Goal: Task Accomplishment & Management: Manage account settings

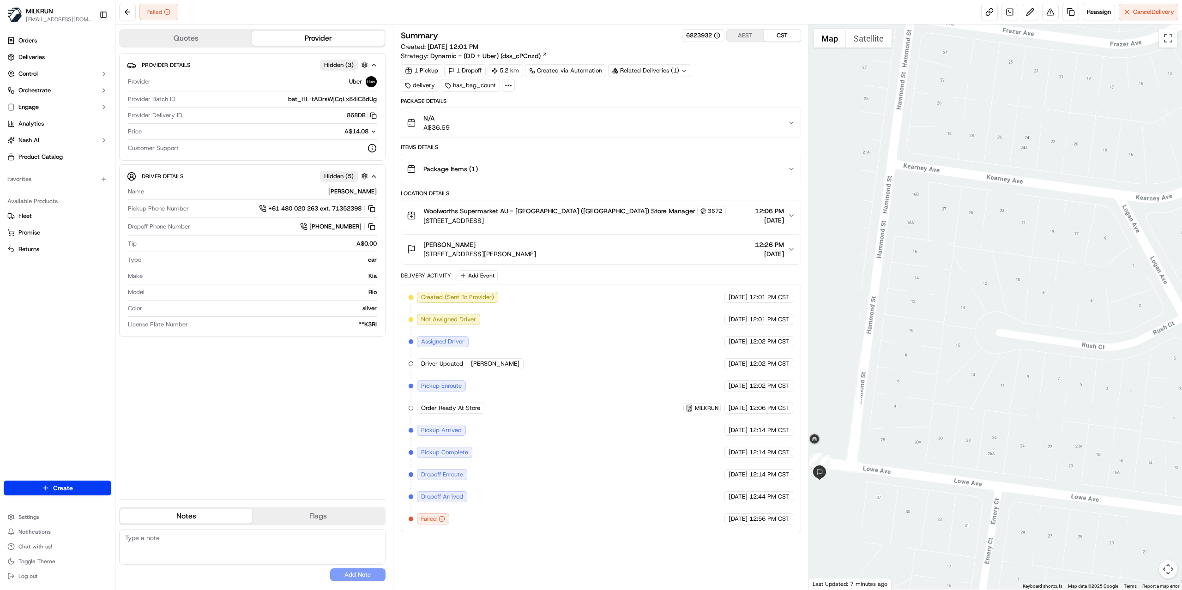
drag, startPoint x: 841, startPoint y: 417, endPoint x: 1044, endPoint y: 370, distance: 208.2
click at [1043, 370] on div at bounding box center [996, 306] width 374 height 565
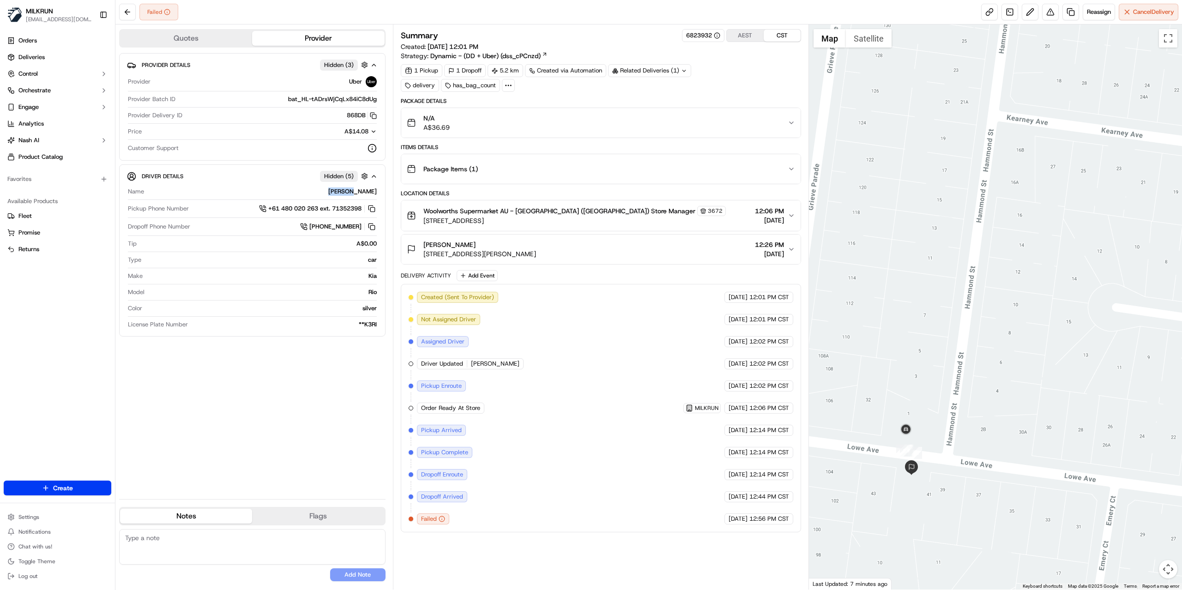
drag, startPoint x: 356, startPoint y: 193, endPoint x: 374, endPoint y: 193, distance: 18.0
click at [374, 193] on div "PARTH A." at bounding box center [262, 191] width 229 height 8
click at [1045, 12] on button at bounding box center [1050, 12] width 17 height 17
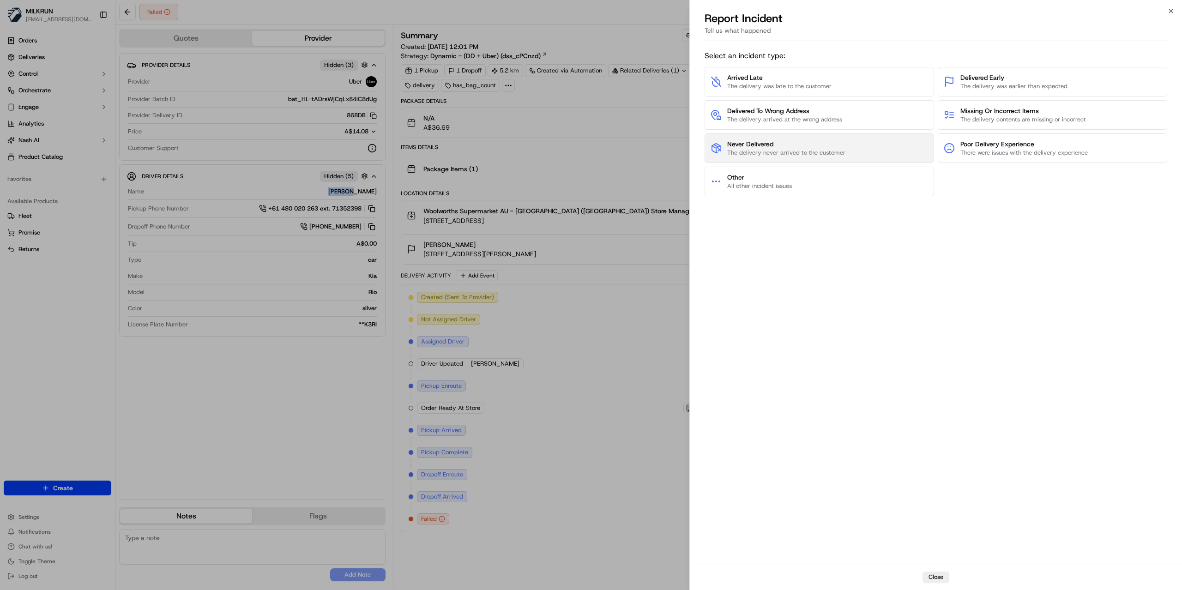
click at [774, 151] on span "The delivery never arrived to the customer" at bounding box center [786, 153] width 118 height 8
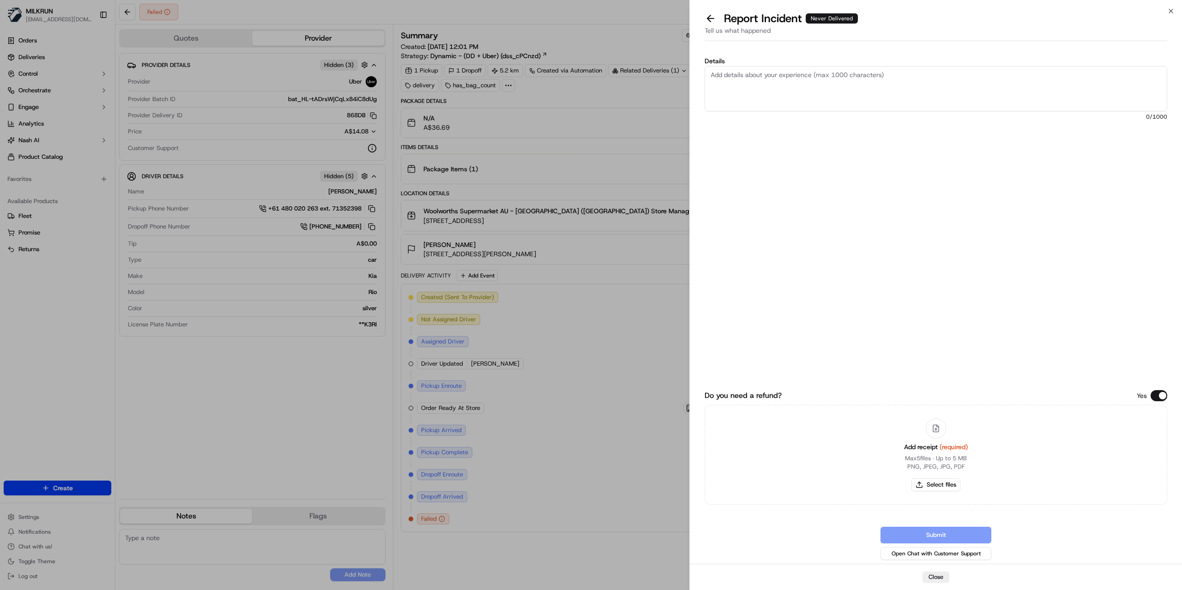
click at [774, 107] on textarea "Details" at bounding box center [936, 88] width 463 height 45
click at [797, 94] on textarea "Tagged as failed and driver took the wrong order Customer did not receive hers …" at bounding box center [936, 88] width 463 height 45
type textarea "Tagged as failed and driver took the wrong order Customer did not receive hers …"
click at [940, 484] on button "Select files" at bounding box center [935, 484] width 49 height 13
type input "C:\fakepath\Pheylan.pdf"
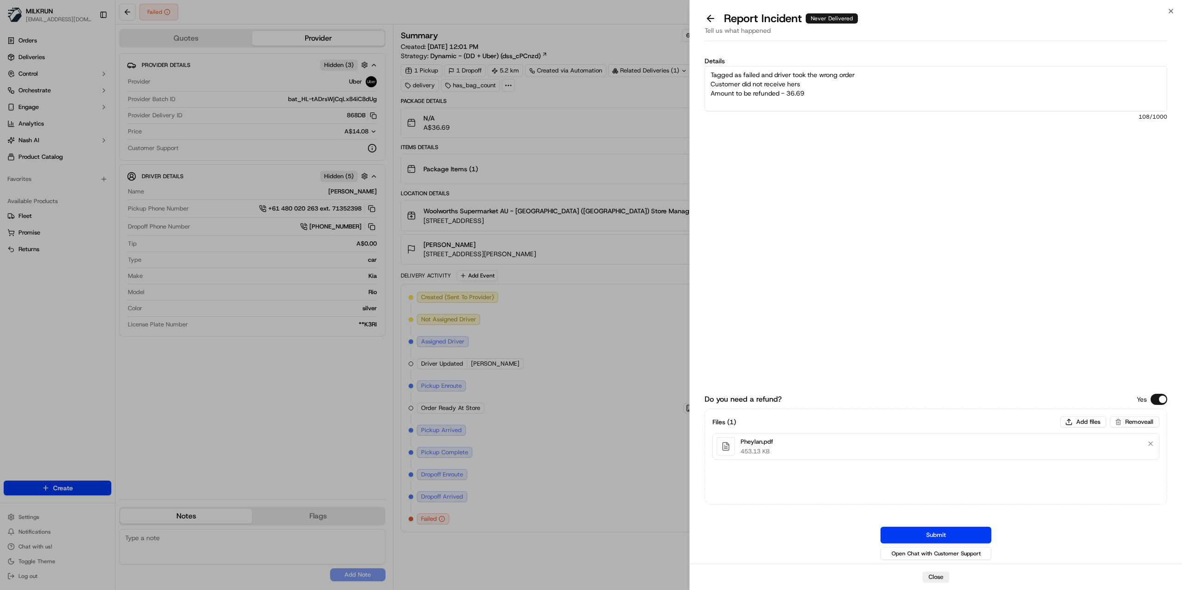
click at [822, 98] on textarea "Tagged as failed and driver took the wrong order Customer did not receive hers …" at bounding box center [936, 88] width 463 height 45
click at [929, 535] on button "Submit" at bounding box center [935, 535] width 111 height 17
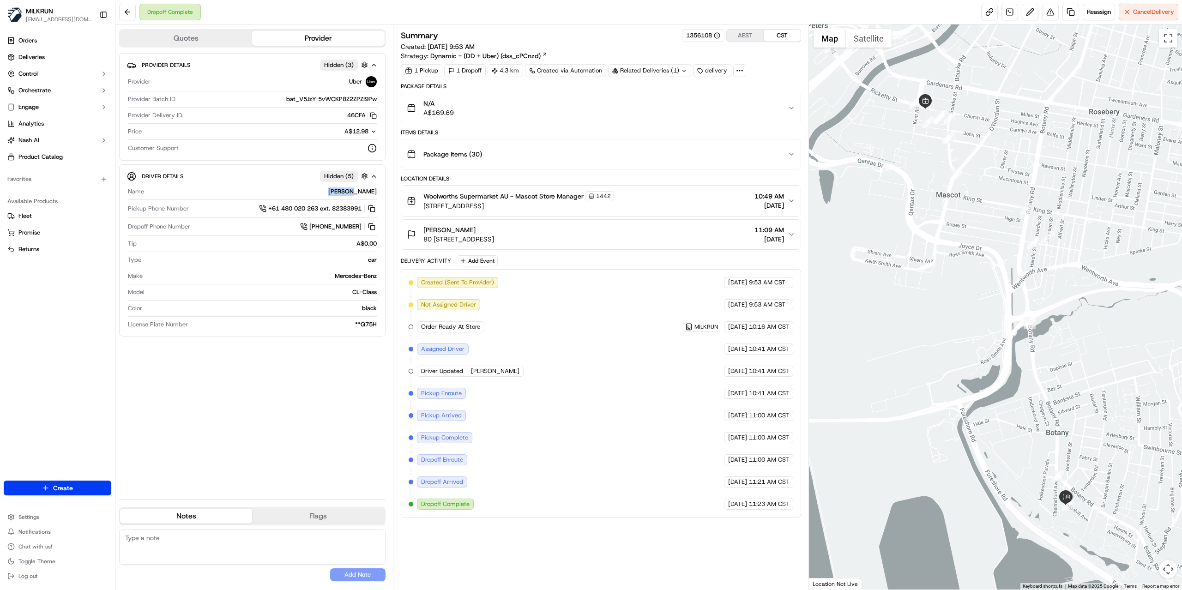
drag, startPoint x: 347, startPoint y: 193, endPoint x: 375, endPoint y: 191, distance: 27.7
click at [375, 191] on div "IRFAN A." at bounding box center [262, 191] width 229 height 8
copy div "IRFAN A"
click at [1047, 13] on button at bounding box center [1050, 12] width 17 height 17
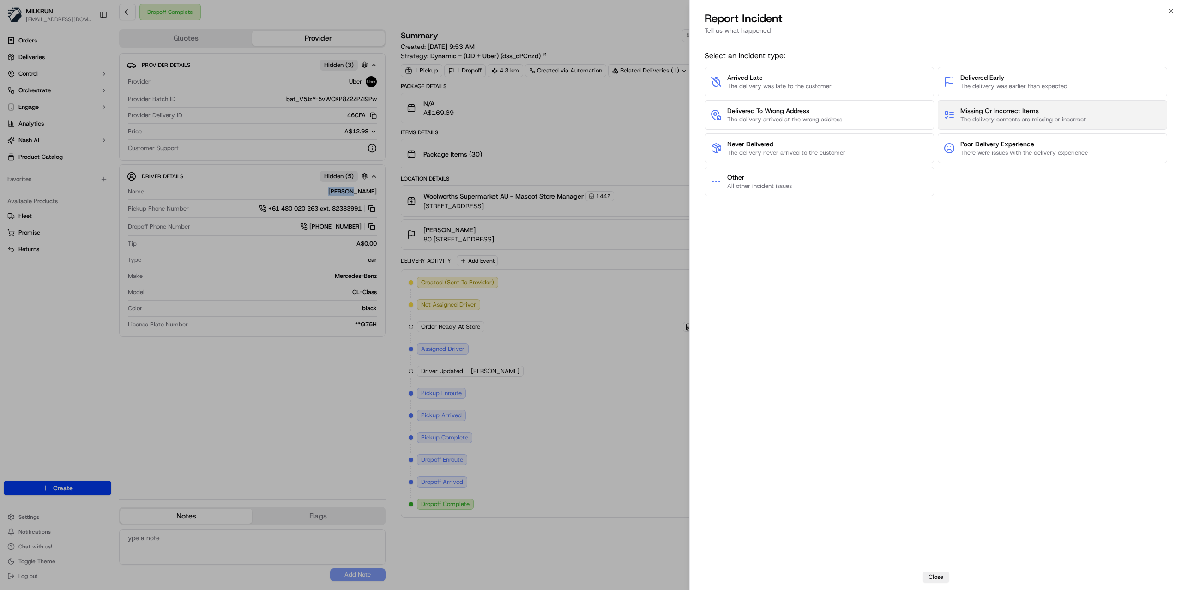
click at [1017, 117] on span "The delivery contents are missing or incorrect" at bounding box center [1023, 119] width 126 height 8
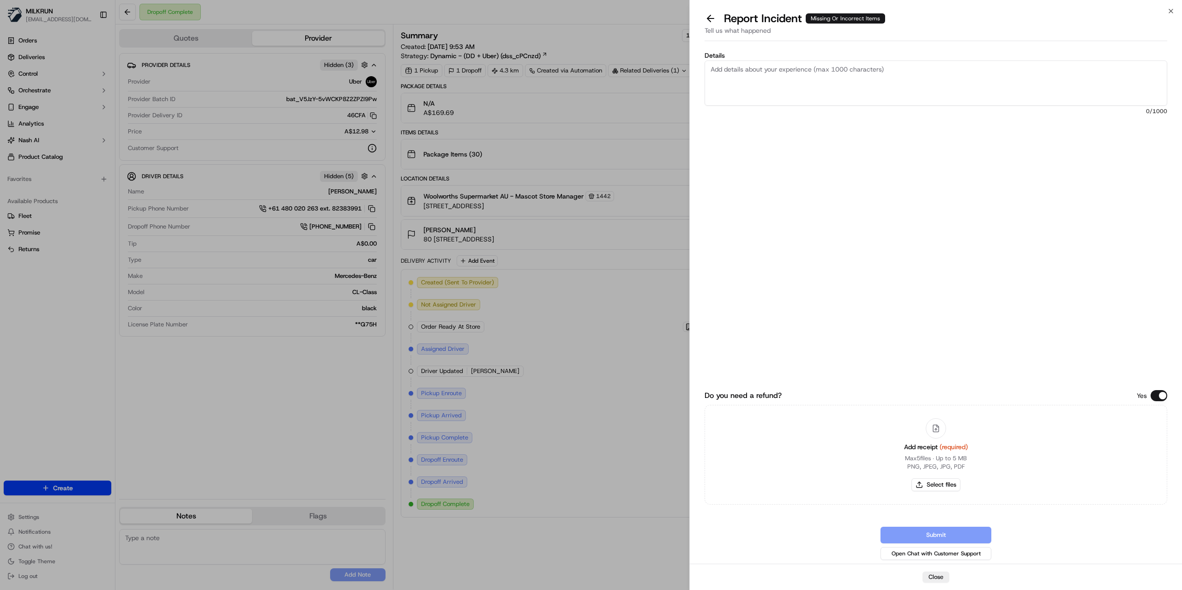
click at [891, 63] on textarea "Details" at bounding box center [936, 82] width 463 height 45
click at [795, 92] on textarea "Customer is missing a lot of items Highlighted in blue are the missing ones Amo…" at bounding box center [936, 82] width 463 height 45
type textarea "Customer is missing a lot of items Highlighted in blue are the missing ones Amo…"
click at [926, 479] on button "Select files" at bounding box center [935, 484] width 49 height 13
type input "C:\fakepath\Sarah.pdf"
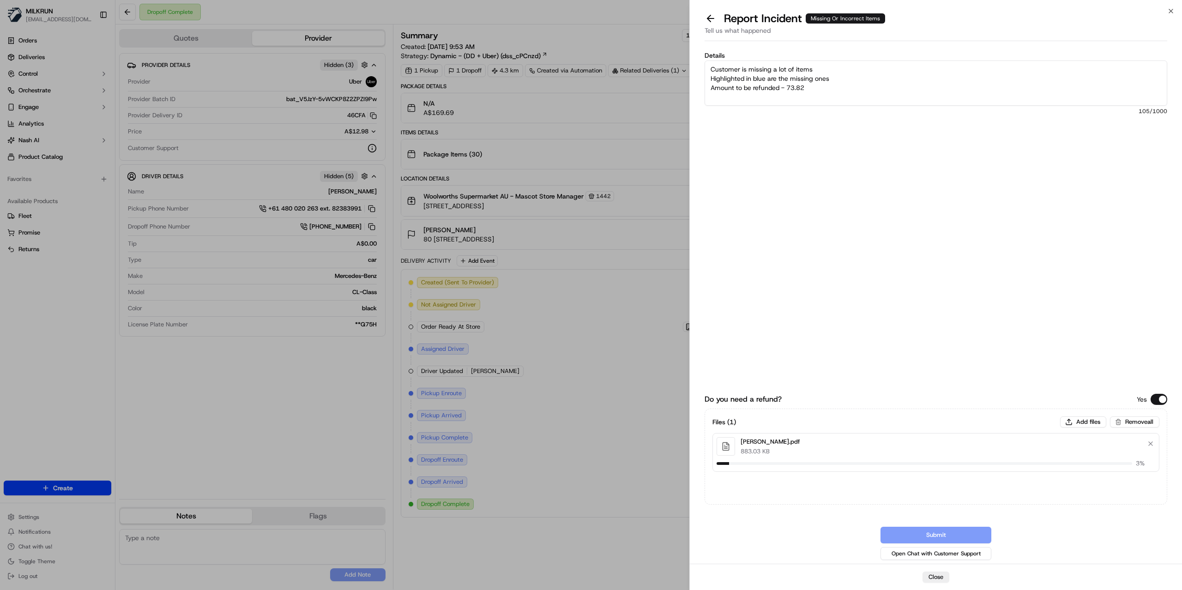
click at [890, 172] on div "Details Customer is missing a lot of items Highlighted in blue are the missing …" at bounding box center [936, 154] width 463 height 204
click at [931, 537] on button "Submit" at bounding box center [935, 535] width 111 height 17
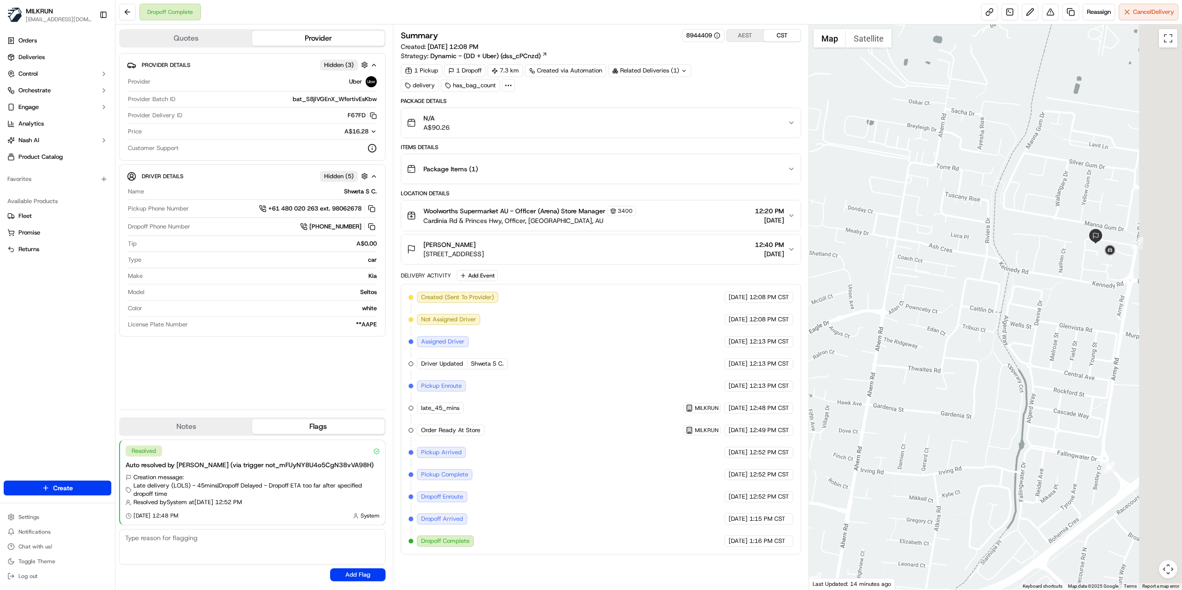
drag, startPoint x: 907, startPoint y: 274, endPoint x: 854, endPoint y: 268, distance: 53.4
click at [854, 268] on div at bounding box center [996, 306] width 374 height 565
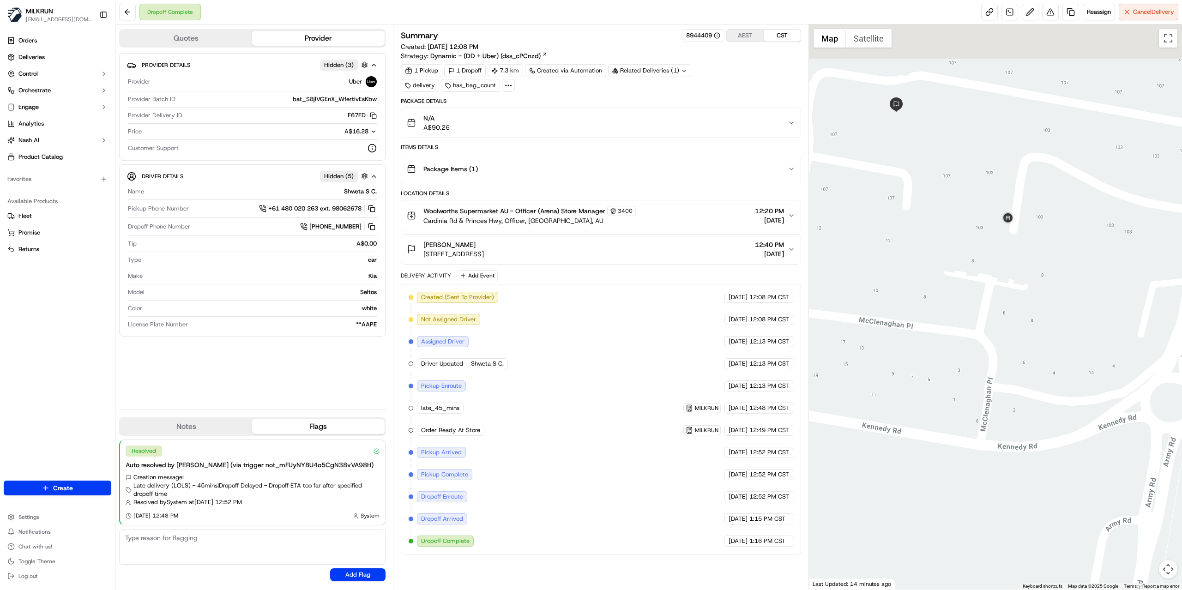
drag, startPoint x: 944, startPoint y: 213, endPoint x: 892, endPoint y: 352, distance: 148.1
click at [892, 352] on div at bounding box center [996, 306] width 374 height 565
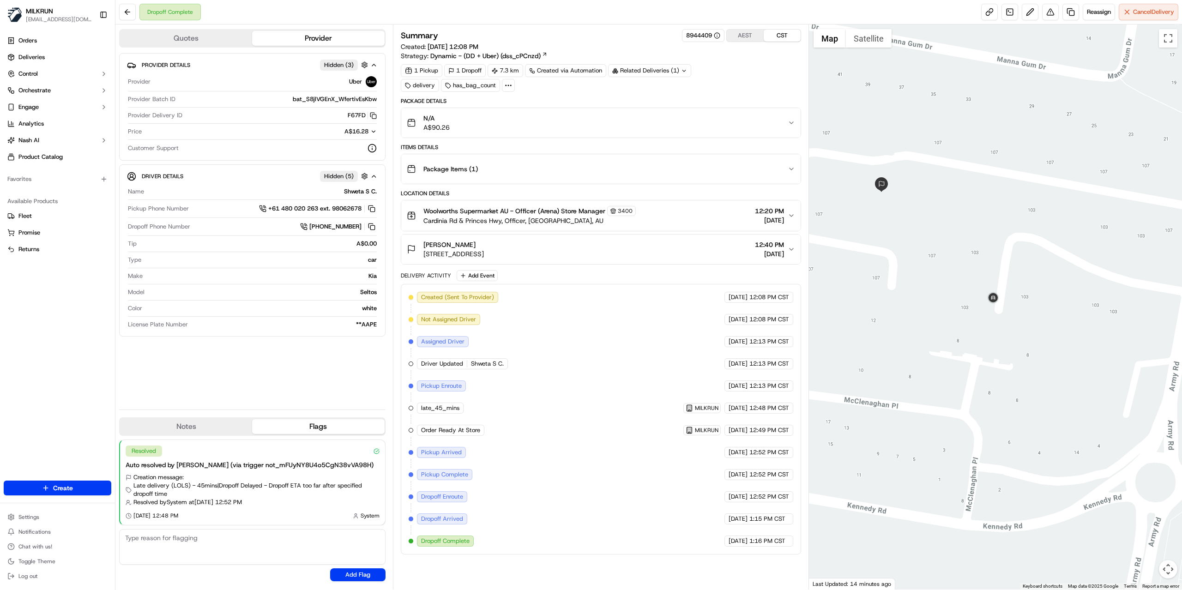
drag, startPoint x: 950, startPoint y: 169, endPoint x: 935, endPoint y: 249, distance: 81.7
click at [935, 249] on div at bounding box center [996, 306] width 374 height 565
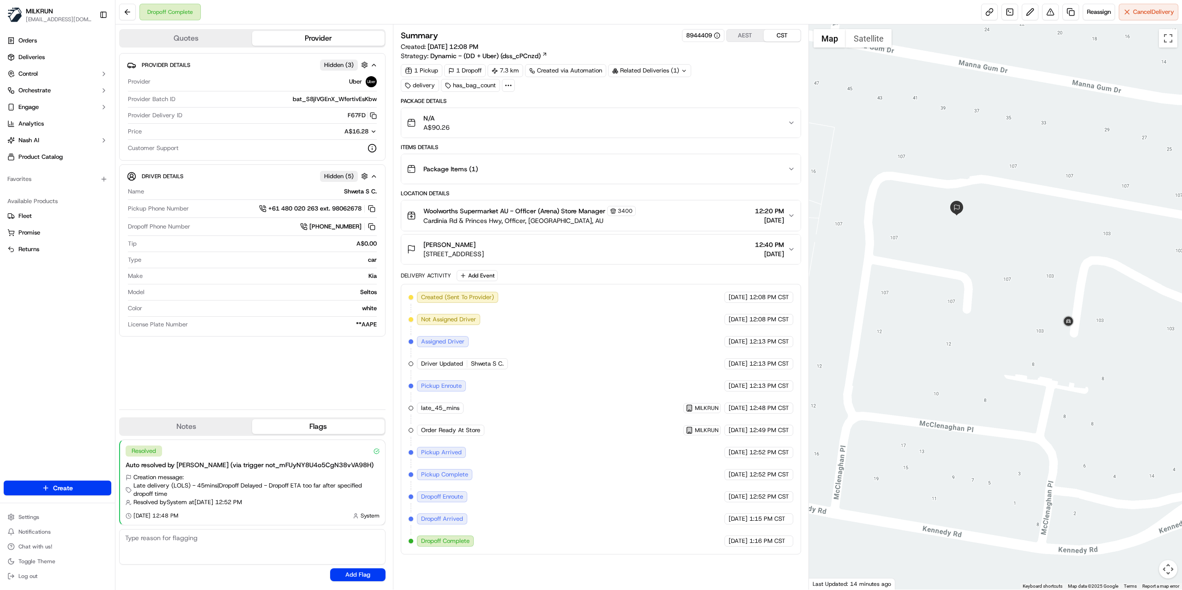
drag, startPoint x: 931, startPoint y: 222, endPoint x: 1008, endPoint y: 246, distance: 81.1
click at [1008, 246] on div at bounding box center [996, 306] width 374 height 565
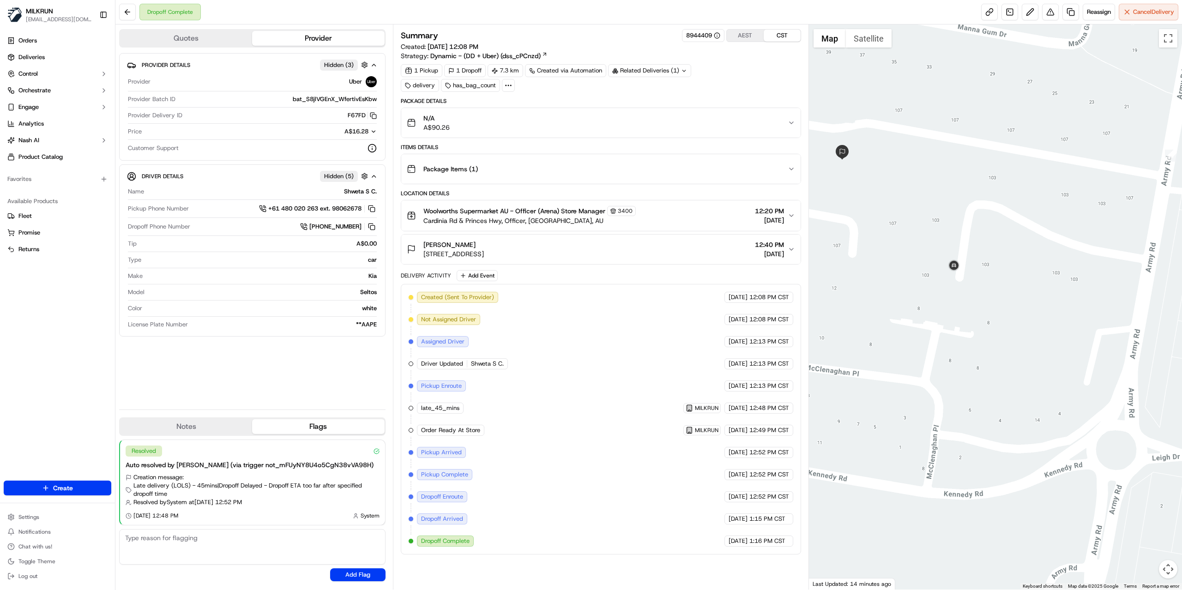
drag, startPoint x: 1042, startPoint y: 294, endPoint x: 965, endPoint y: 289, distance: 77.3
click at [965, 289] on div at bounding box center [996, 306] width 374 height 565
click at [858, 34] on button "Satellite" at bounding box center [869, 38] width 46 height 18
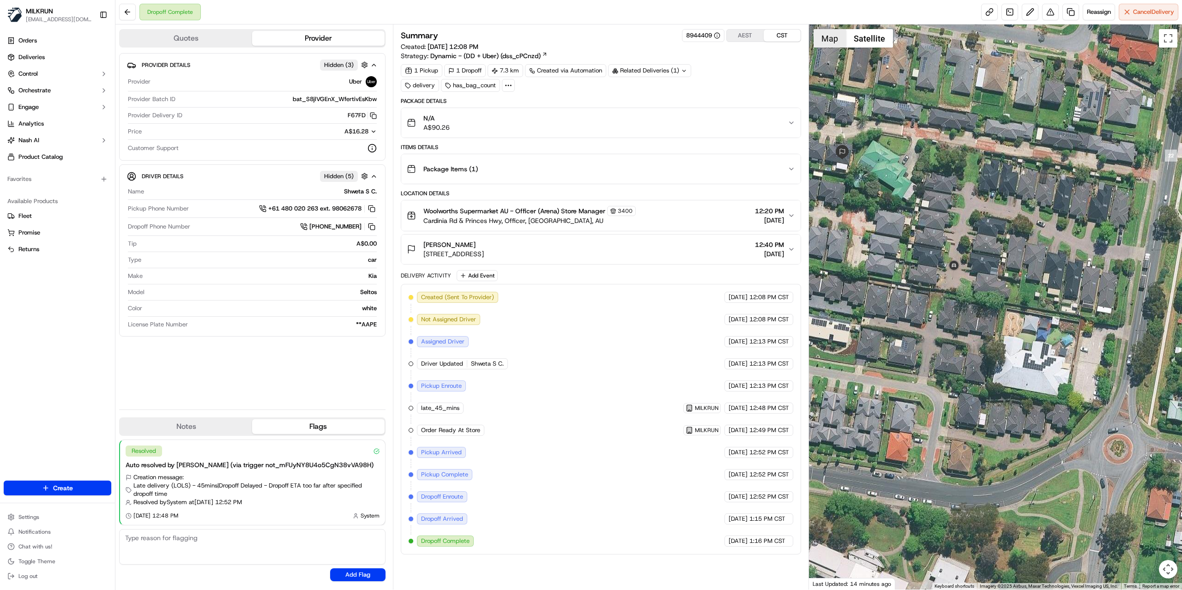
click at [822, 40] on button "Map" at bounding box center [830, 38] width 32 height 18
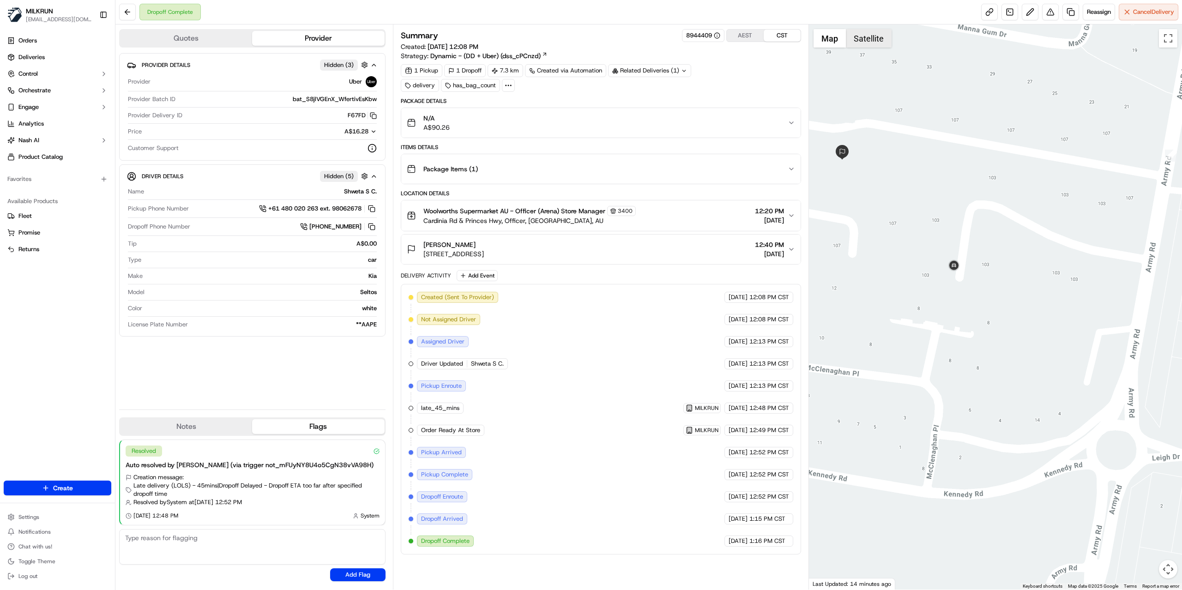
click at [856, 38] on button "Satellite" at bounding box center [869, 38] width 46 height 18
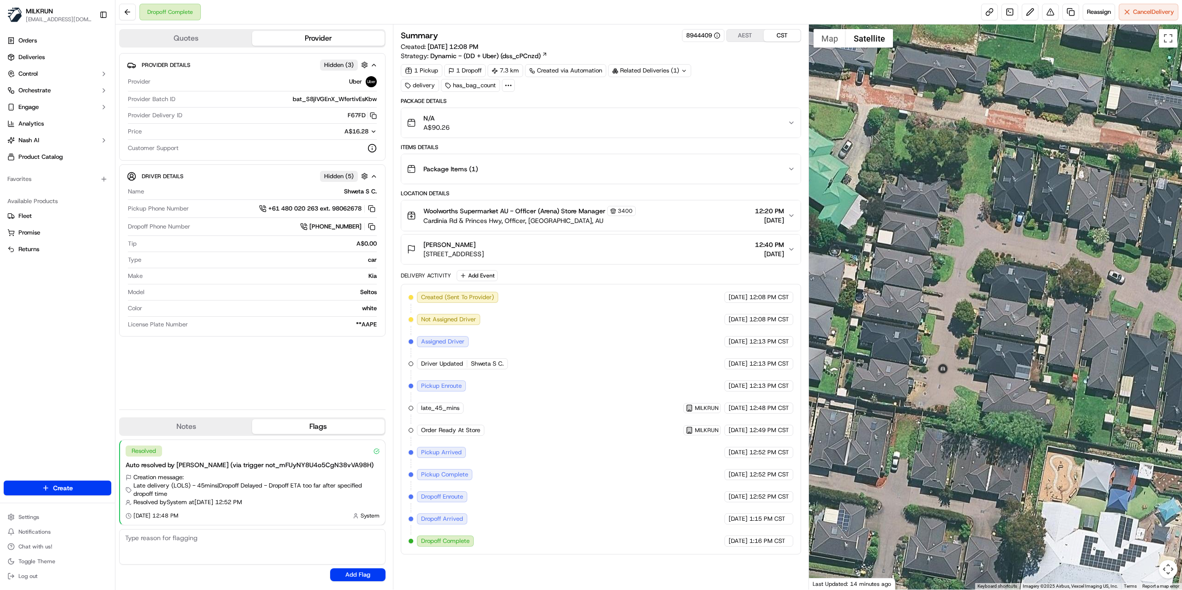
drag, startPoint x: 963, startPoint y: 208, endPoint x: 1037, endPoint y: 304, distance: 120.9
click at [1037, 304] on div at bounding box center [996, 306] width 374 height 565
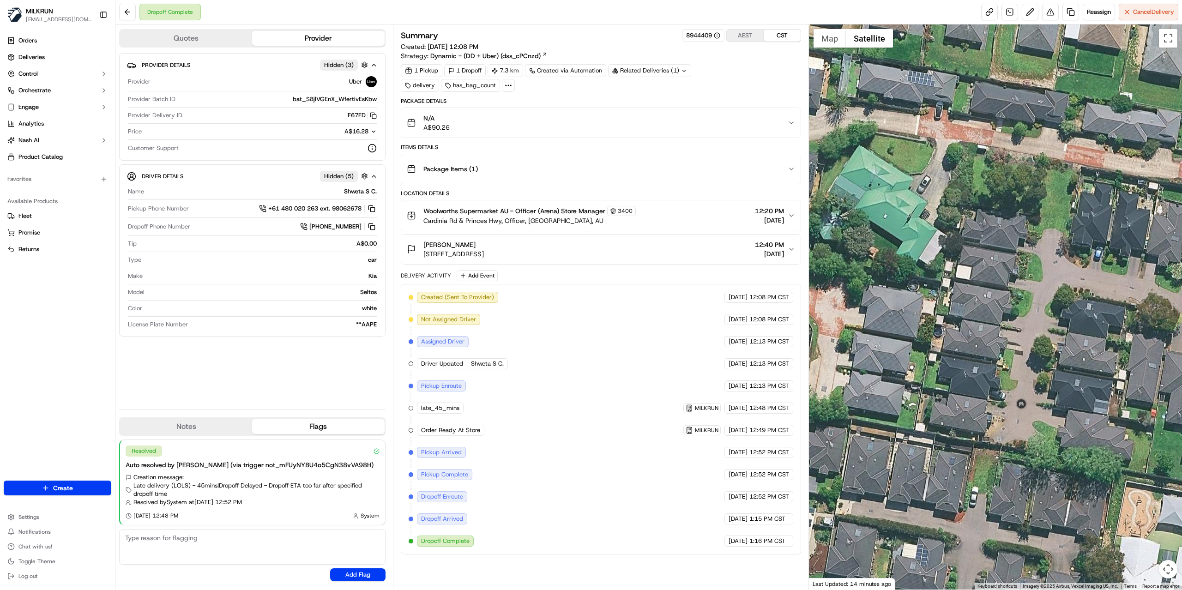
drag, startPoint x: 975, startPoint y: 271, endPoint x: 1053, endPoint y: 302, distance: 83.7
click at [1053, 302] on div at bounding box center [996, 306] width 374 height 565
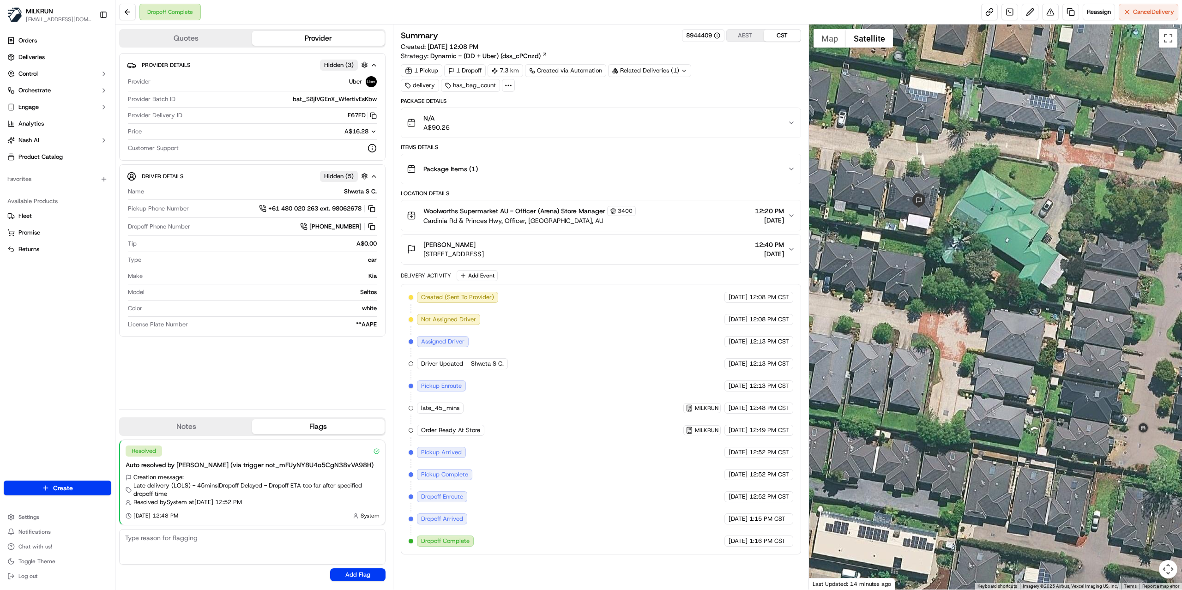
drag, startPoint x: 939, startPoint y: 251, endPoint x: 1061, endPoint y: 275, distance: 124.2
click at [1061, 275] on div at bounding box center [996, 306] width 374 height 565
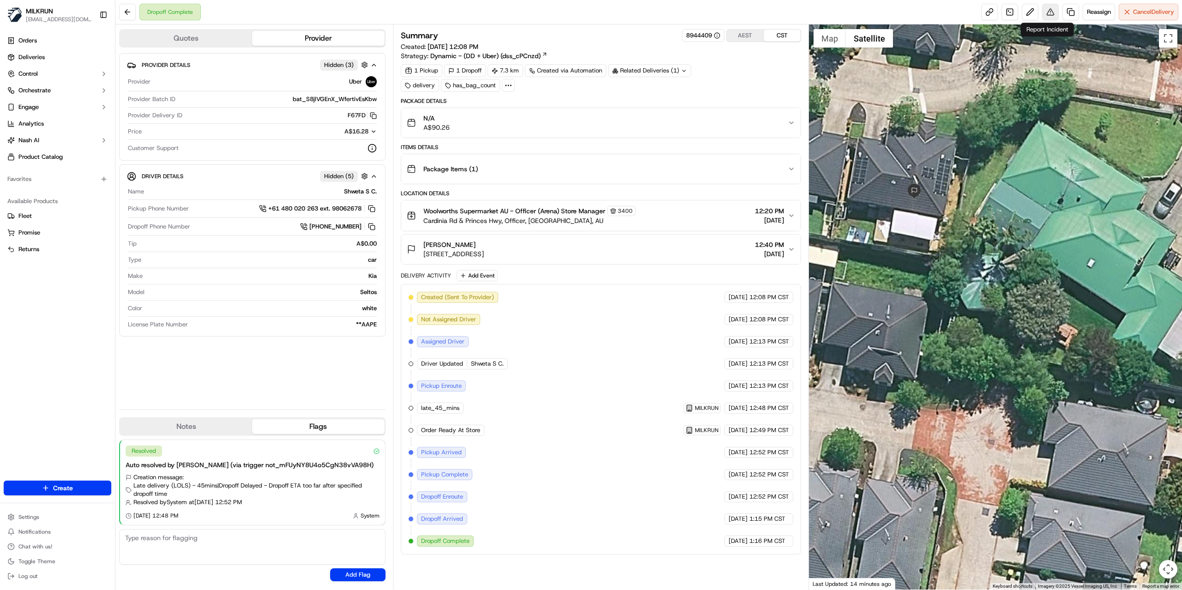
click at [1048, 13] on button at bounding box center [1050, 12] width 17 height 17
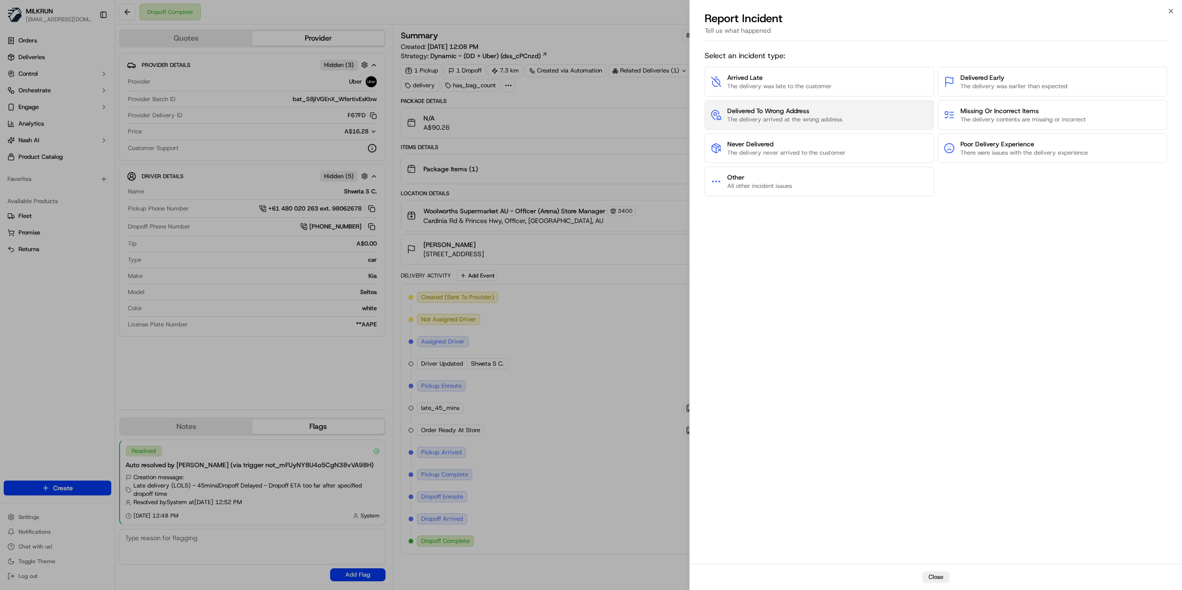
click at [783, 108] on span "Delivered To Wrong Address" at bounding box center [784, 110] width 115 height 9
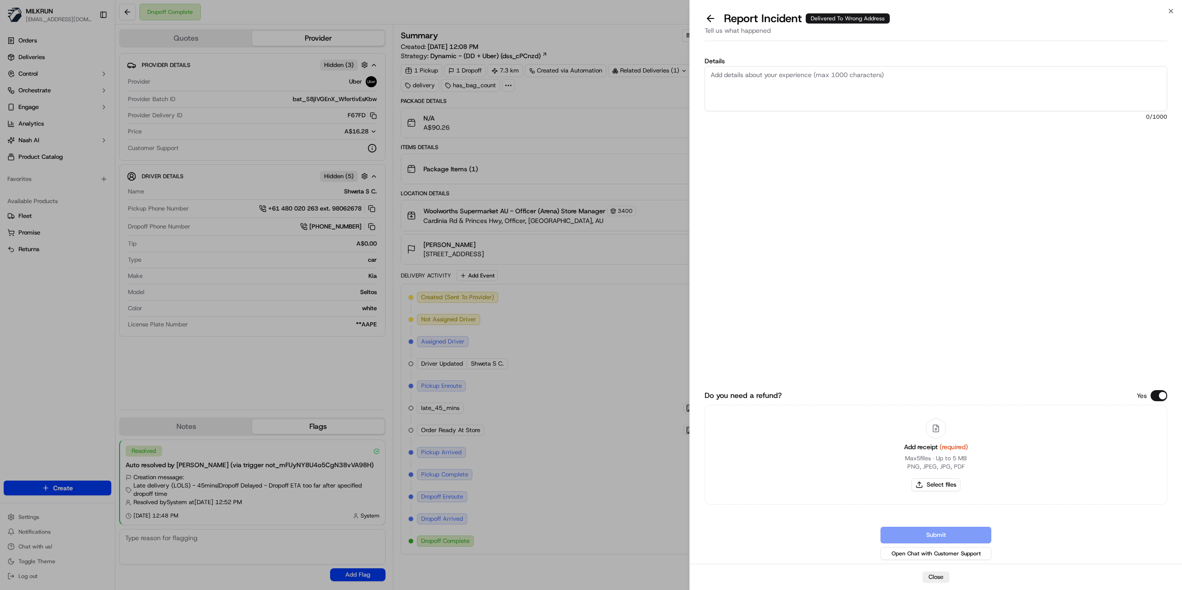
click at [773, 92] on textarea "Details" at bounding box center [936, 88] width 463 height 45
click at [814, 94] on textarea "Customer did not receive the order Delivered to wrong house Amount to be refund…" at bounding box center [936, 88] width 463 height 45
type textarea "Customer did not receive the order Delivered to wrong house Amount to be refund…"
click at [931, 484] on button "Select files" at bounding box center [935, 484] width 49 height 13
type input "C:\fakepath\Jagdeep.pdf"
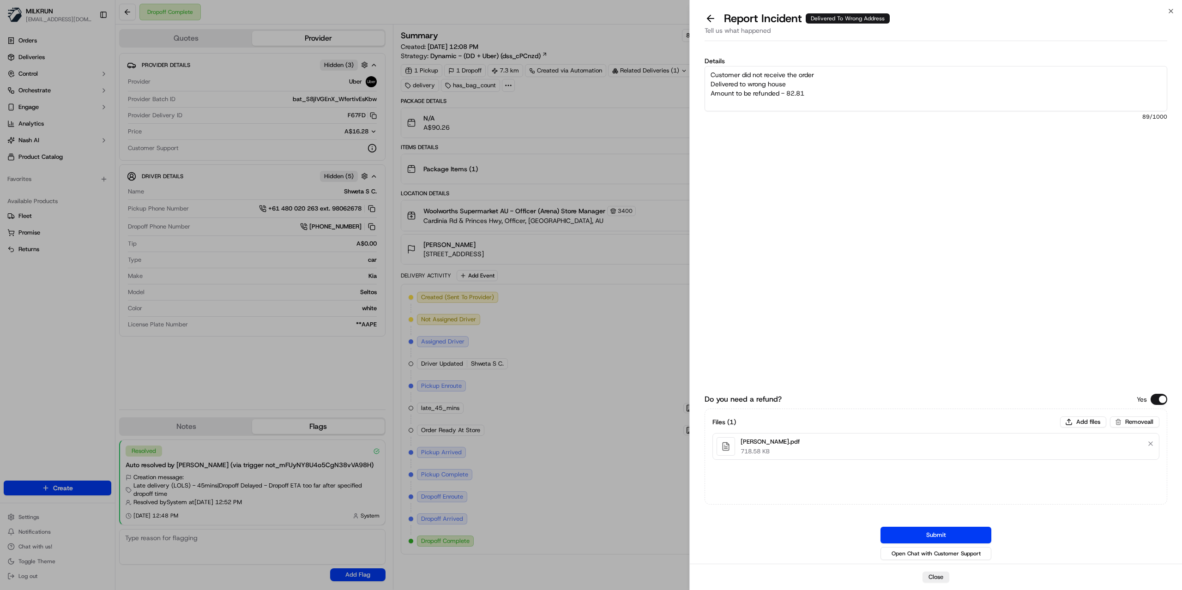
click at [944, 536] on button "Submit" at bounding box center [935, 535] width 111 height 17
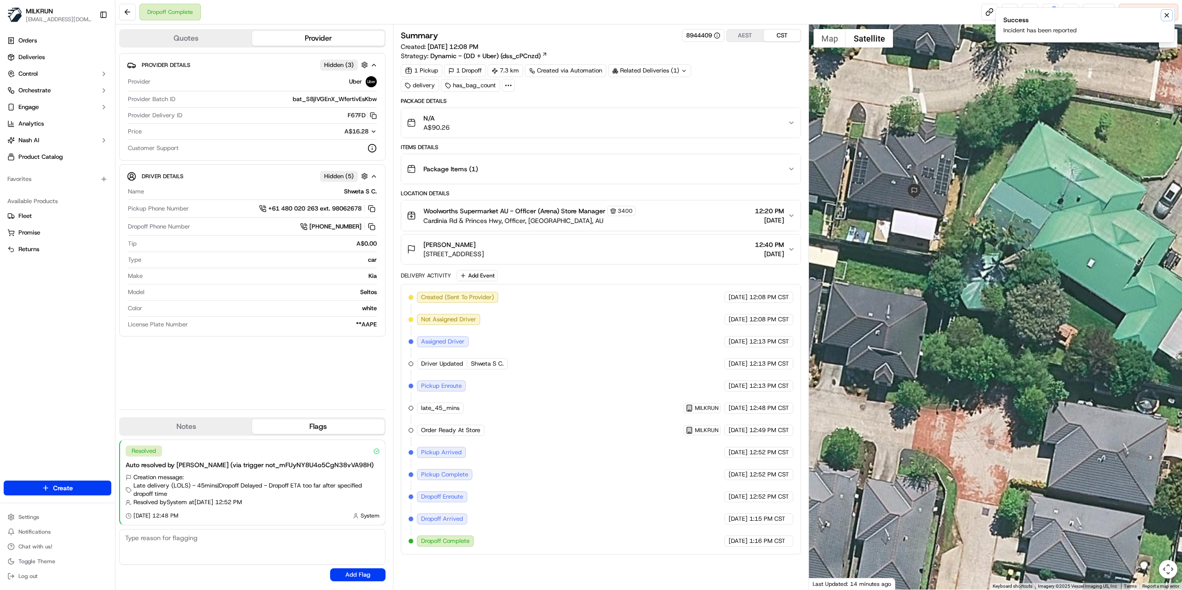
click at [1164, 15] on icon "Notifications (F8)" at bounding box center [1166, 15] width 7 height 7
click at [1049, 12] on button at bounding box center [1050, 12] width 17 height 17
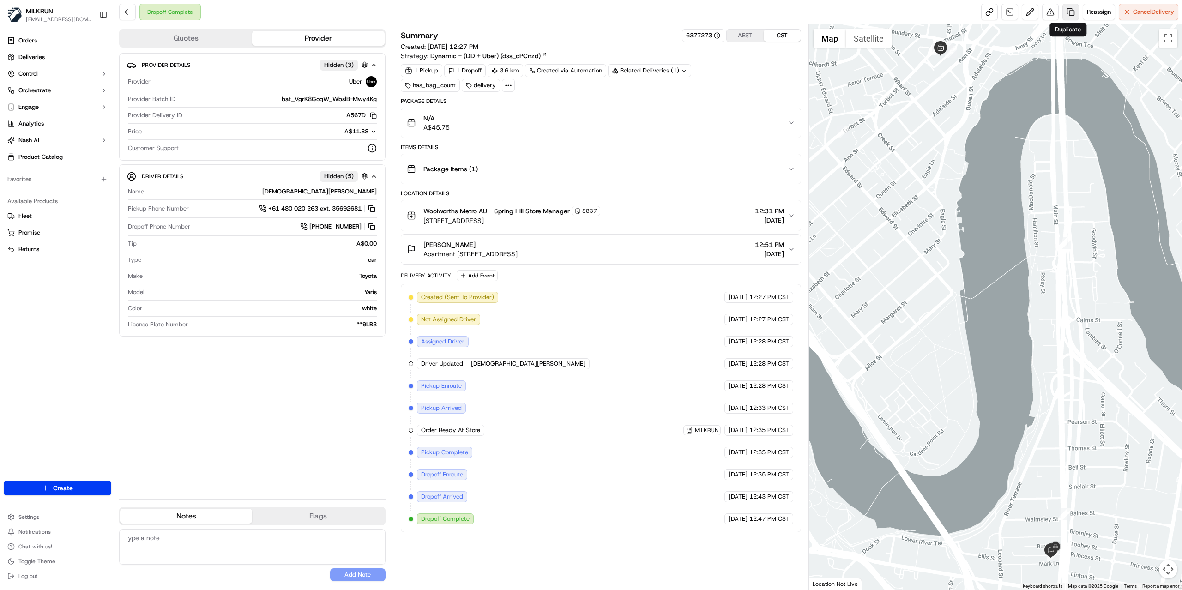
click at [1066, 9] on link at bounding box center [1070, 12] width 17 height 17
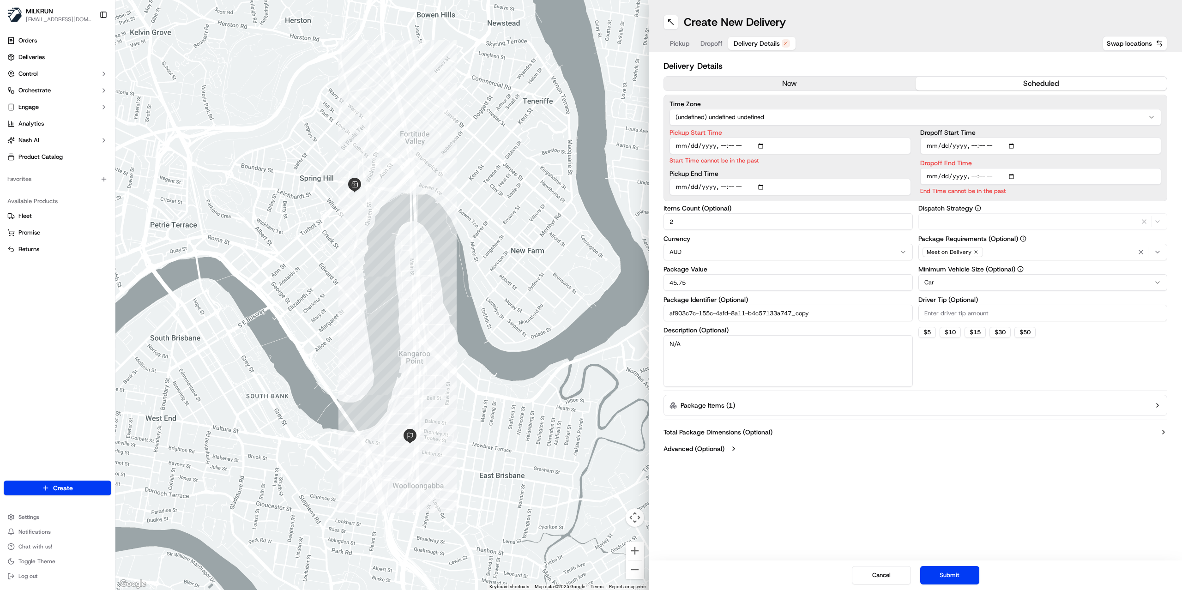
click at [767, 45] on span "Delivery Details" at bounding box center [757, 43] width 46 height 9
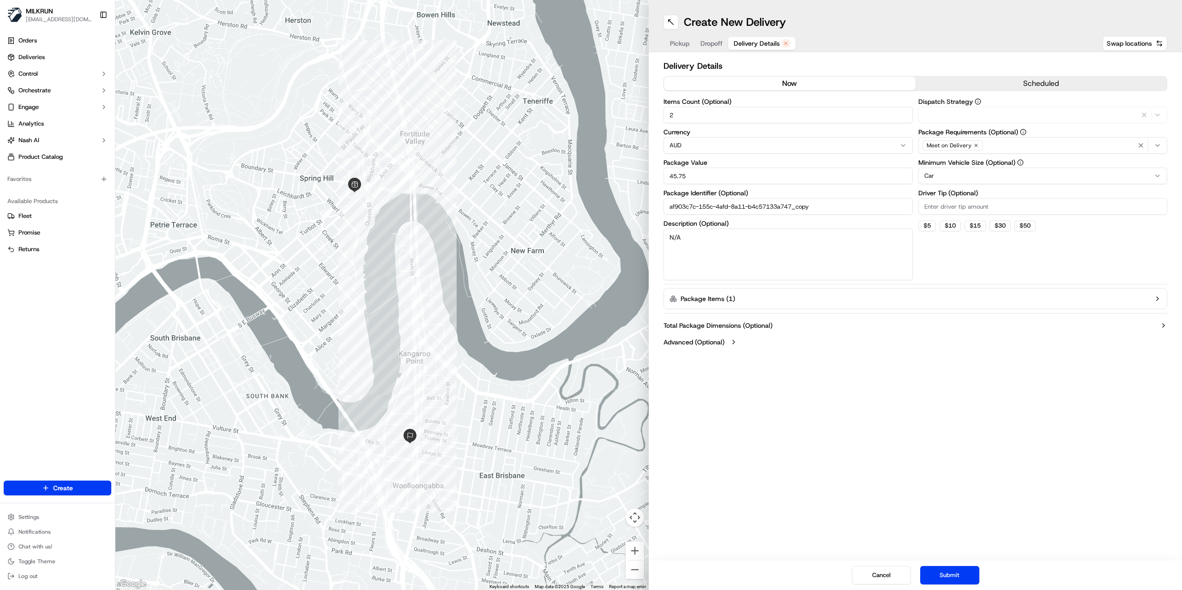
click at [776, 82] on button "now" at bounding box center [790, 84] width 252 height 14
click at [946, 573] on button "Submit" at bounding box center [949, 575] width 59 height 18
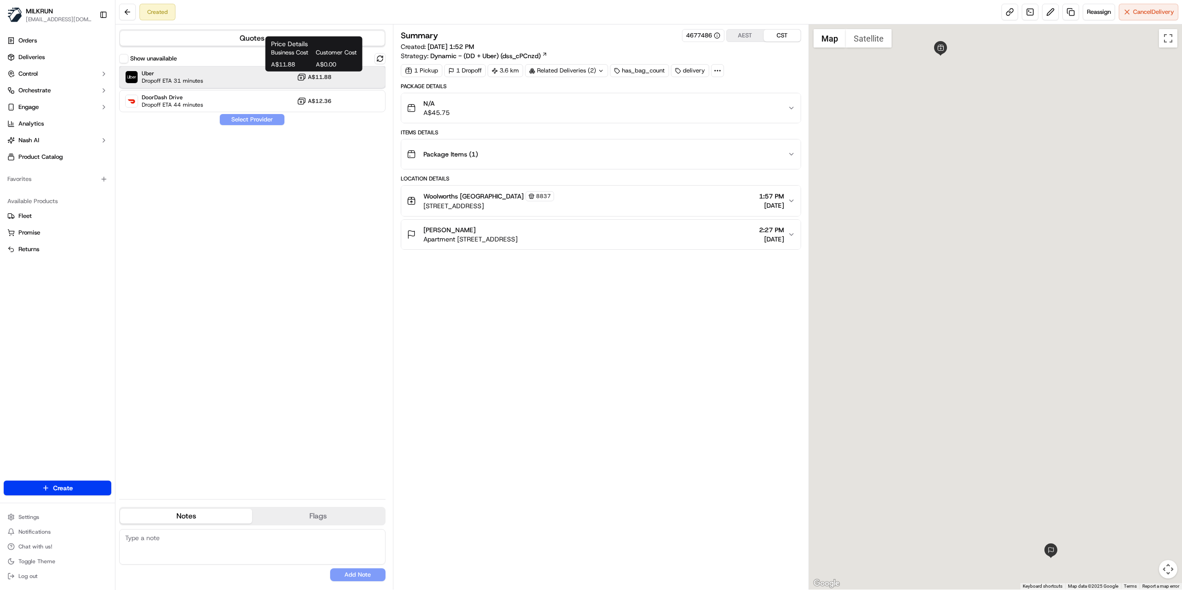
click at [271, 76] on div "Uber Dropoff ETA 31 minutes A$11.88" at bounding box center [252, 77] width 266 height 22
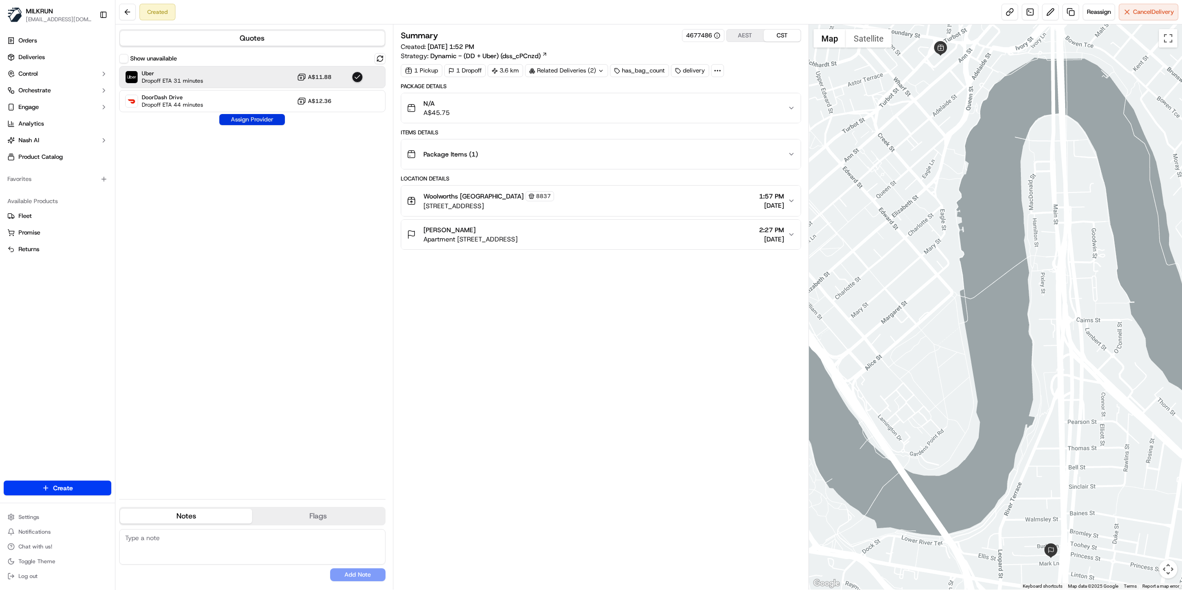
click at [259, 124] on button "Assign Provider" at bounding box center [252, 119] width 66 height 11
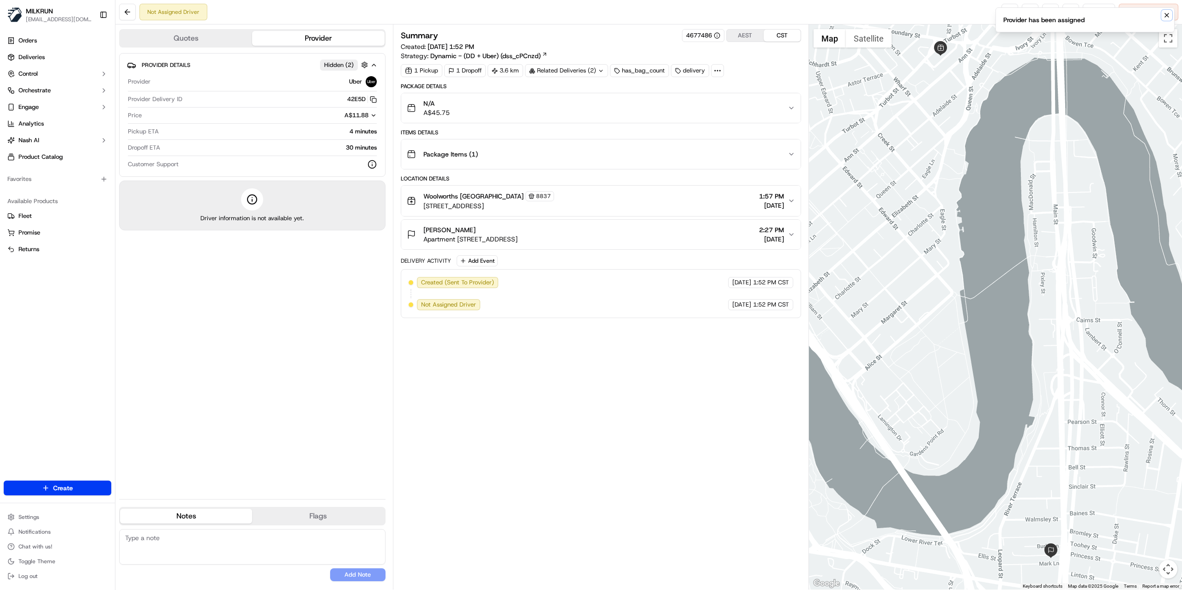
click at [1168, 17] on icon "Notifications (F8)" at bounding box center [1167, 15] width 4 height 4
click at [1007, 12] on link at bounding box center [1009, 12] width 17 height 17
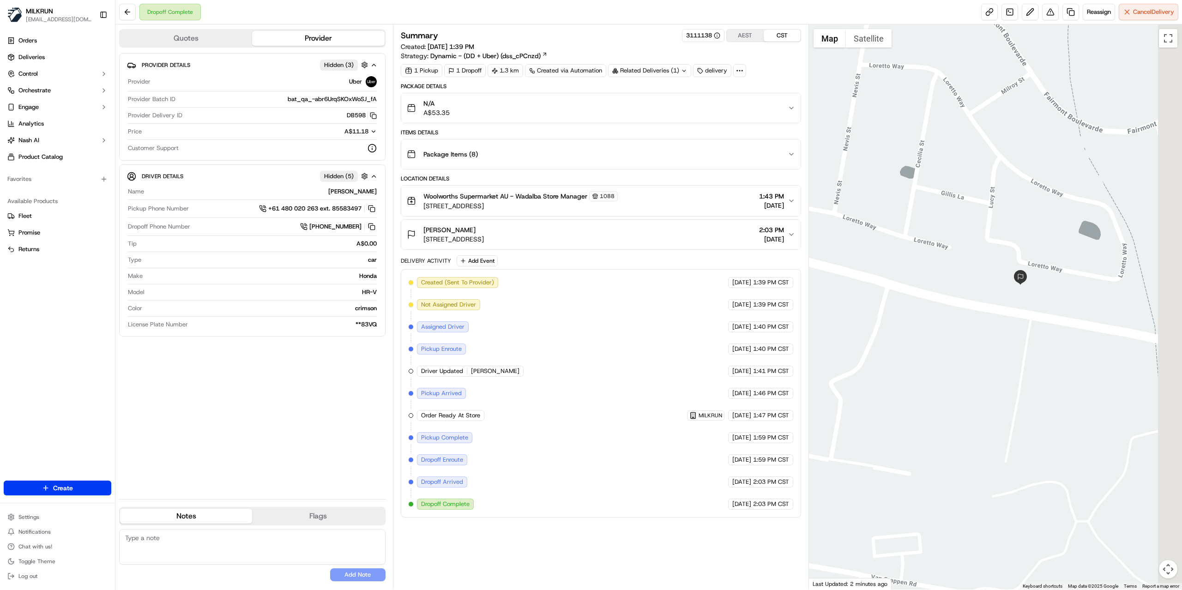
drag, startPoint x: 957, startPoint y: 338, endPoint x: 946, endPoint y: 338, distance: 11.1
click at [946, 338] on div at bounding box center [996, 306] width 374 height 565
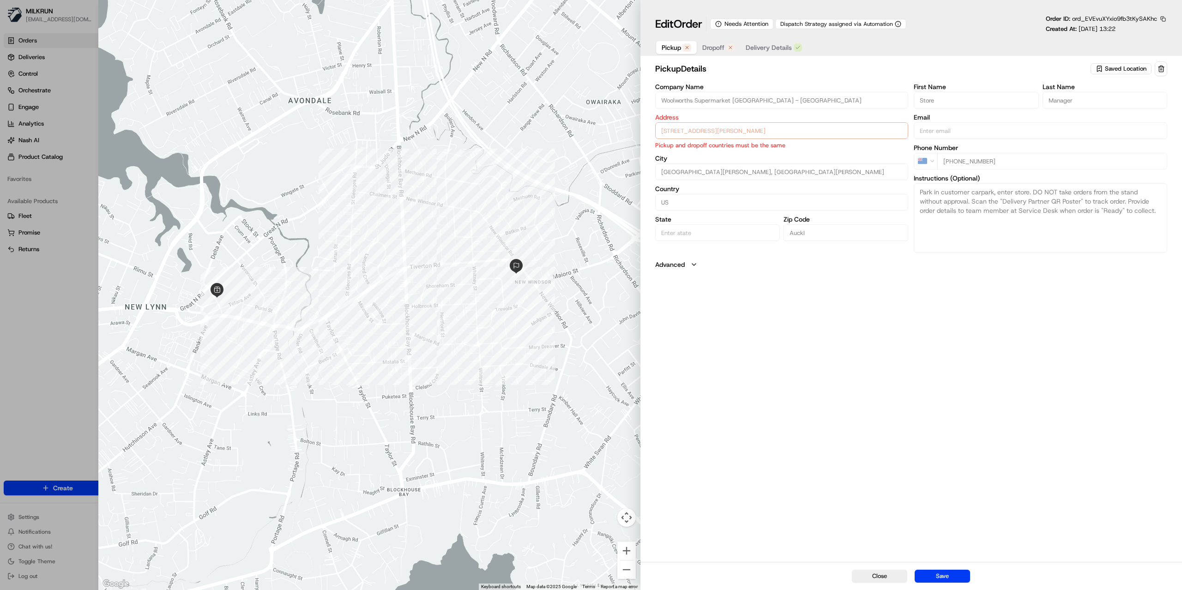
click at [723, 46] on span "Dropoff" at bounding box center [713, 47] width 22 height 9
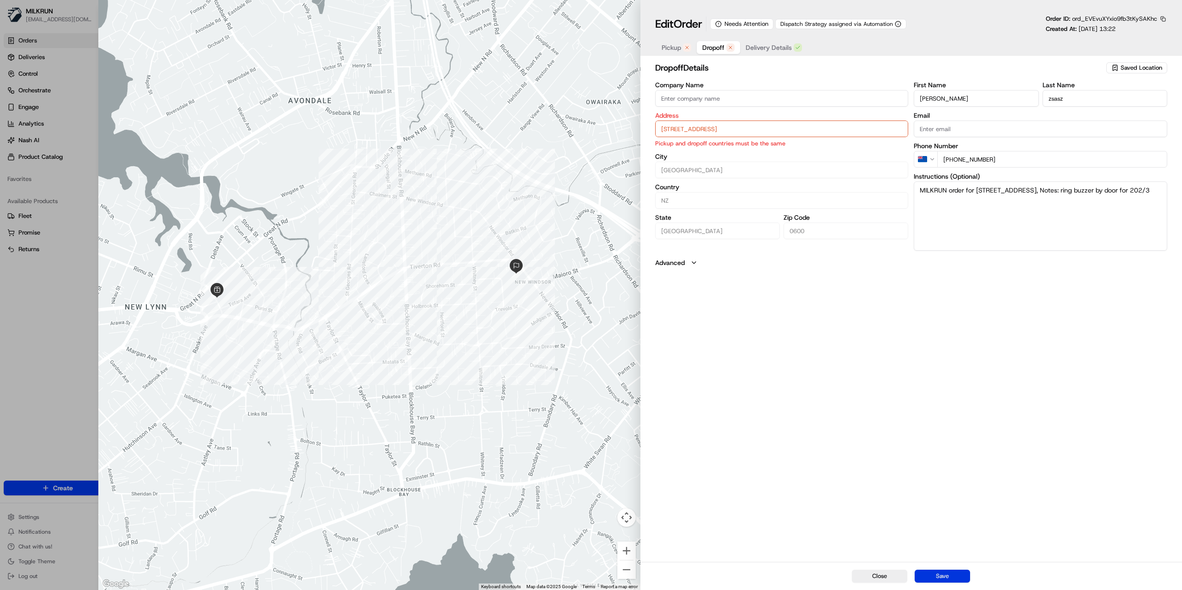
click at [936, 578] on button "Save" at bounding box center [942, 576] width 55 height 13
click at [767, 43] on span "Delivery Details" at bounding box center [769, 47] width 46 height 9
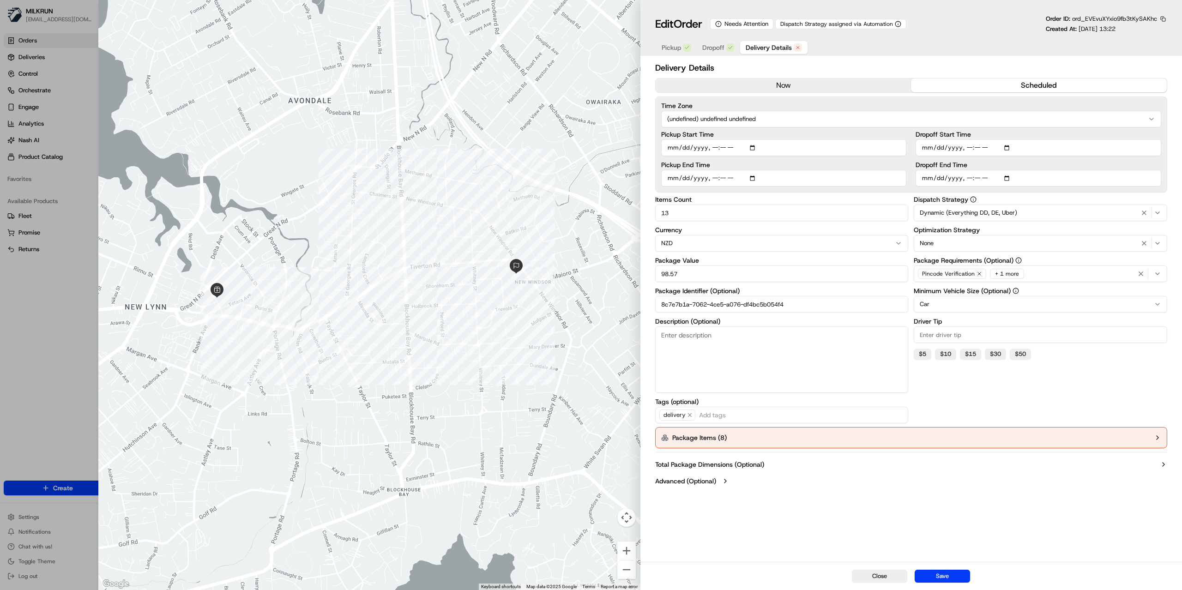
click at [754, 85] on button "now" at bounding box center [784, 85] width 256 height 14
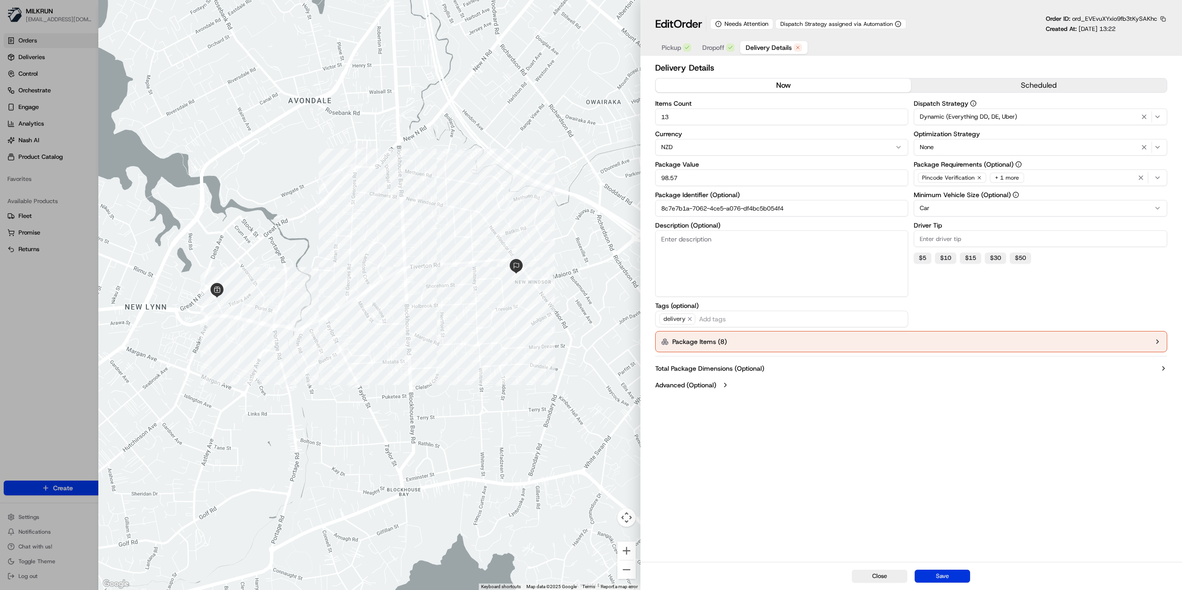
click at [950, 573] on button "Save" at bounding box center [942, 576] width 55 height 13
click at [1163, 15] on icon "Notifications (F8)" at bounding box center [1166, 15] width 7 height 7
click at [774, 87] on button "now" at bounding box center [784, 85] width 256 height 14
click at [903, 339] on button "Package Items ( 8 )" at bounding box center [911, 341] width 512 height 21
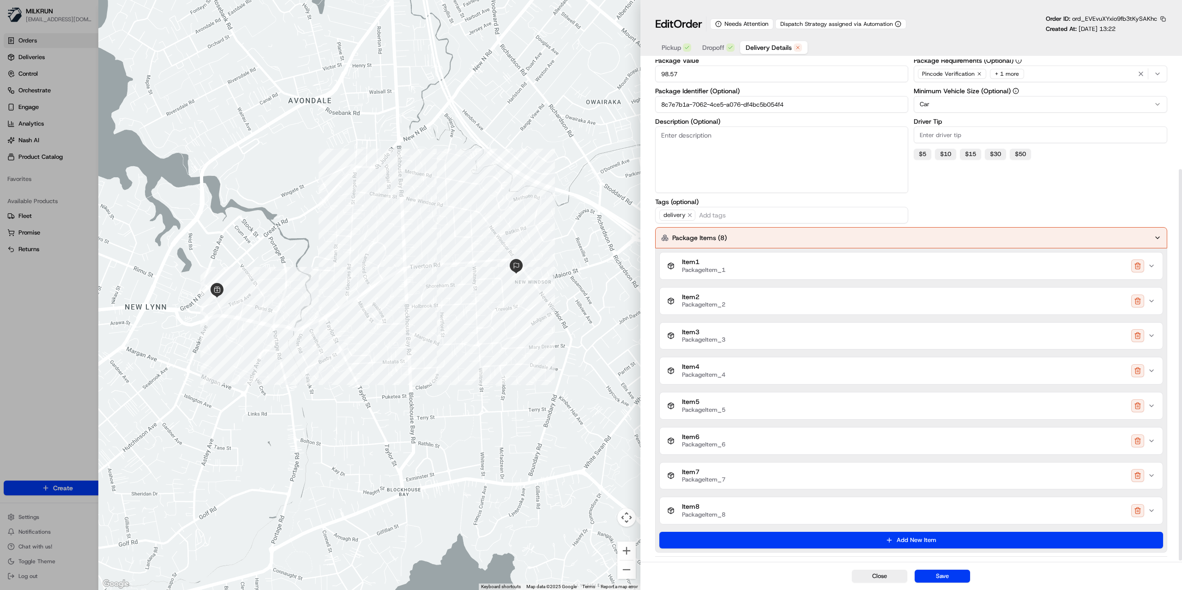
scroll to position [141, 0]
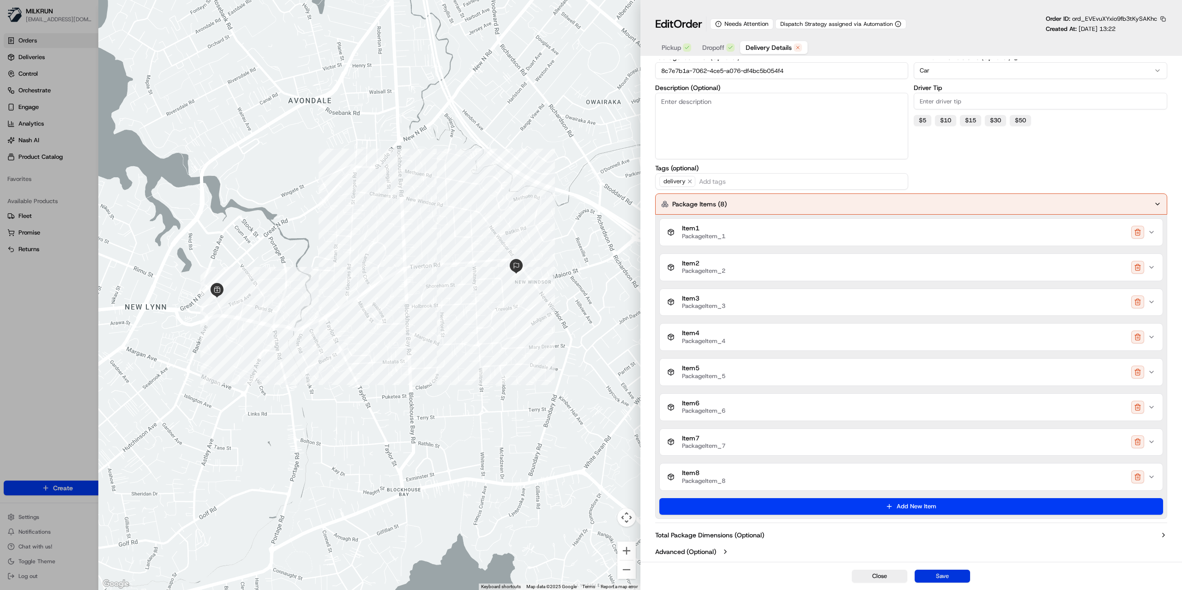
click at [939, 580] on button "Save" at bounding box center [942, 576] width 55 height 13
click at [1080, 156] on div "Dispatch Strategy Dynamic (Everything DD, DE, Uber) Optimization Strategy None …" at bounding box center [1040, 76] width 253 height 227
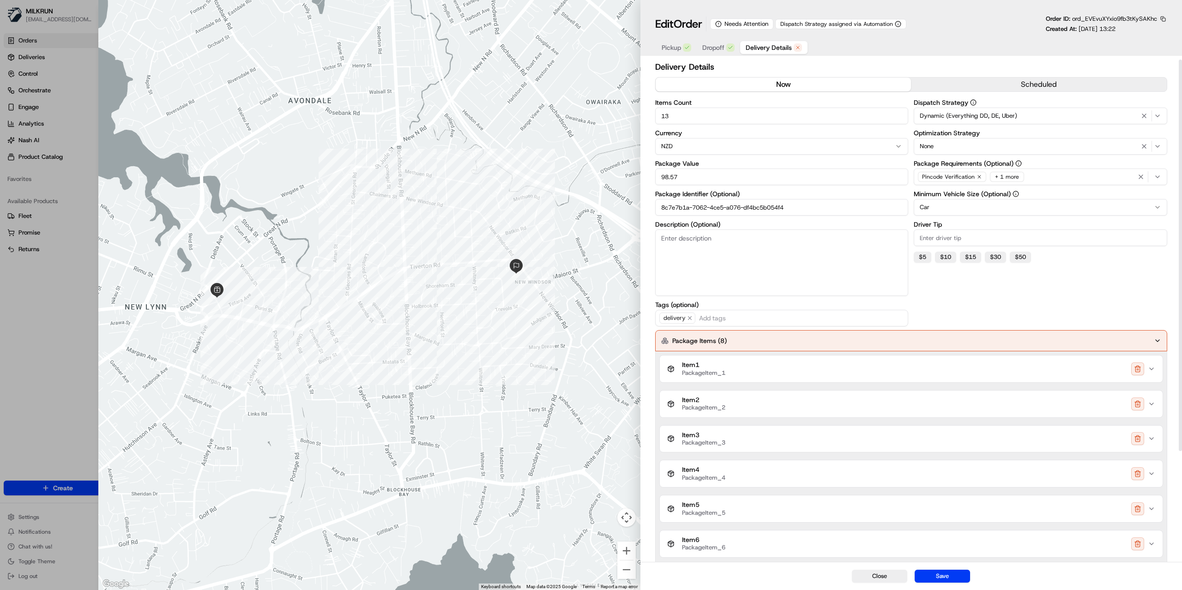
scroll to position [0, 0]
click at [959, 322] on div "Dispatch Strategy Dynamic (Everything DD, DE, Uber) Optimization Strategy None …" at bounding box center [1040, 213] width 253 height 227
click at [1138, 341] on button "Package Items ( 8 )" at bounding box center [911, 341] width 512 height 21
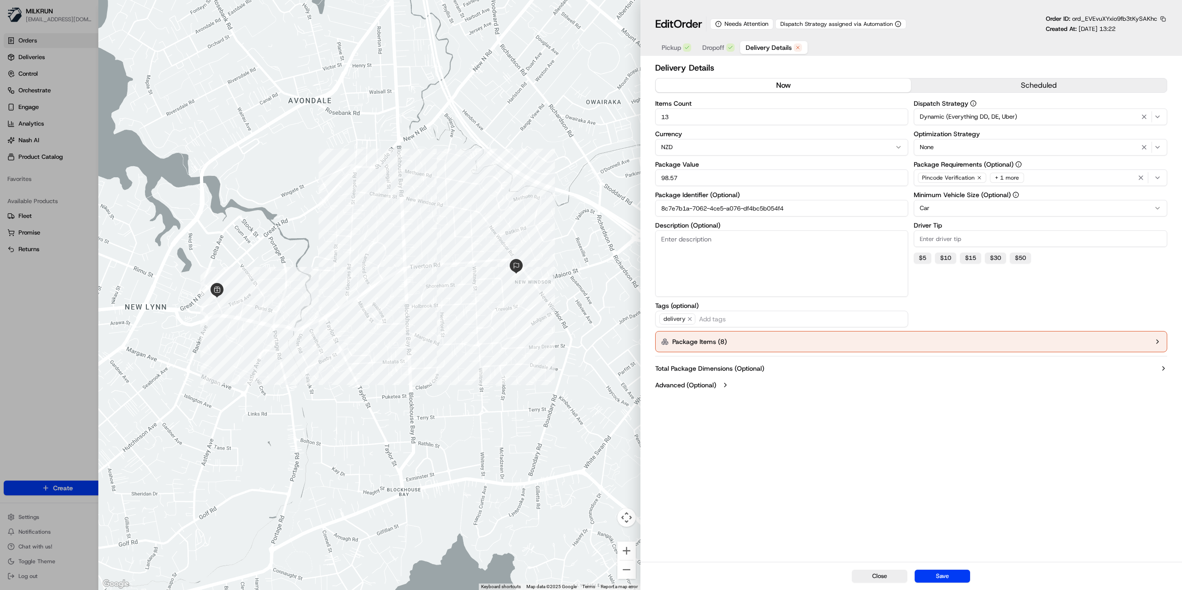
click at [1127, 340] on button "Package Items ( 8 )" at bounding box center [911, 341] width 512 height 21
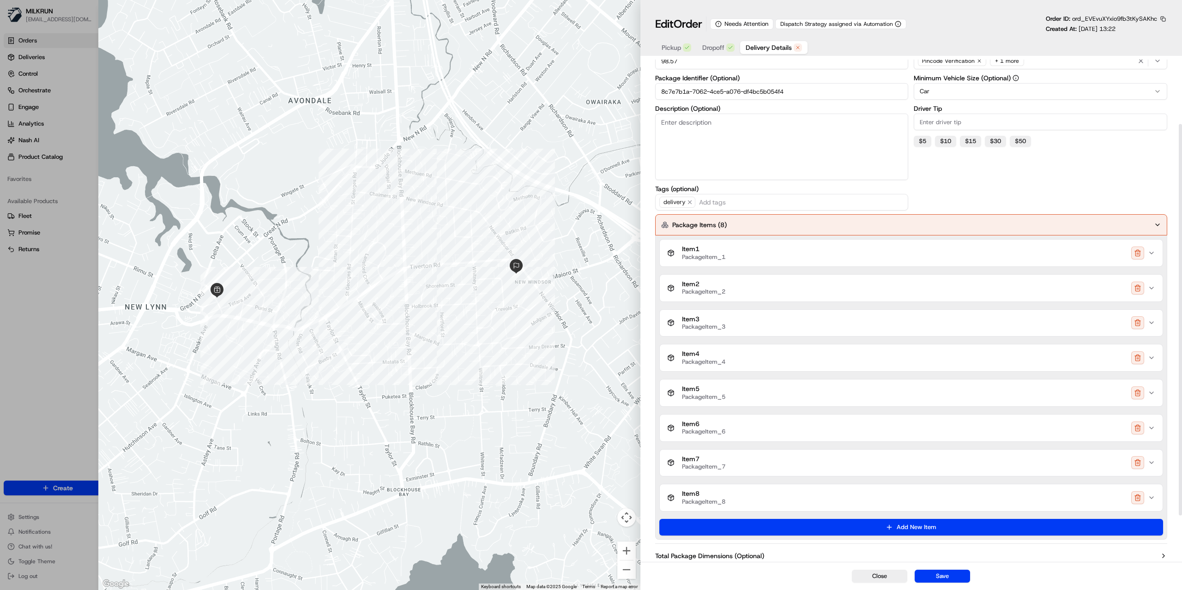
scroll to position [141, 0]
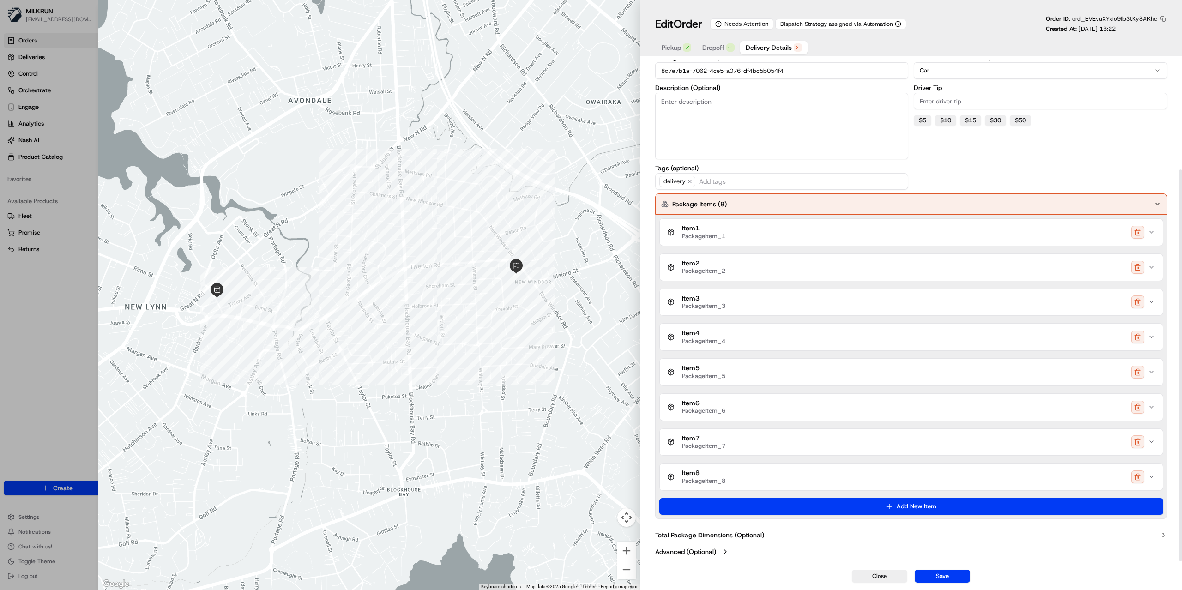
click at [759, 478] on div "Item 8 PackageItem_8" at bounding box center [907, 477] width 481 height 16
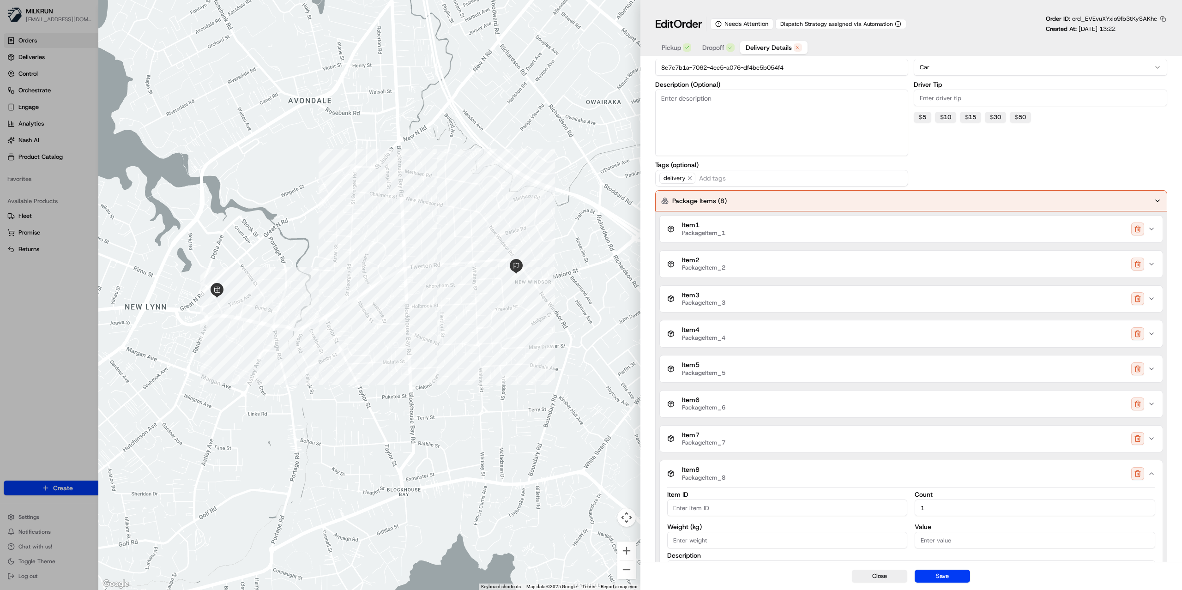
click at [759, 478] on div "Item 8 PackageItem_8" at bounding box center [907, 474] width 481 height 16
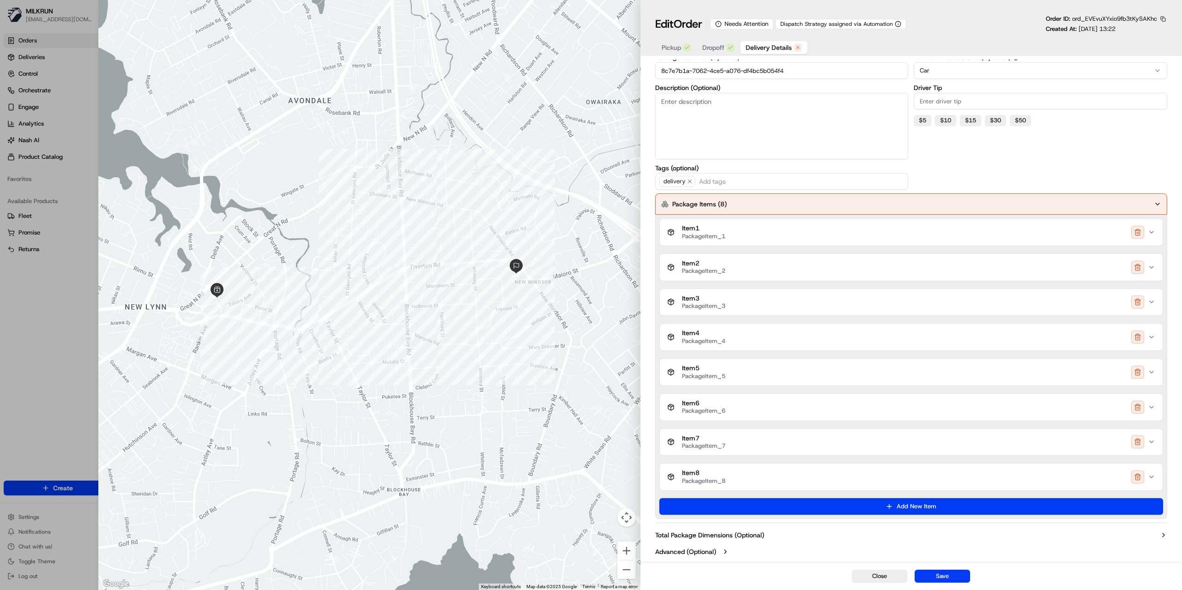
click at [760, 478] on div "Item 8 PackageItem_8" at bounding box center [907, 477] width 481 height 16
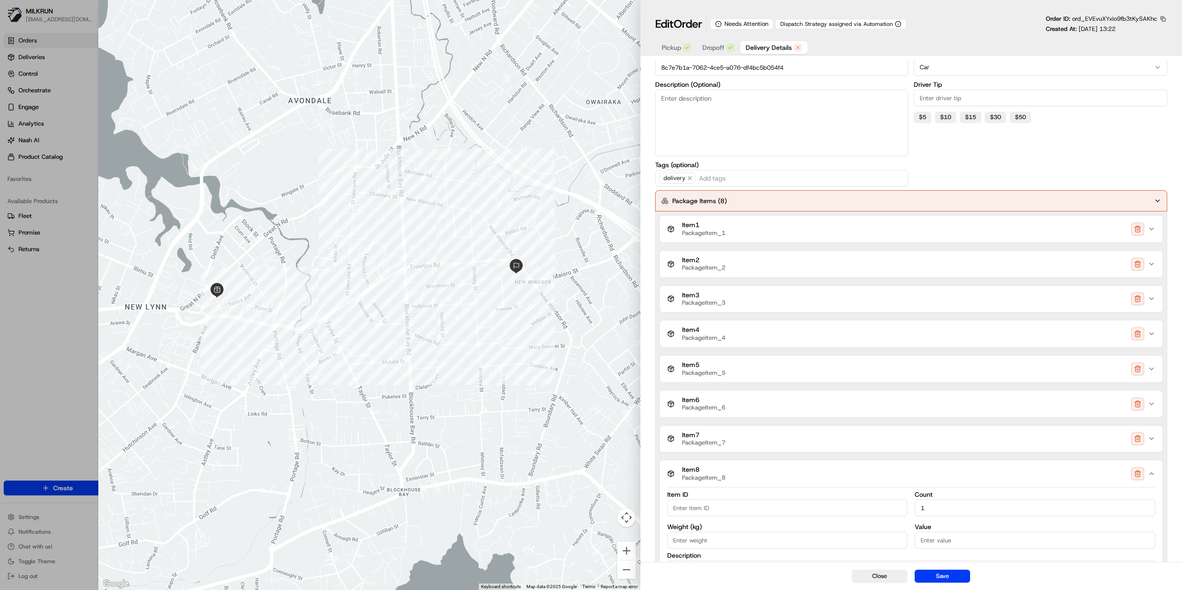
click at [760, 478] on div "Item 8 PackageItem_8" at bounding box center [907, 474] width 481 height 16
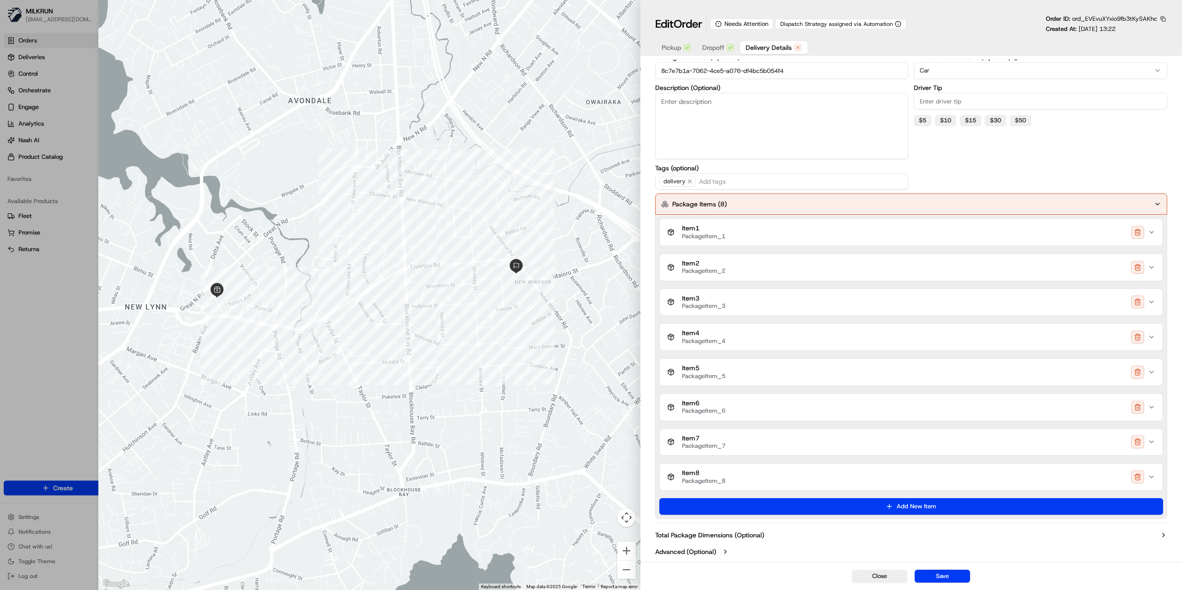
drag, startPoint x: 1134, startPoint y: 475, endPoint x: 1136, endPoint y: 462, distance: 13.5
click at [1135, 475] on button "button" at bounding box center [1137, 476] width 13 height 13
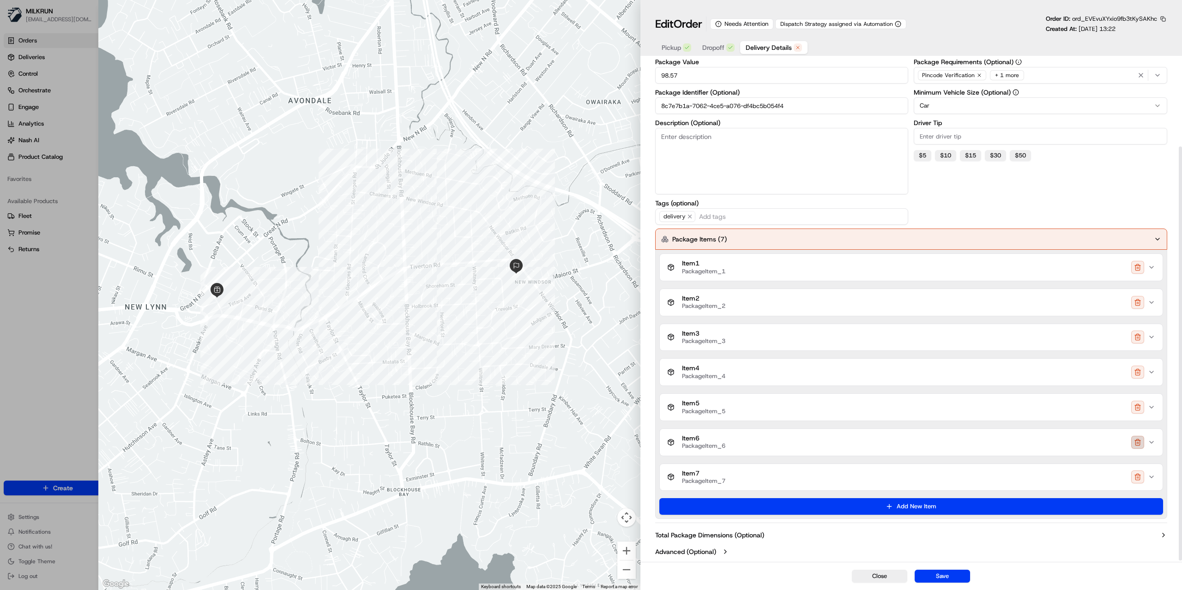
click at [1136, 446] on button "button" at bounding box center [1137, 442] width 13 height 13
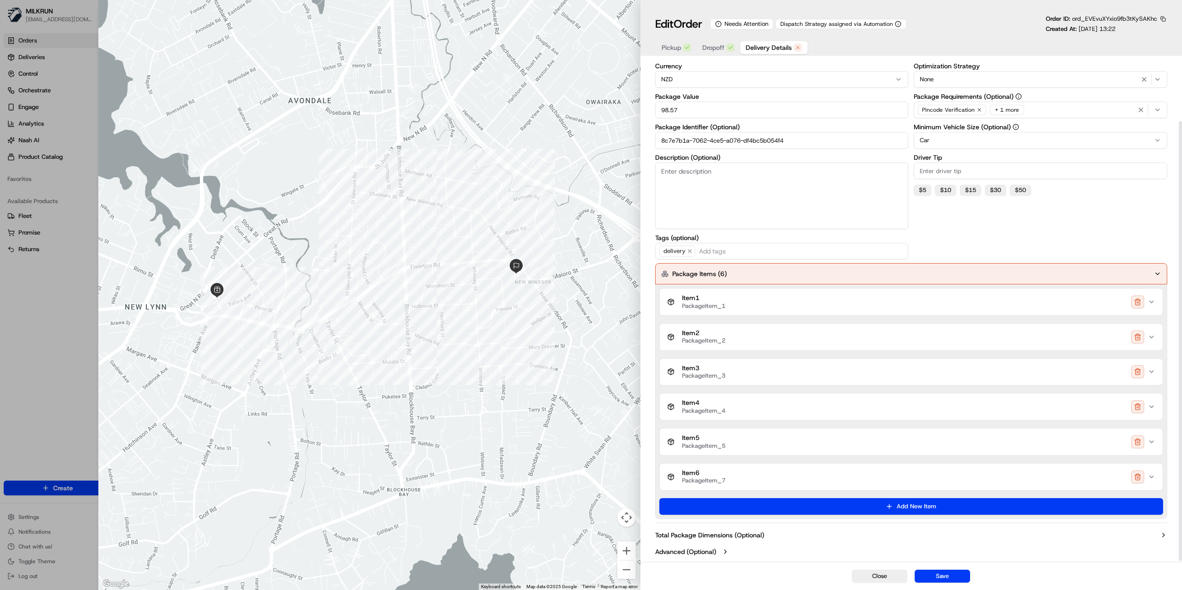
scroll to position [70, 0]
click at [1140, 299] on button "button" at bounding box center [1137, 301] width 13 height 13
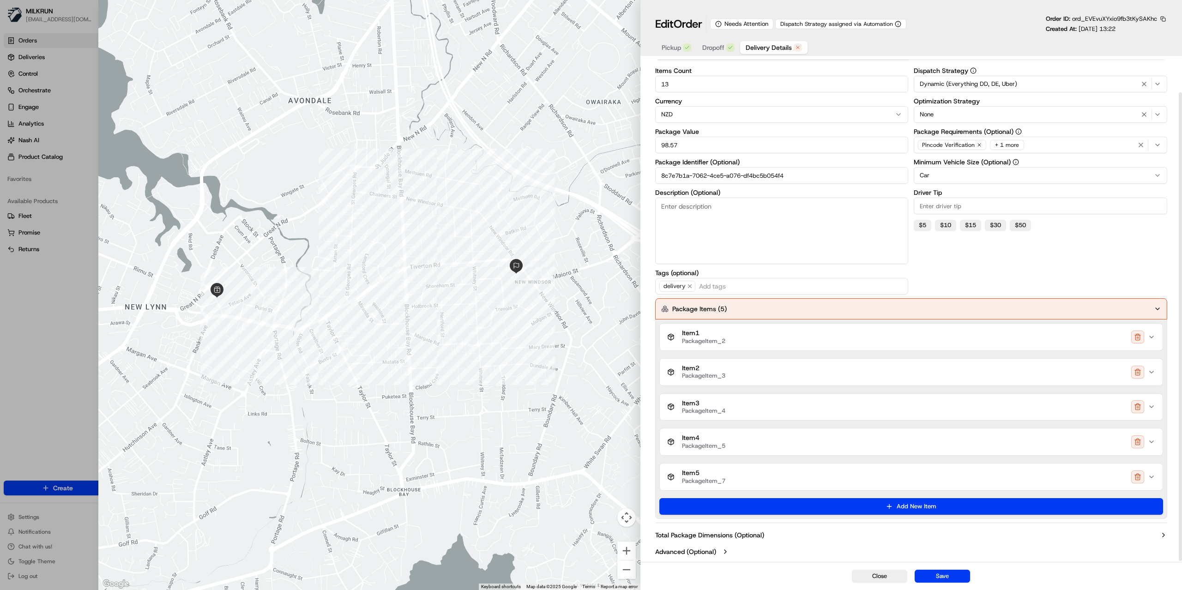
scroll to position [35, 0]
click at [1140, 475] on button "button" at bounding box center [1137, 476] width 13 height 13
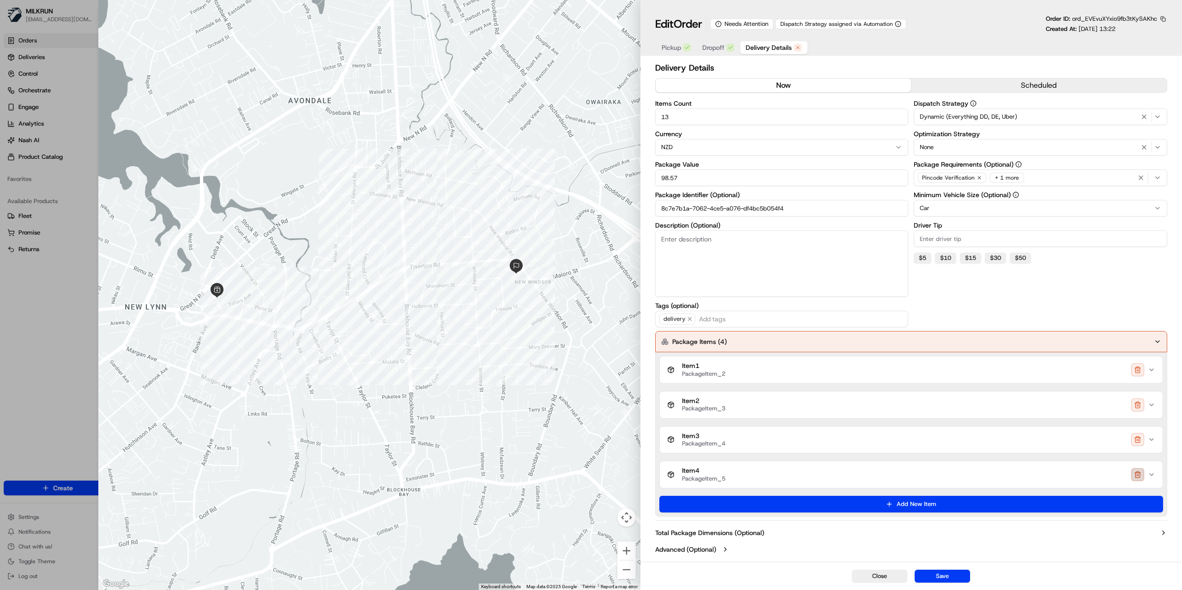
click at [1140, 475] on button "button" at bounding box center [1137, 474] width 13 height 13
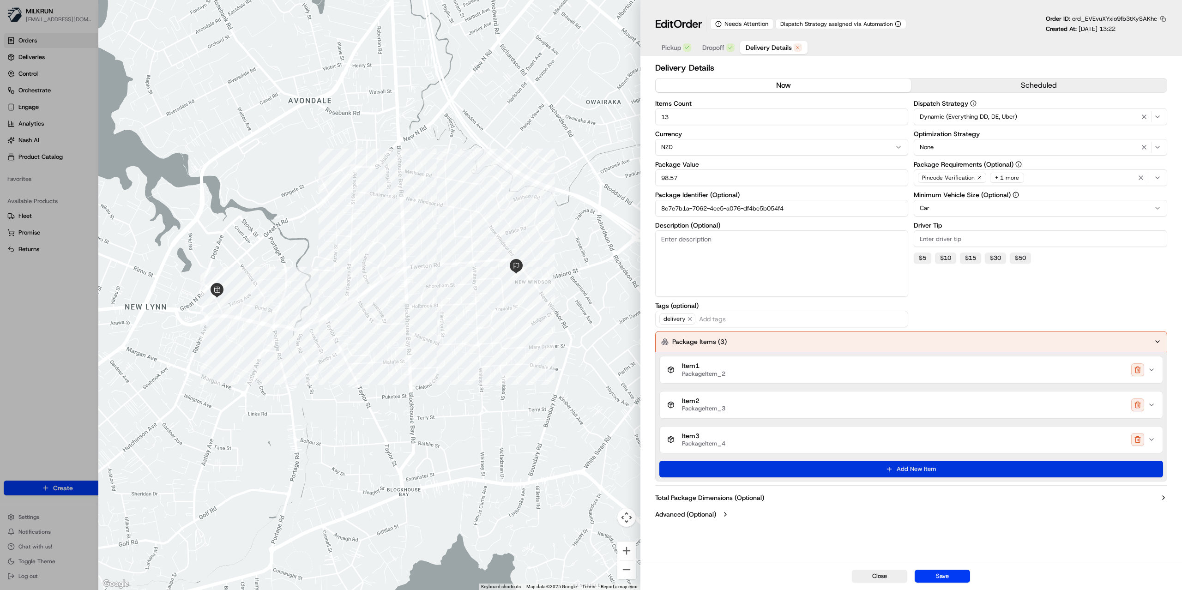
click at [1139, 475] on button "Add New Item" at bounding box center [911, 469] width 504 height 17
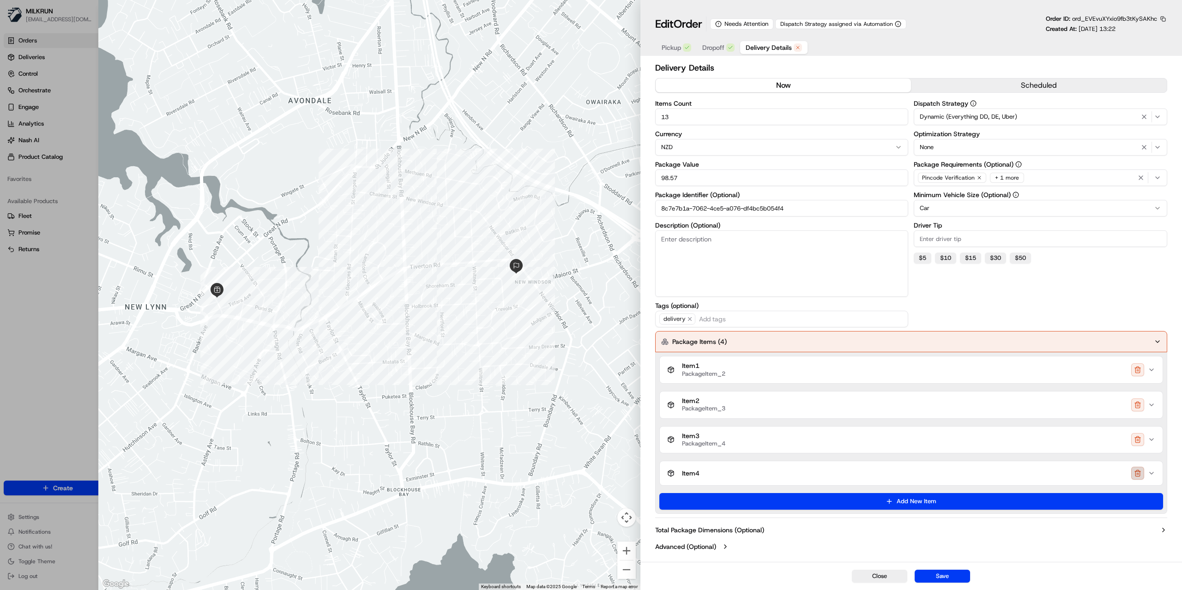
click at [1138, 471] on button "button" at bounding box center [1137, 473] width 13 height 13
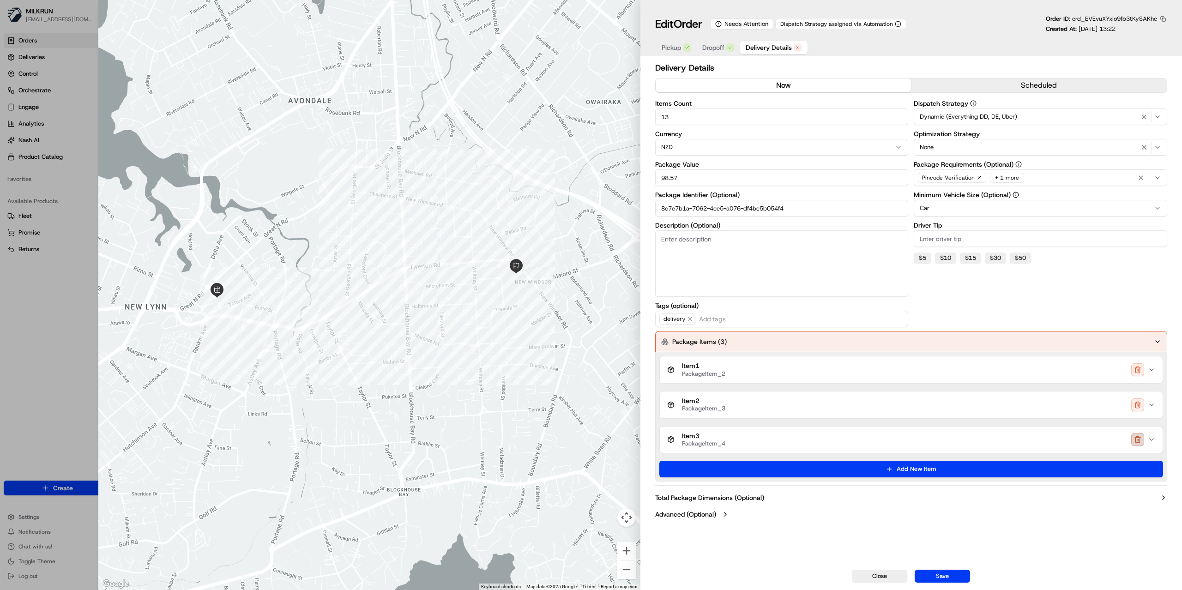
click at [1138, 443] on button "button" at bounding box center [1137, 439] width 13 height 13
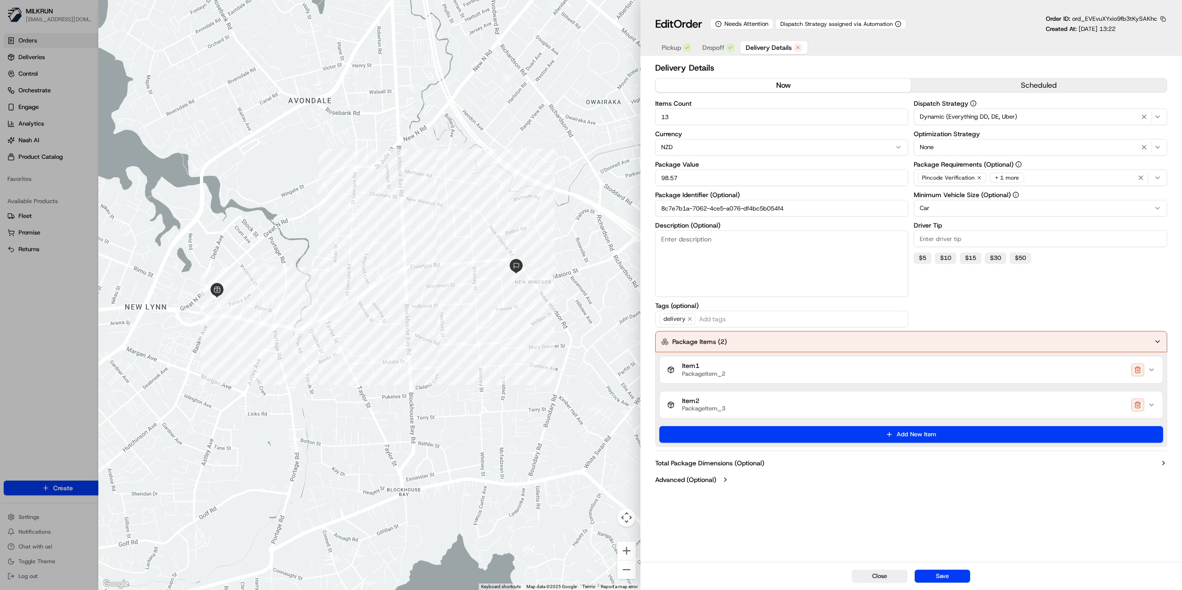
drag, startPoint x: 1139, startPoint y: 411, endPoint x: 1134, endPoint y: 386, distance: 25.4
click at [1138, 409] on button "button" at bounding box center [1137, 404] width 13 height 13
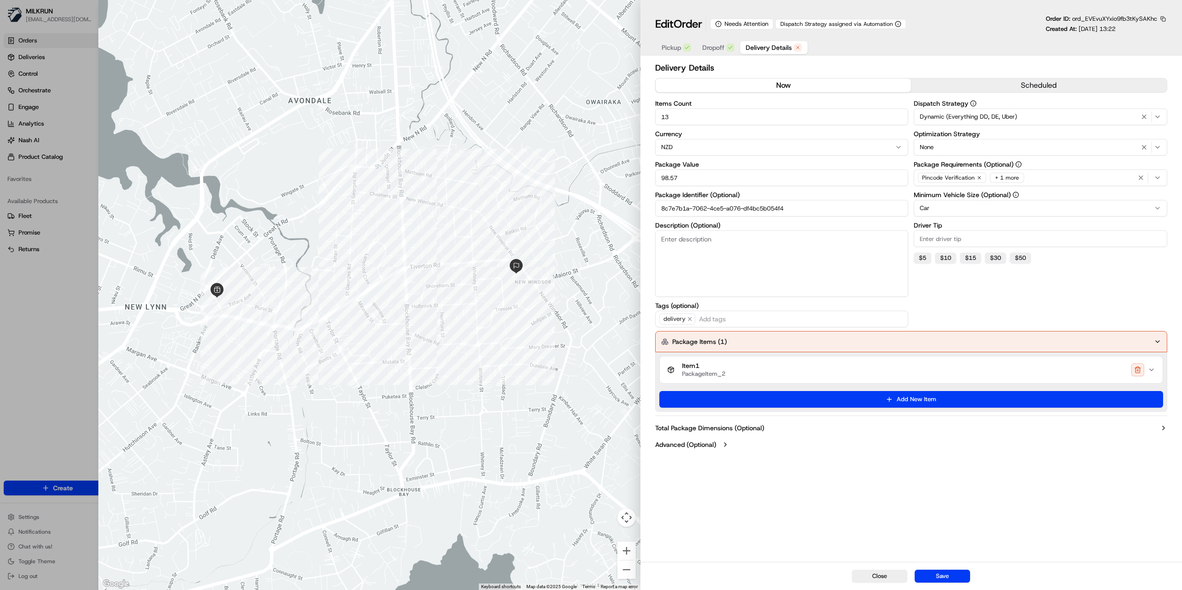
drag, startPoint x: 1135, startPoint y: 375, endPoint x: 1121, endPoint y: 380, distance: 14.5
click at [1135, 375] on button "button" at bounding box center [1137, 369] width 13 height 13
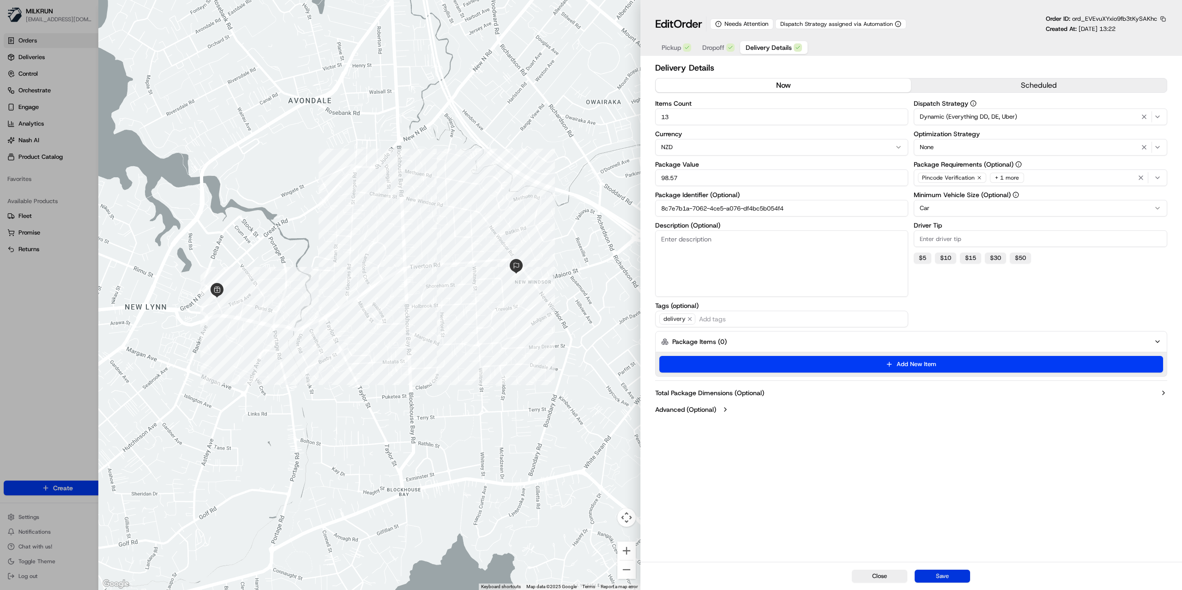
click at [946, 575] on button "Save" at bounding box center [942, 576] width 55 height 13
type input "1"
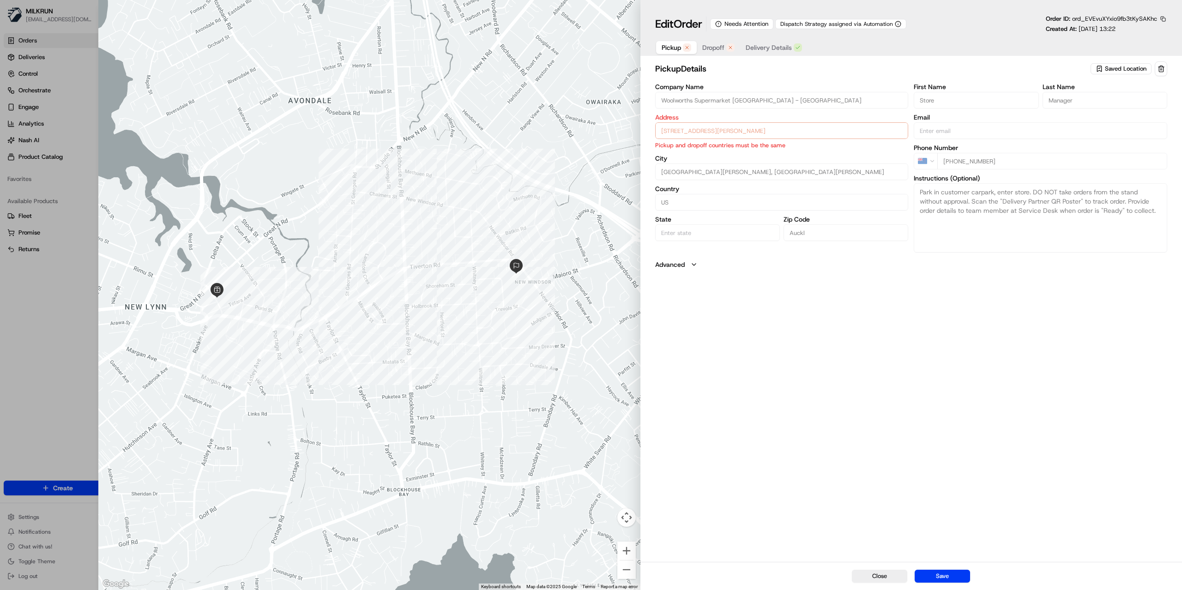
click at [717, 45] on span "Dropoff" at bounding box center [713, 47] width 22 height 9
click at [673, 46] on span "Pickup" at bounding box center [671, 47] width 19 height 9
drag, startPoint x: 885, startPoint y: 355, endPoint x: 896, endPoint y: 359, distance: 11.4
click at [885, 355] on div "pickup Details Saved Location Company Name Woolworths Supermarket NZ - Lynnmall…" at bounding box center [911, 311] width 542 height 502
click at [437, 145] on div at bounding box center [369, 295] width 542 height 590
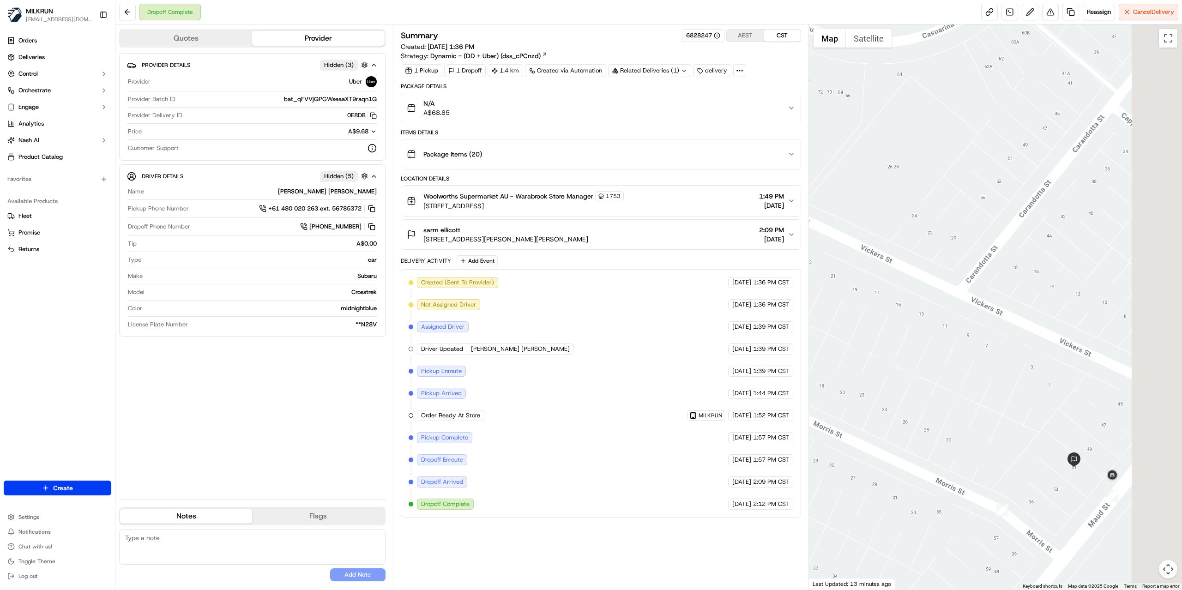
drag, startPoint x: 1012, startPoint y: 403, endPoint x: 952, endPoint y: 349, distance: 80.8
click at [952, 349] on div at bounding box center [996, 306] width 374 height 565
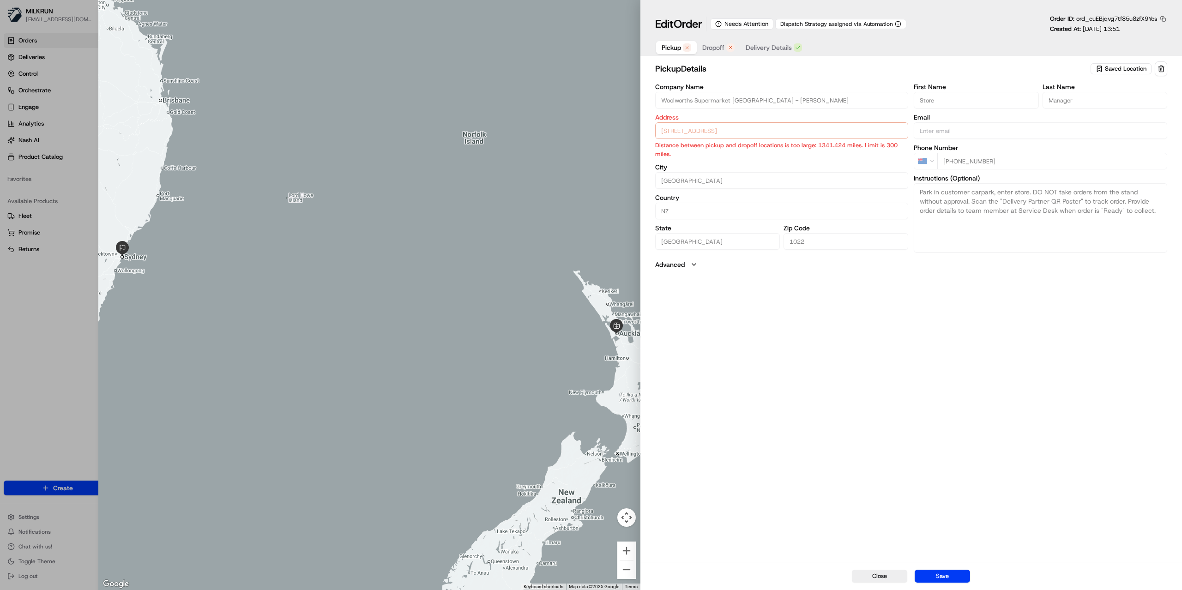
click at [717, 47] on span "Dropoff" at bounding box center [713, 47] width 22 height 9
click at [673, 51] on span "Pickup" at bounding box center [671, 47] width 19 height 9
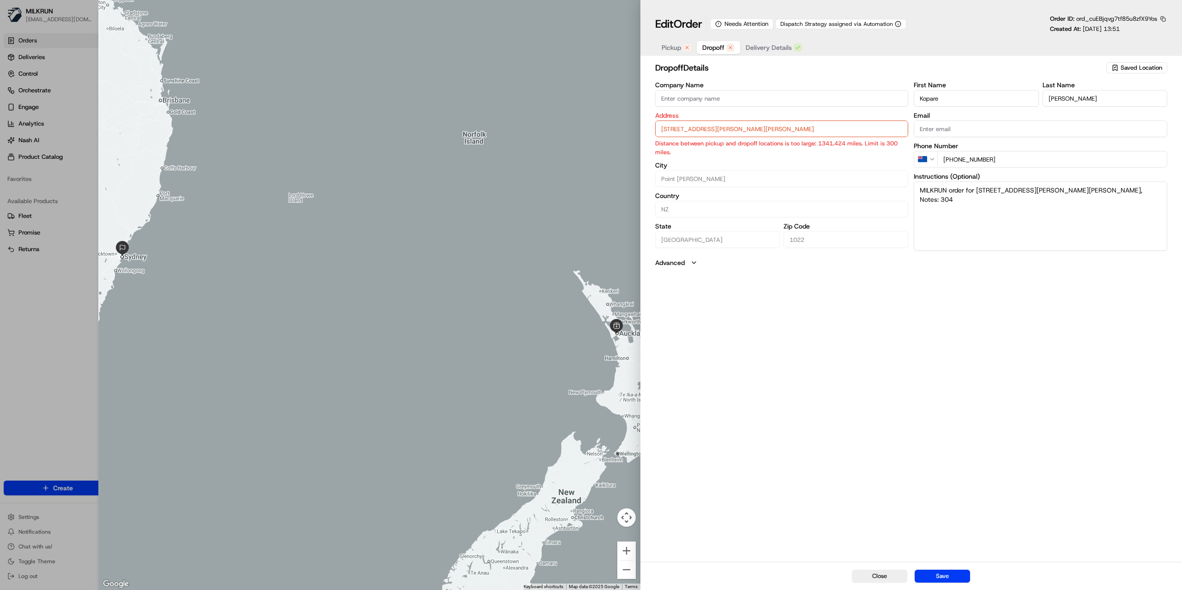
click at [722, 52] on span "Dropoff" at bounding box center [713, 47] width 22 height 9
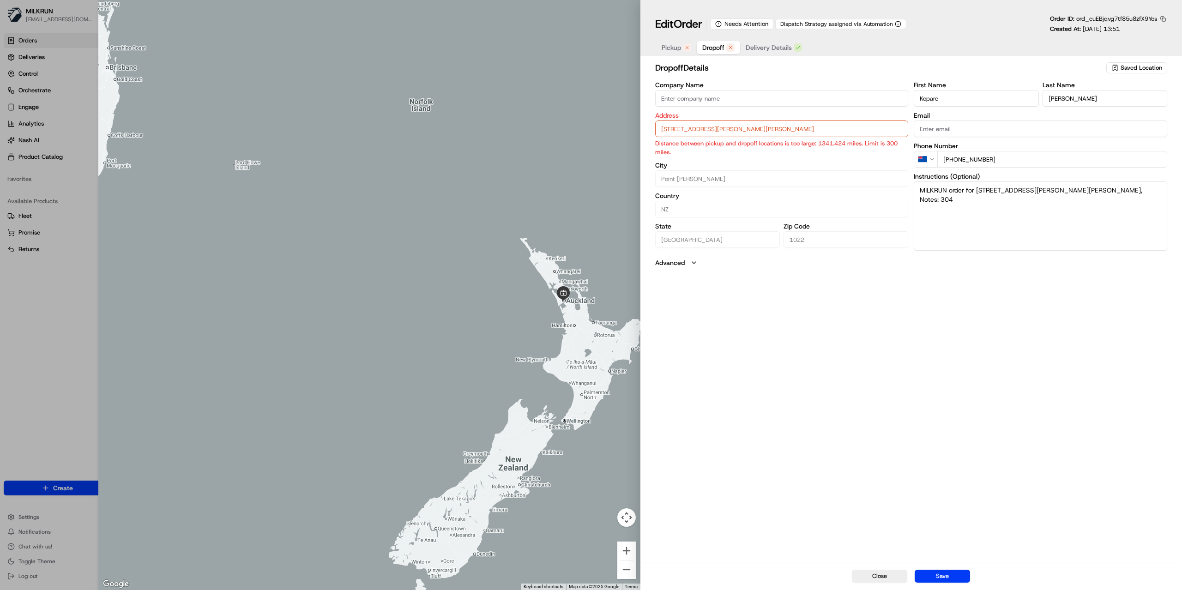
drag, startPoint x: 453, startPoint y: 298, endPoint x: 414, endPoint y: 272, distance: 47.1
click at [414, 272] on div at bounding box center [369, 295] width 542 height 590
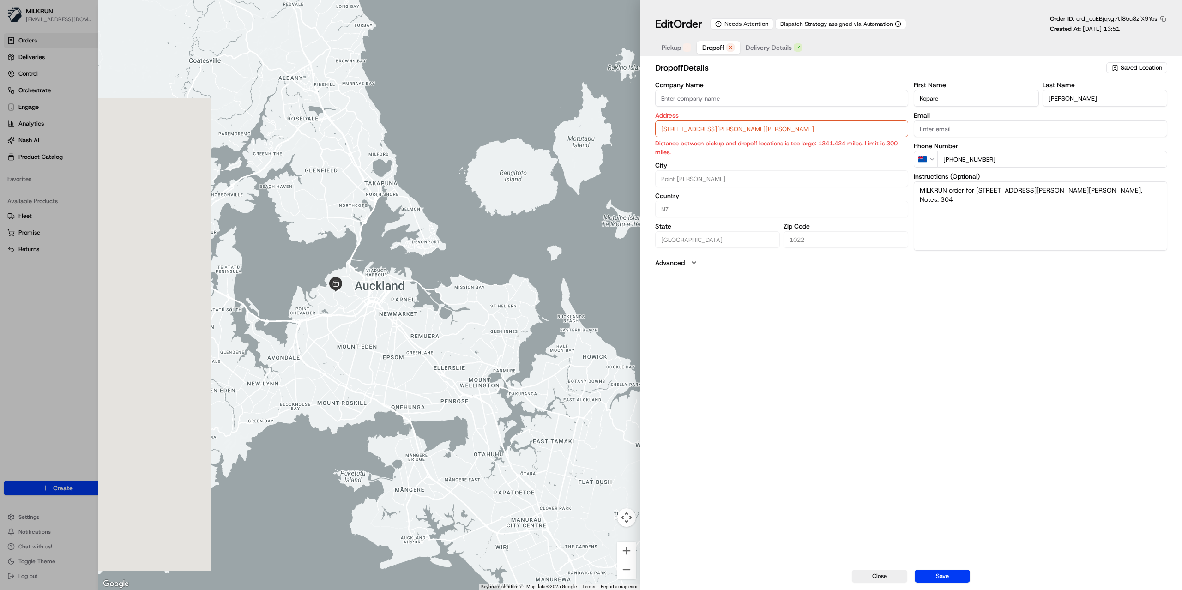
drag, startPoint x: 300, startPoint y: 244, endPoint x: 547, endPoint y: 235, distance: 247.2
click at [547, 235] on div at bounding box center [369, 295] width 542 height 590
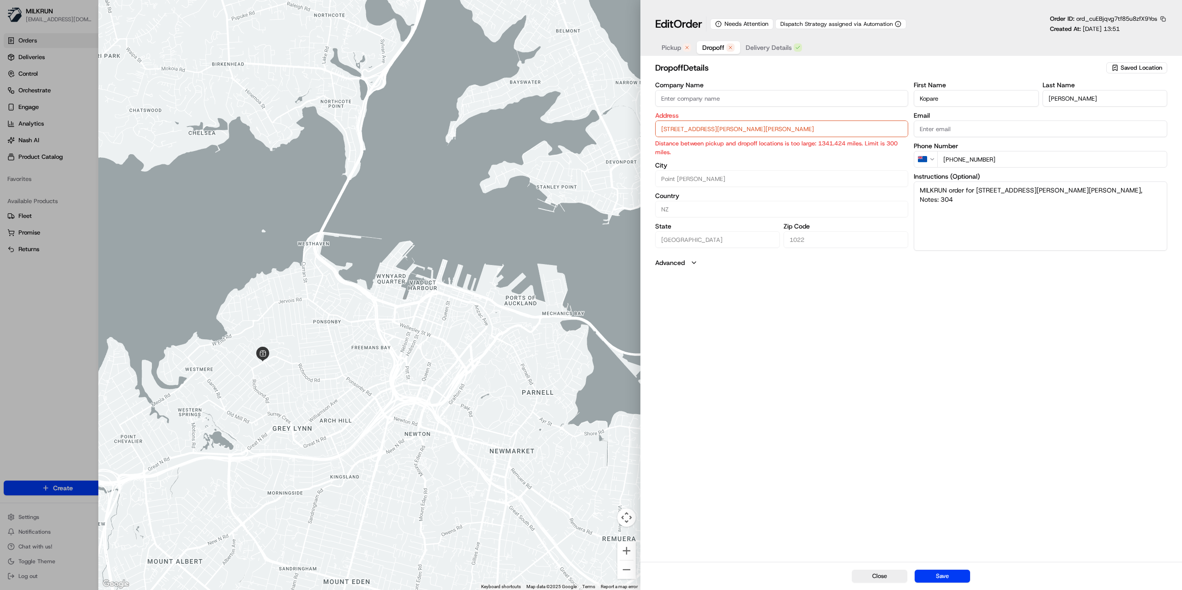
drag, startPoint x: 344, startPoint y: 256, endPoint x: 553, endPoint y: 102, distance: 259.3
click at [553, 102] on div at bounding box center [369, 295] width 542 height 590
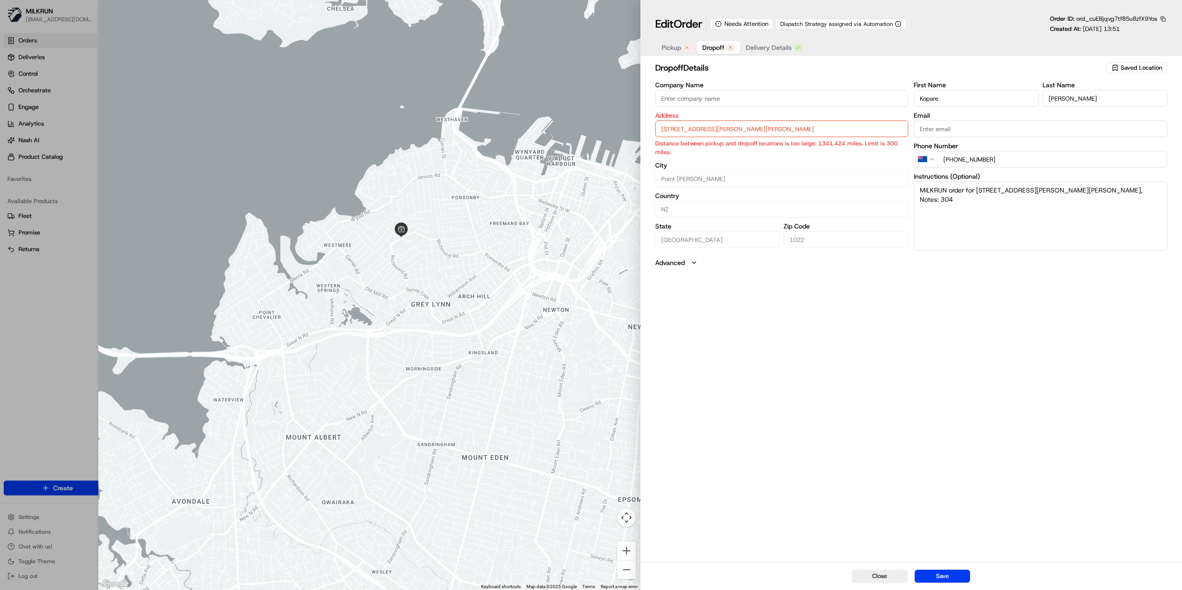
drag, startPoint x: 377, startPoint y: 255, endPoint x: 516, endPoint y: 130, distance: 187.7
click at [516, 130] on div at bounding box center [369, 295] width 542 height 590
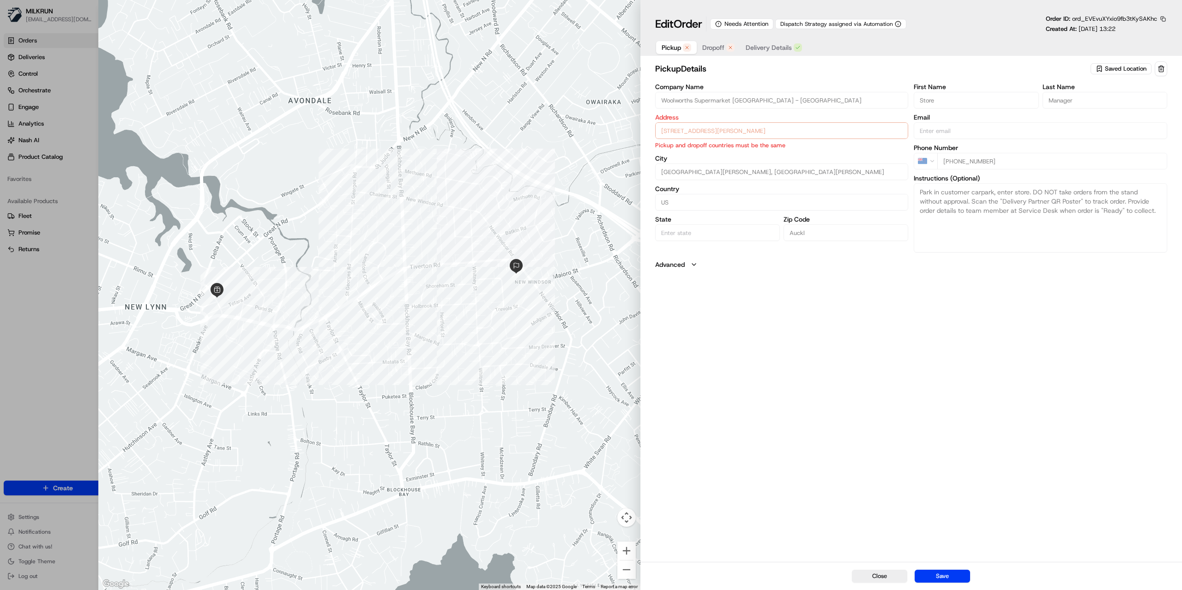
click at [577, 128] on div "Close ← Move left → Move right ↑ Move up ↓ Move down + Zoom in - Zoom out Home …" at bounding box center [640, 295] width 1084 height 590
click at [926, 160] on div "NZ [PHONE_NUMBER]" at bounding box center [1040, 161] width 253 height 17
click at [723, 50] on span "Dropoff" at bounding box center [713, 47] width 22 height 9
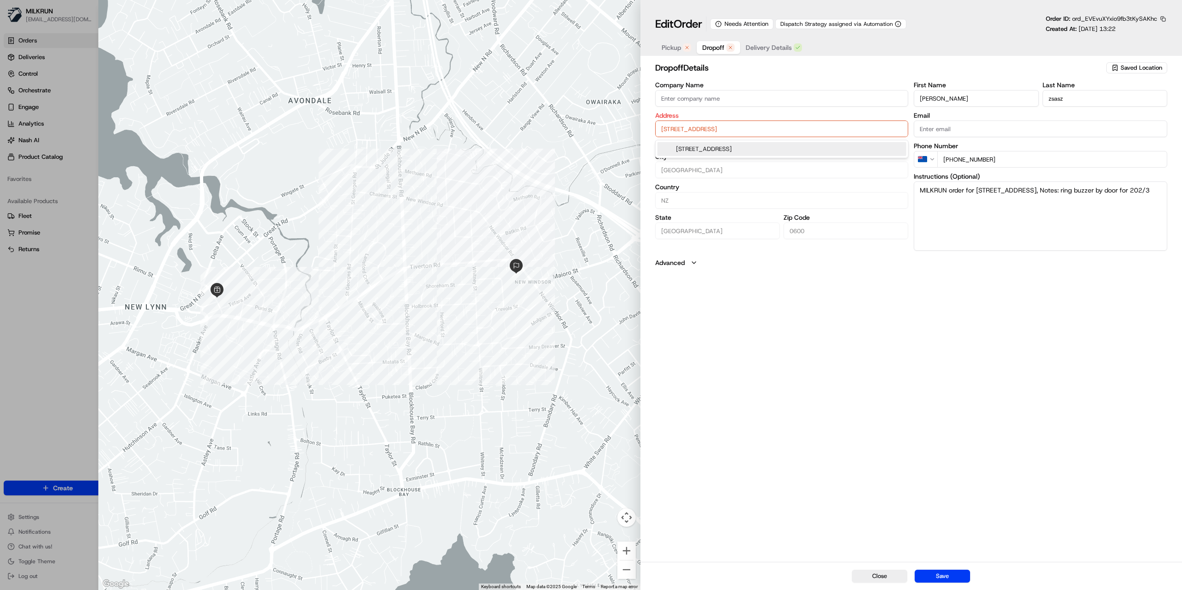
click at [779, 130] on input "[STREET_ADDRESS]" at bounding box center [781, 129] width 253 height 17
click at [922, 102] on input "victor" at bounding box center [976, 98] width 125 height 17
drag, startPoint x: 922, startPoint y: 102, endPoint x: 880, endPoint y: 45, distance: 71.3
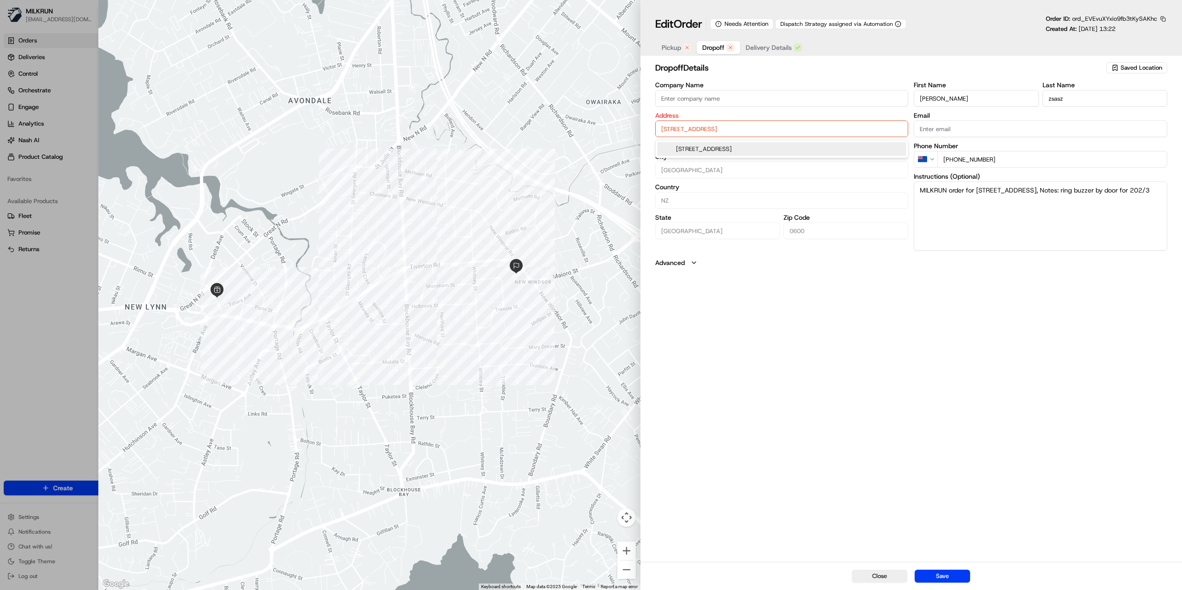
click at [922, 100] on input "victor" at bounding box center [976, 98] width 125 height 17
click at [1062, 104] on input "zsasz" at bounding box center [1105, 98] width 125 height 17
click at [1030, 162] on input "+64 20 482 3804" at bounding box center [1052, 159] width 230 height 17
drag, startPoint x: 1023, startPoint y: 170, endPoint x: 936, endPoint y: 156, distance: 88.0
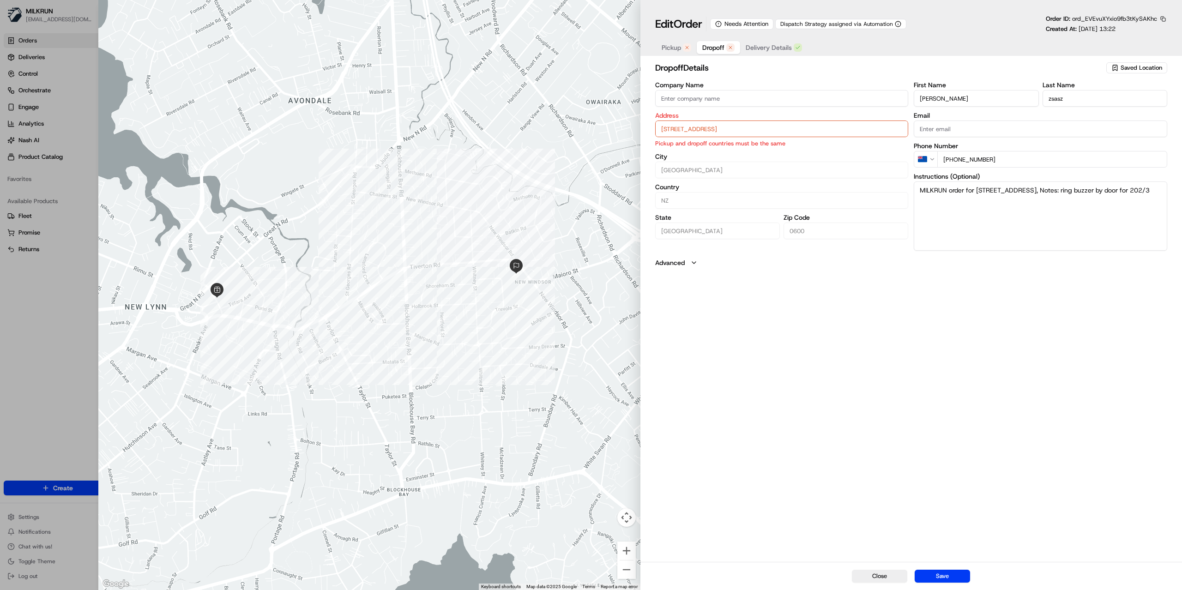
click at [936, 156] on div "NZ +64 20 482 3804" at bounding box center [1040, 159] width 253 height 17
click at [1003, 161] on input "+64 20 482 3804" at bounding box center [1052, 159] width 230 height 17
drag, startPoint x: 1003, startPoint y: 161, endPoint x: 859, endPoint y: 144, distance: 145.5
click at [859, 144] on div "Company Name Address 202/3 manawaroa lane, New Windsor, Auckland 0600, NZ Picku…" at bounding box center [911, 166] width 512 height 169
click at [1042, 204] on textarea "MILKRUN order for 202/3 manawaroa lane, New Windsor, Auckland 0600, NZ, Notes: …" at bounding box center [1040, 215] width 253 height 69
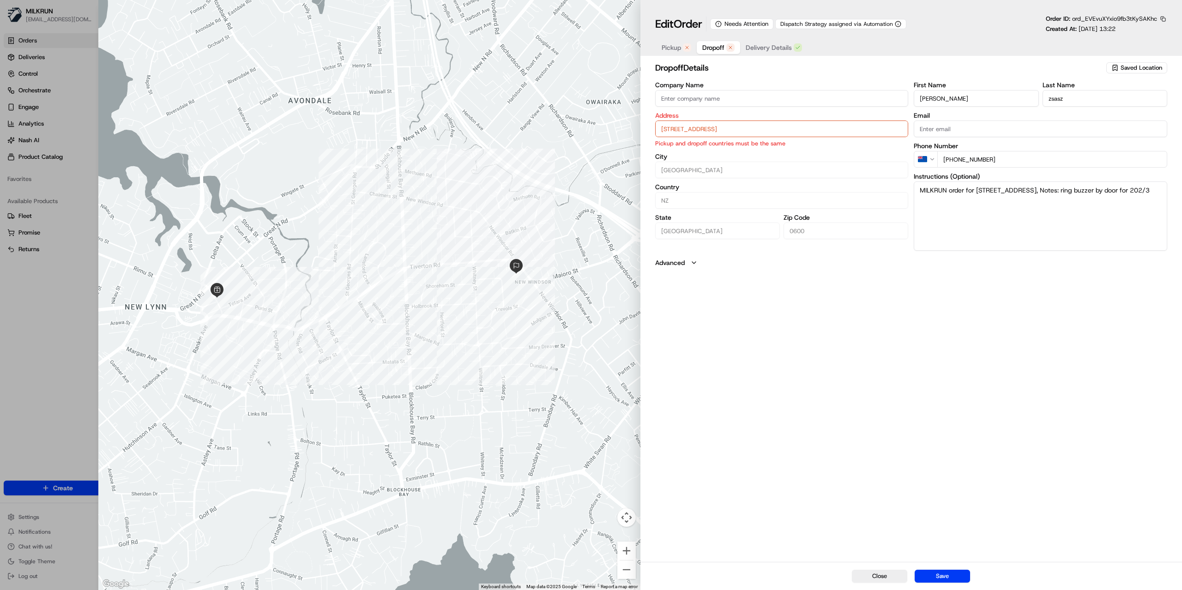
click at [850, 162] on div "Company Name Address 202/3 manawaroa lane, New Windsor, Auckland 0600, NZ Picku…" at bounding box center [911, 166] width 512 height 169
click at [768, 51] on span "Delivery Details" at bounding box center [769, 47] width 46 height 9
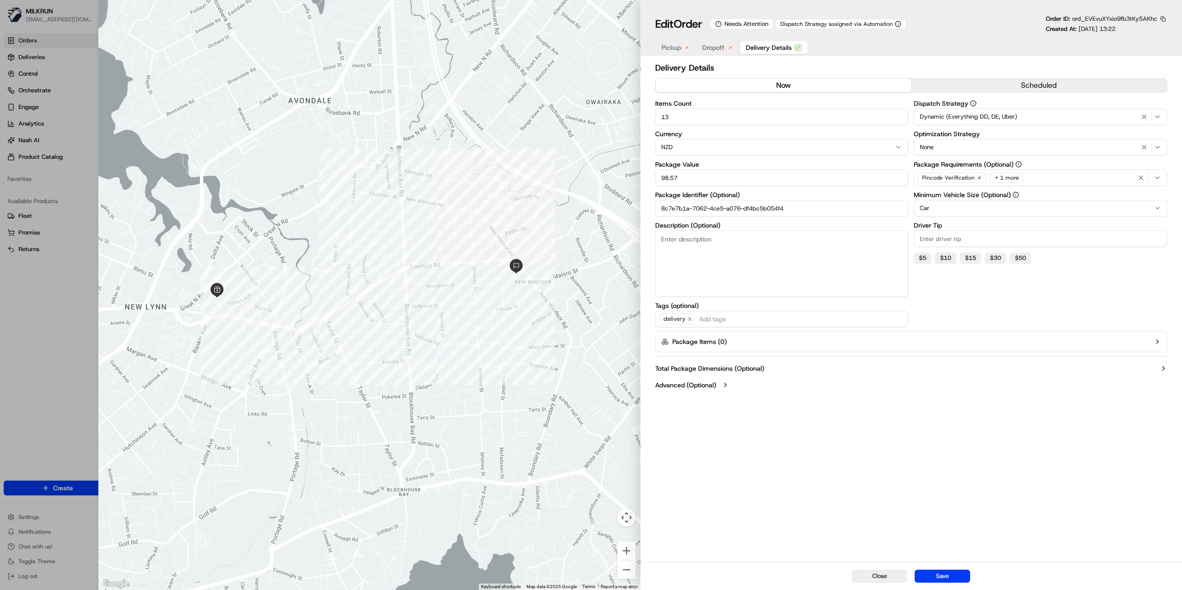
drag, startPoint x: 700, startPoint y: 180, endPoint x: 617, endPoint y: 180, distance: 83.1
click at [617, 180] on div "Close ← Move left → Move right ↑ Move up ↓ Move down + Zoom in - Zoom out Home …" at bounding box center [640, 295] width 1084 height 590
click at [804, 212] on input "8c7e7b1a-7062-4ce5-a076-df4bc5b054f4" at bounding box center [781, 208] width 253 height 17
drag, startPoint x: 619, startPoint y: 175, endPoint x: 494, endPoint y: 147, distance: 128.2
click at [503, 151] on div "Close ← Move left → Move right ↑ Move up ↓ Move down + Zoom in - Zoom out Home …" at bounding box center [640, 295] width 1084 height 590
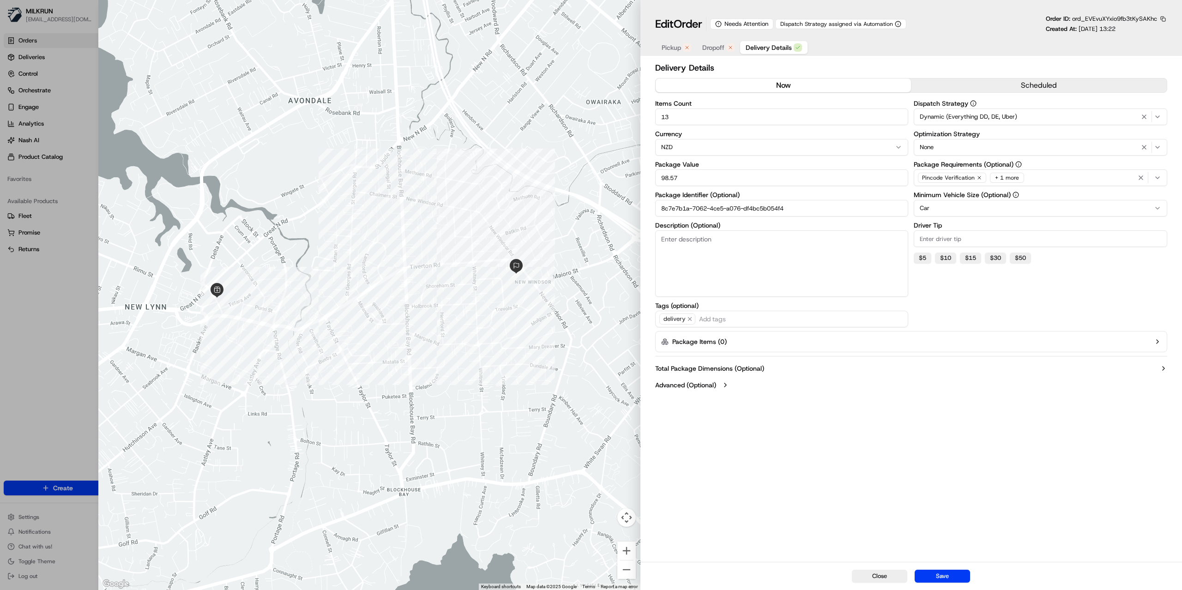
click at [684, 52] on button "Pickup" at bounding box center [676, 47] width 41 height 13
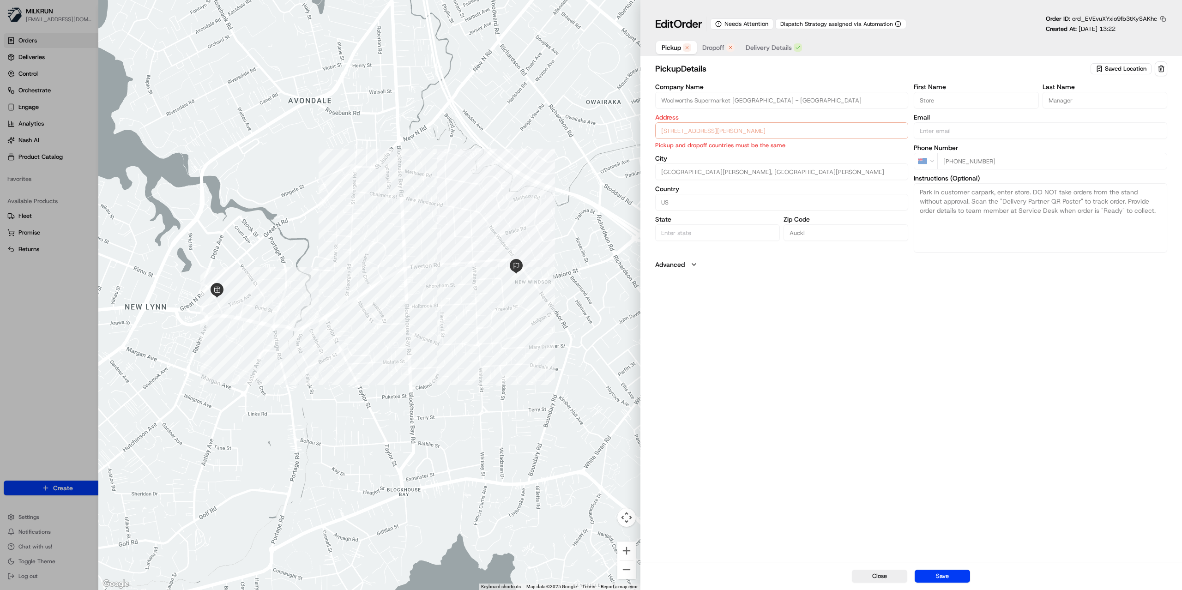
click at [610, 98] on div "Close ← Move left → Move right ↑ Move up ↓ Move down + Zoom in - Zoom out Home …" at bounding box center [640, 295] width 1084 height 590
click at [648, 132] on div "pickup Details Saved Location Company Name Woolworths Supermarket NZ - Lynnmall…" at bounding box center [911, 311] width 542 height 502
click at [922, 161] on div "NZ +64 9 826 0340" at bounding box center [1040, 161] width 253 height 17
click at [713, 50] on span "Dropoff" at bounding box center [713, 47] width 22 height 9
click at [839, 129] on input "202/3 manawaroa lane, New Windsor, Auckland 0600, NZ" at bounding box center [781, 129] width 253 height 17
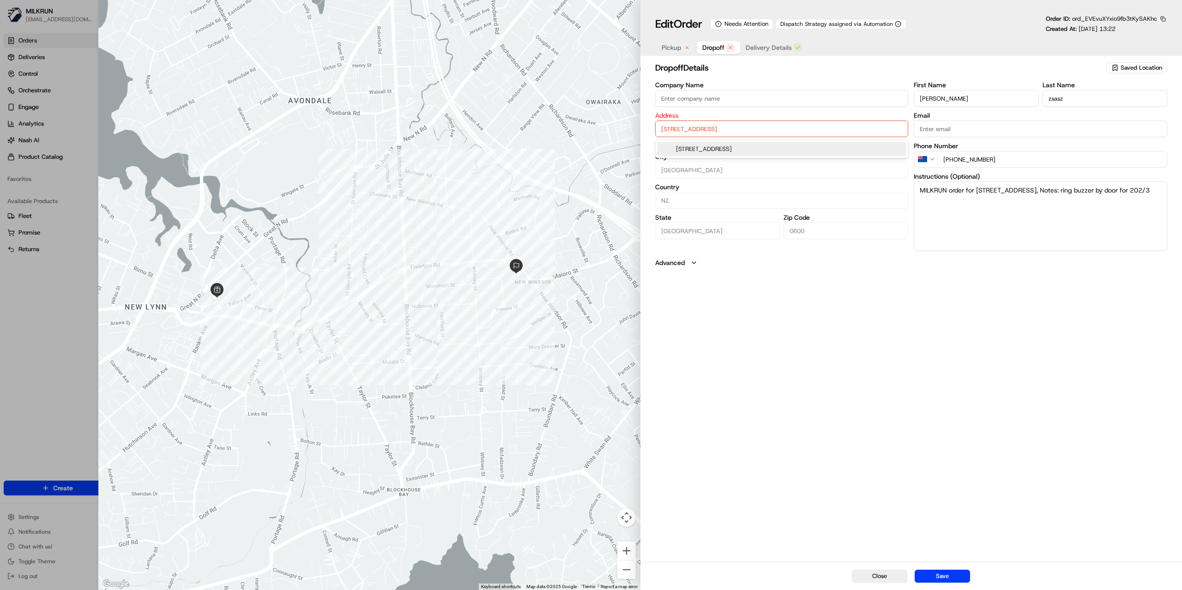
drag, startPoint x: 839, startPoint y: 129, endPoint x: 564, endPoint y: 124, distance: 275.2
click at [565, 126] on div "Close ← Move left → Move right ↑ Move up ↓ Move down + Zoom in - Zoom out Home …" at bounding box center [640, 295] width 1084 height 590
drag, startPoint x: 733, startPoint y: 133, endPoint x: 756, endPoint y: 130, distance: 23.4
click at [734, 133] on input "202/3 manawaroa lane, New Windsor, Auckland 0600, NZ" at bounding box center [781, 129] width 253 height 17
click at [743, 130] on input "202/3 manawaroa lane, New Windsor, Auckland 0600, NZ" at bounding box center [781, 129] width 253 height 17
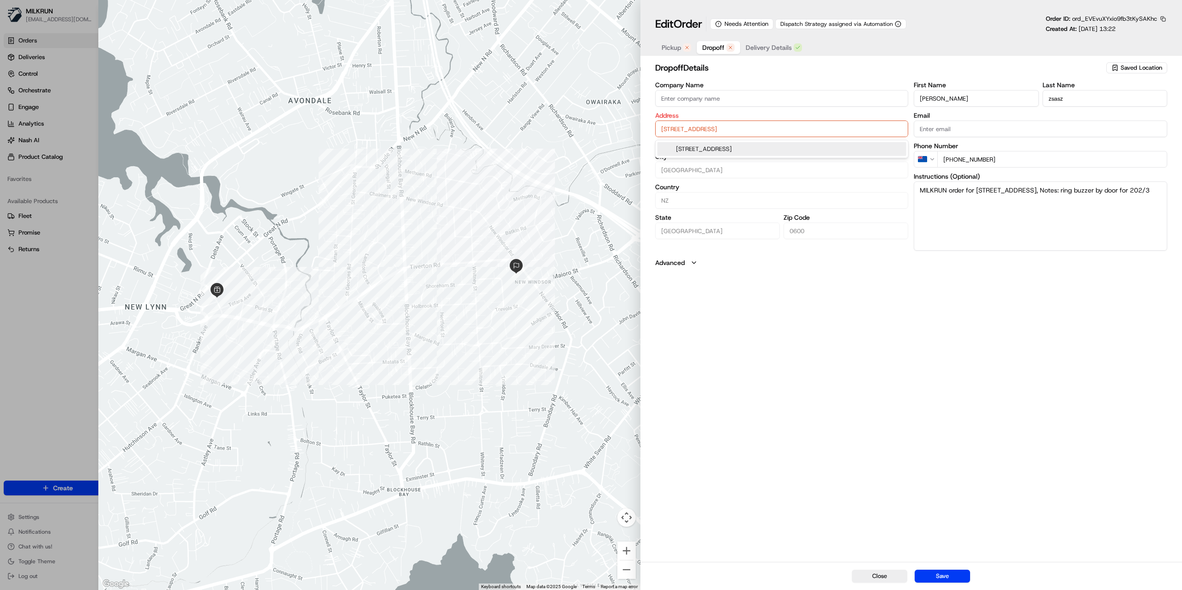
click at [727, 128] on input "202/3 manawaroa lane, New Windsor, Auckland 0600, NZ" at bounding box center [781, 129] width 253 height 17
drag, startPoint x: 729, startPoint y: 130, endPoint x: 621, endPoint y: 127, distance: 107.2
click at [622, 127] on div "Close ← Move left → Move right ↑ Move up ↓ Move down + Zoom in - Zoom out Home …" at bounding box center [640, 295] width 1084 height 590
click at [1021, 154] on input "+64 20 482 3804" at bounding box center [1052, 159] width 230 height 17
drag, startPoint x: 1020, startPoint y: 157, endPoint x: 848, endPoint y: 140, distance: 173.0
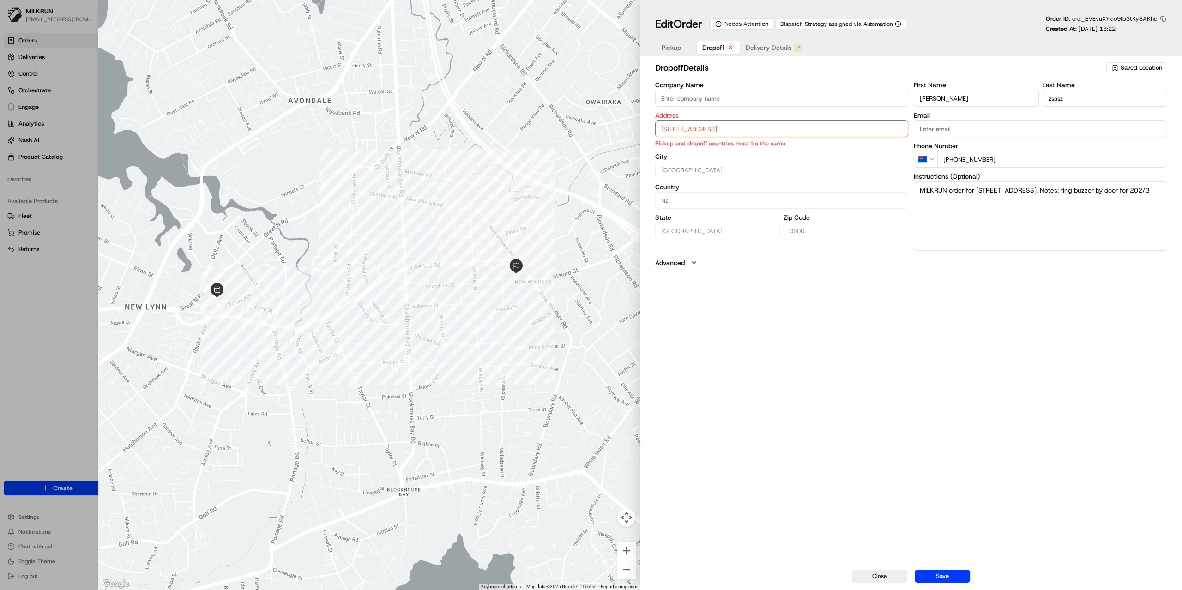
click at [856, 154] on div "Company Name Address 202/3 manawaroa lane, New Windsor, Auckland 0600, NZ Picku…" at bounding box center [911, 166] width 512 height 169
drag, startPoint x: 1036, startPoint y: 203, endPoint x: 861, endPoint y: 156, distance: 181.2
click at [871, 160] on div "Company Name Address 202/3 manawaroa lane, New Windsor, Auckland 0600, NZ Picku…" at bounding box center [911, 166] width 512 height 169
click at [755, 44] on span "Delivery Details" at bounding box center [769, 47] width 46 height 9
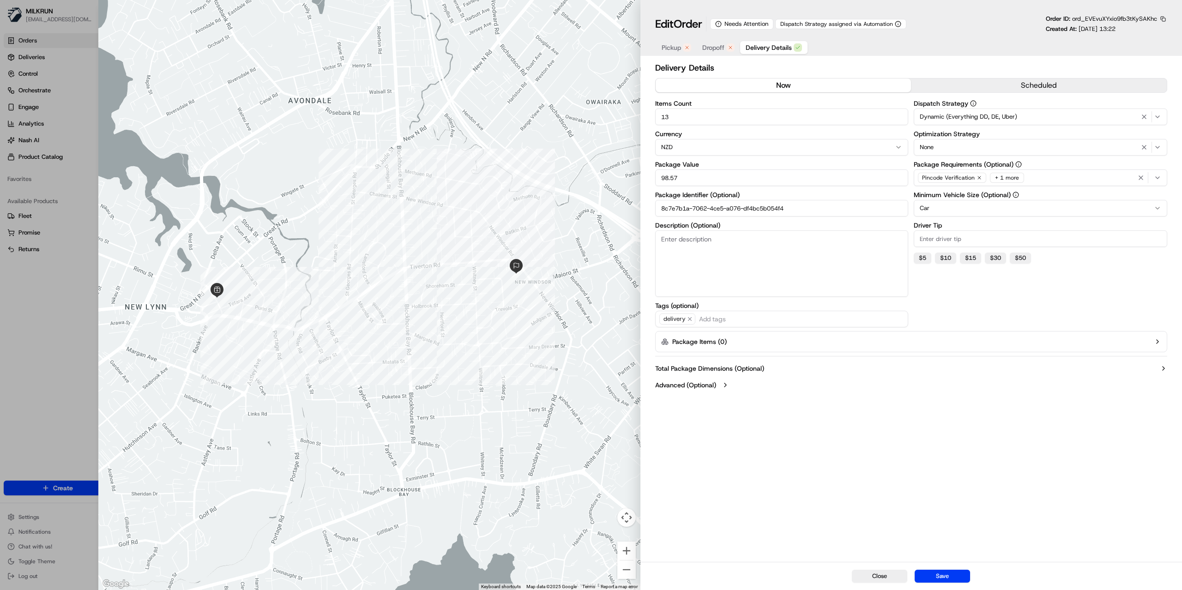
drag, startPoint x: 692, startPoint y: 120, endPoint x: 647, endPoint y: 22, distance: 107.6
click at [571, 91] on div "Close ← Move left → Move right ↑ Move up ↓ Move down + Zoom in - Zoom out Home …" at bounding box center [640, 295] width 1084 height 590
drag, startPoint x: 691, startPoint y: 181, endPoint x: 592, endPoint y: 86, distance: 137.5
click at [586, 162] on div "Close ← Move left → Move right ↑ Move up ↓ Move down + Zoom in - Zoom out Home …" at bounding box center [640, 295] width 1084 height 590
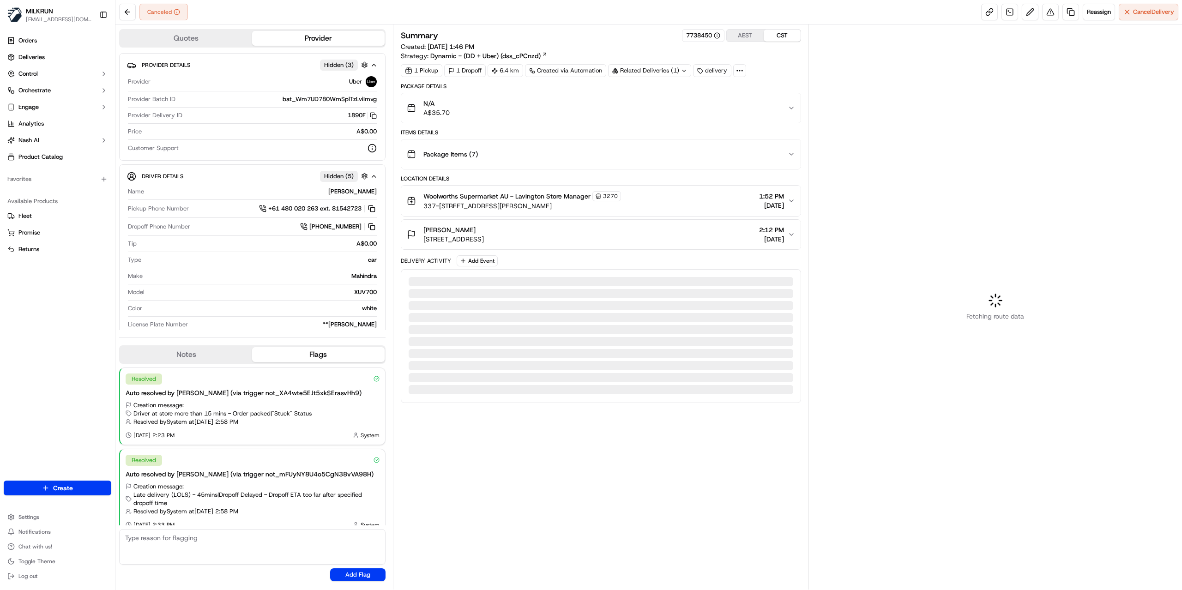
scroll to position [10, 0]
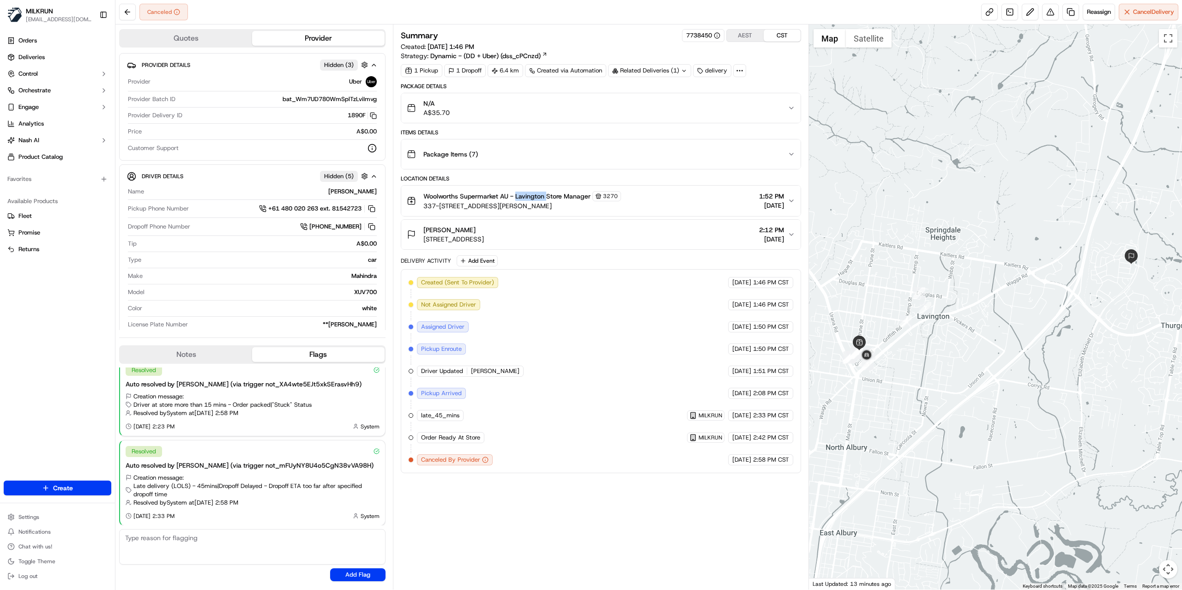
drag, startPoint x: 517, startPoint y: 198, endPoint x: 546, endPoint y: 198, distance: 28.6
click at [546, 198] on span "Woolworths Supermarket AU - Lavington Store Manager" at bounding box center [506, 196] width 167 height 9
copy span "Lavington"
click at [1063, 12] on link at bounding box center [1070, 12] width 17 height 17
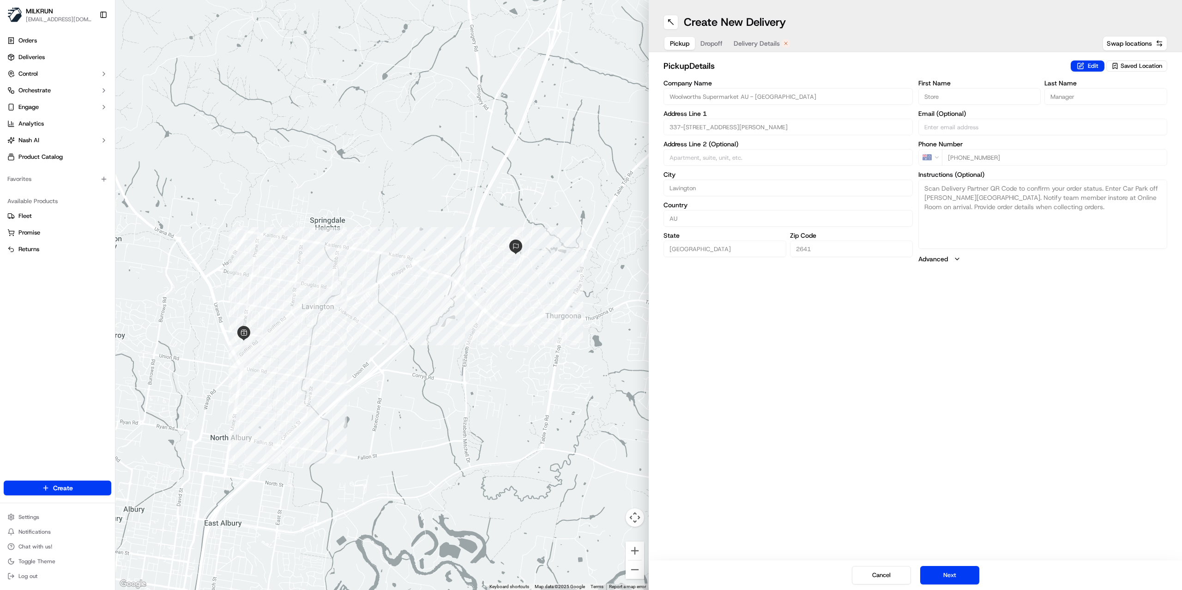
click at [742, 41] on span "Delivery Details" at bounding box center [757, 43] width 46 height 9
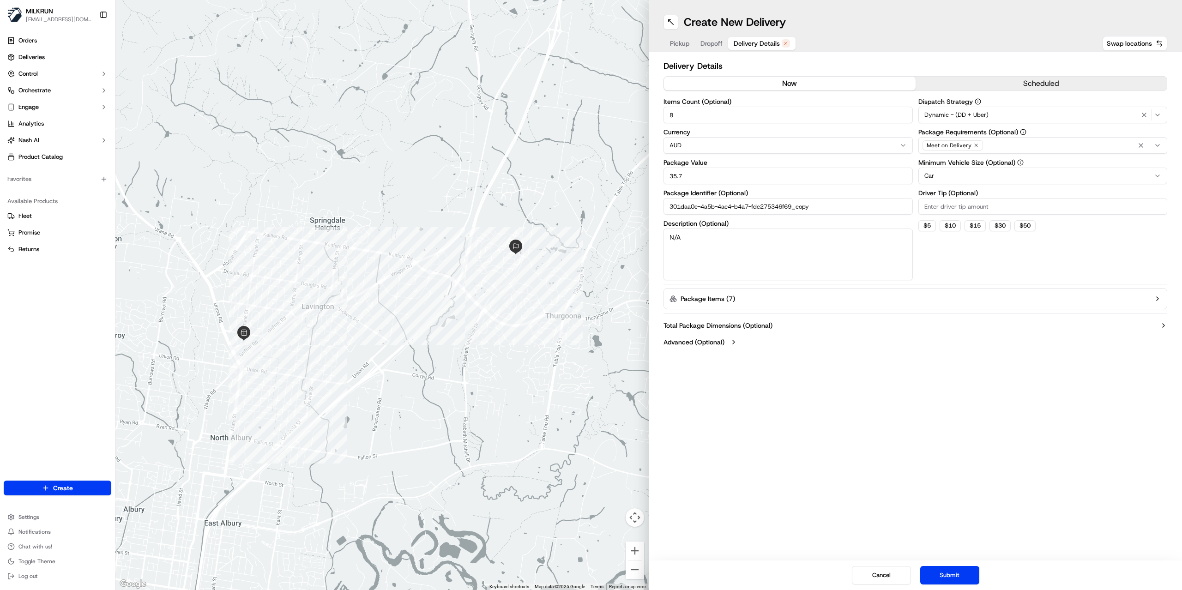
click at [766, 80] on button "now" at bounding box center [790, 84] width 252 height 14
click at [966, 571] on button "Submit" at bounding box center [949, 575] width 59 height 18
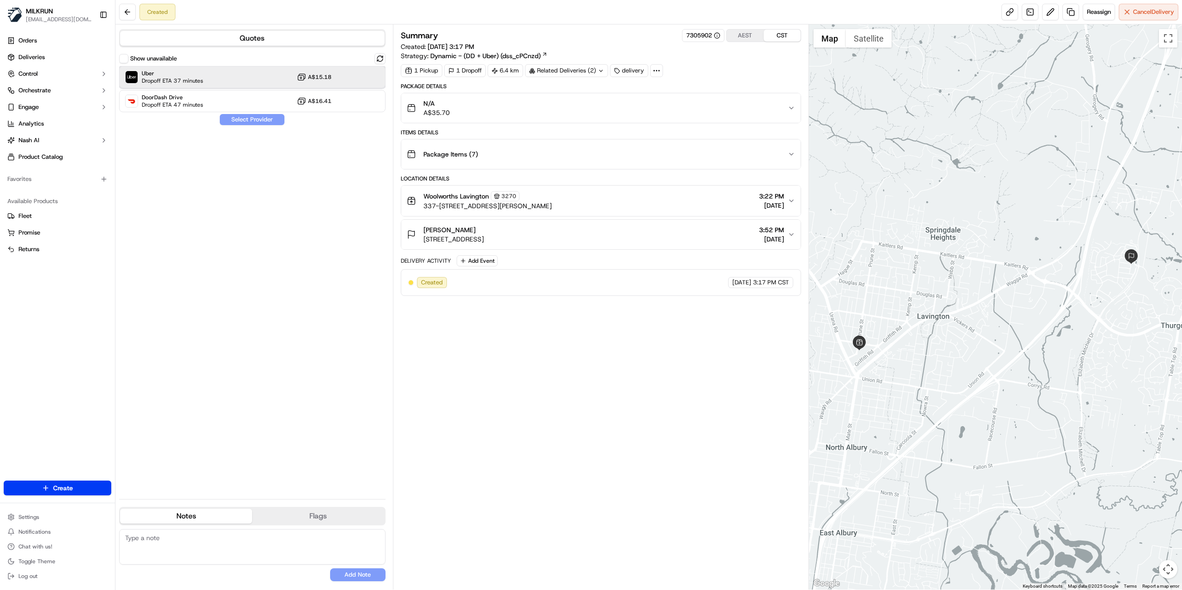
click at [226, 69] on div "Uber Dropoff ETA 37 minutes A$15.18" at bounding box center [252, 77] width 266 height 22
click at [259, 124] on button "Assign Provider" at bounding box center [252, 119] width 66 height 11
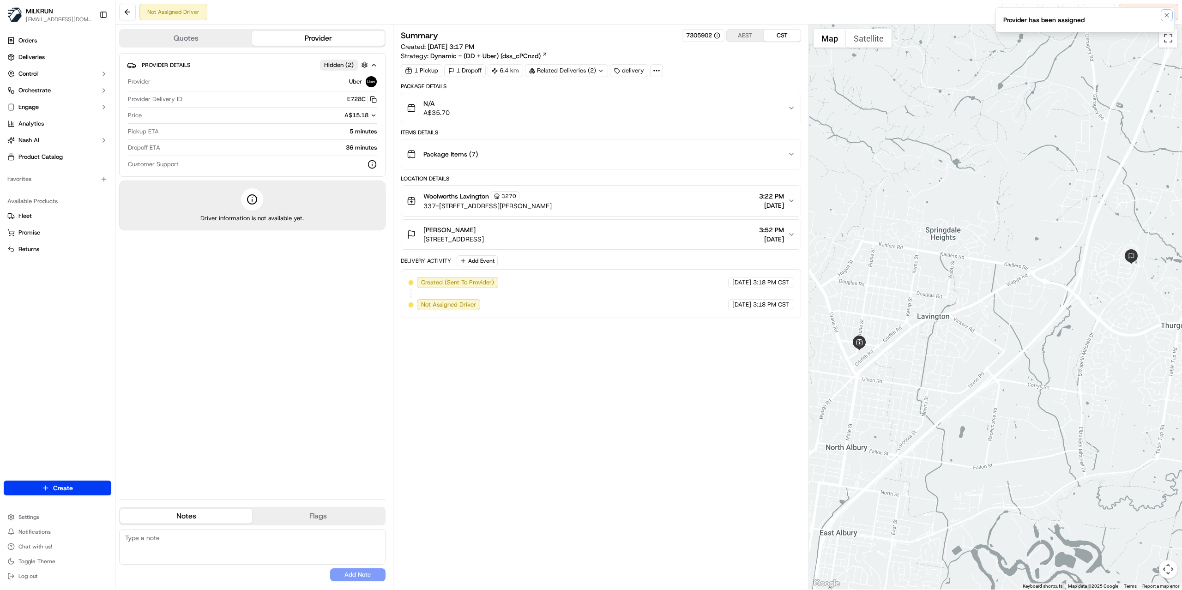
drag, startPoint x: 1164, startPoint y: 16, endPoint x: 1119, endPoint y: 16, distance: 45.2
click at [1164, 16] on icon "Notifications (F8)" at bounding box center [1166, 15] width 7 height 7
click at [1003, 16] on link at bounding box center [1009, 12] width 17 height 17
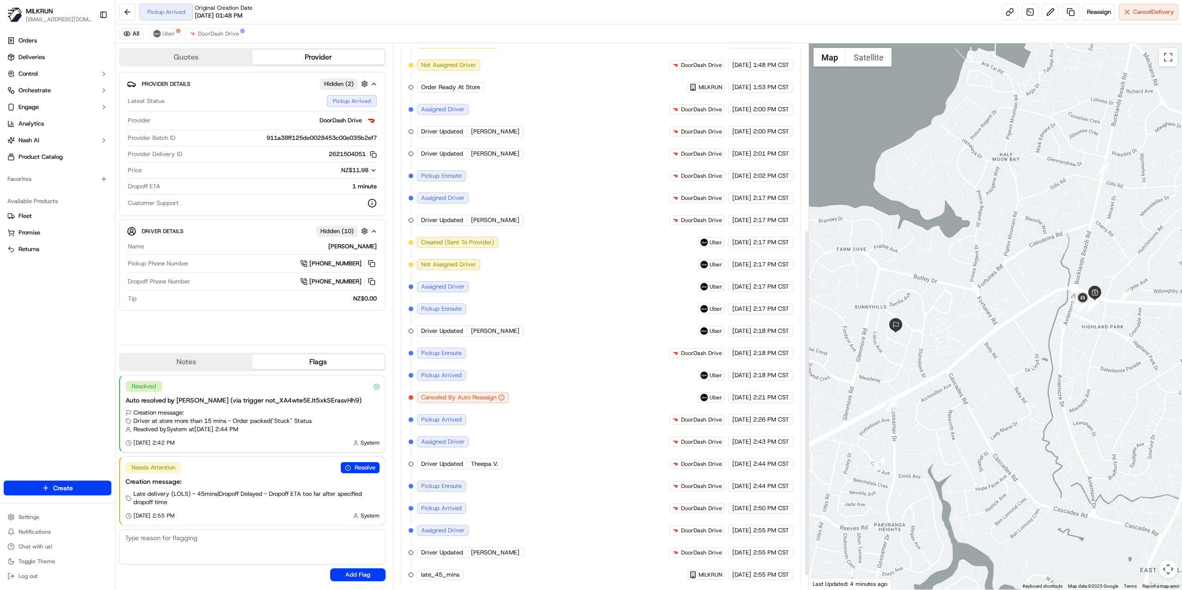
scroll to position [316, 0]
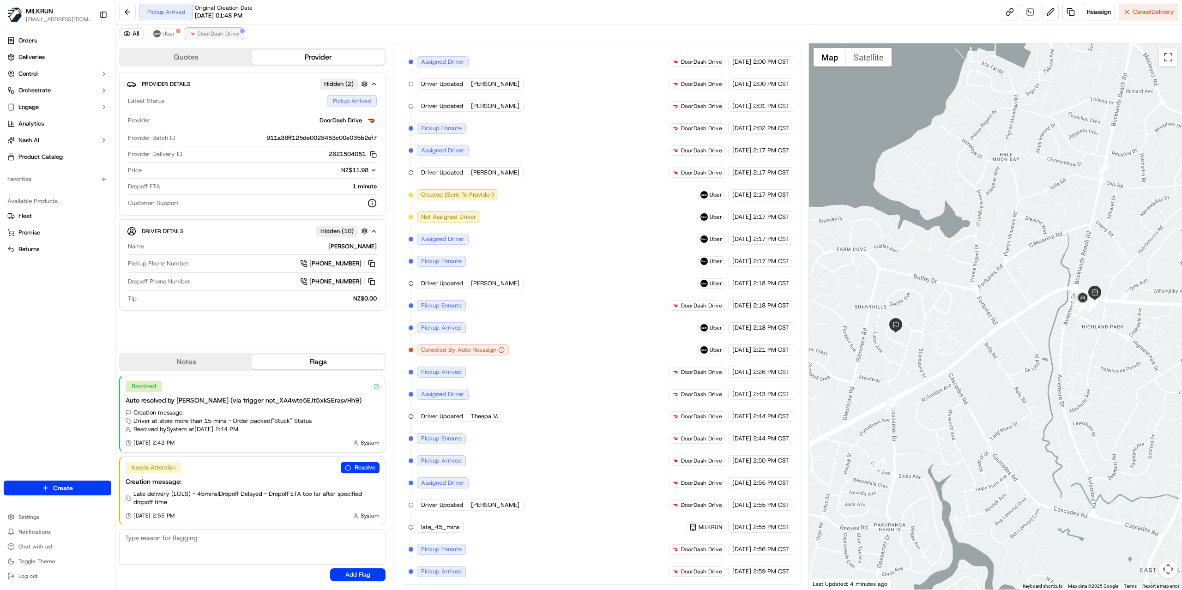
click at [213, 37] on span "DoorDash Drive" at bounding box center [218, 33] width 41 height 7
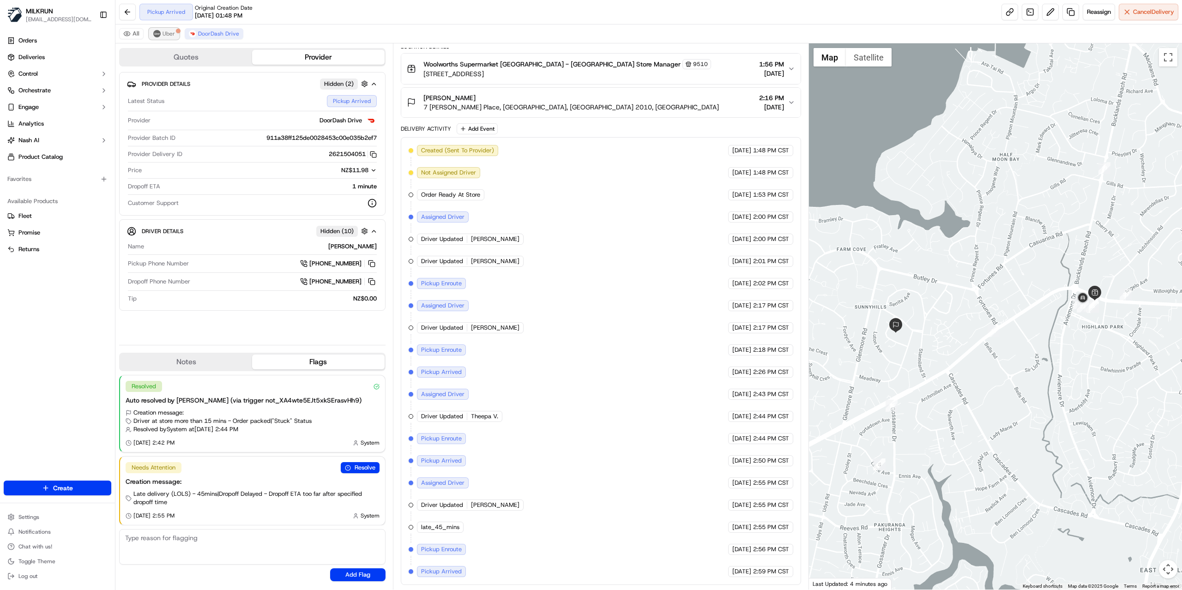
click at [167, 36] on span "Uber" at bounding box center [169, 33] width 12 height 7
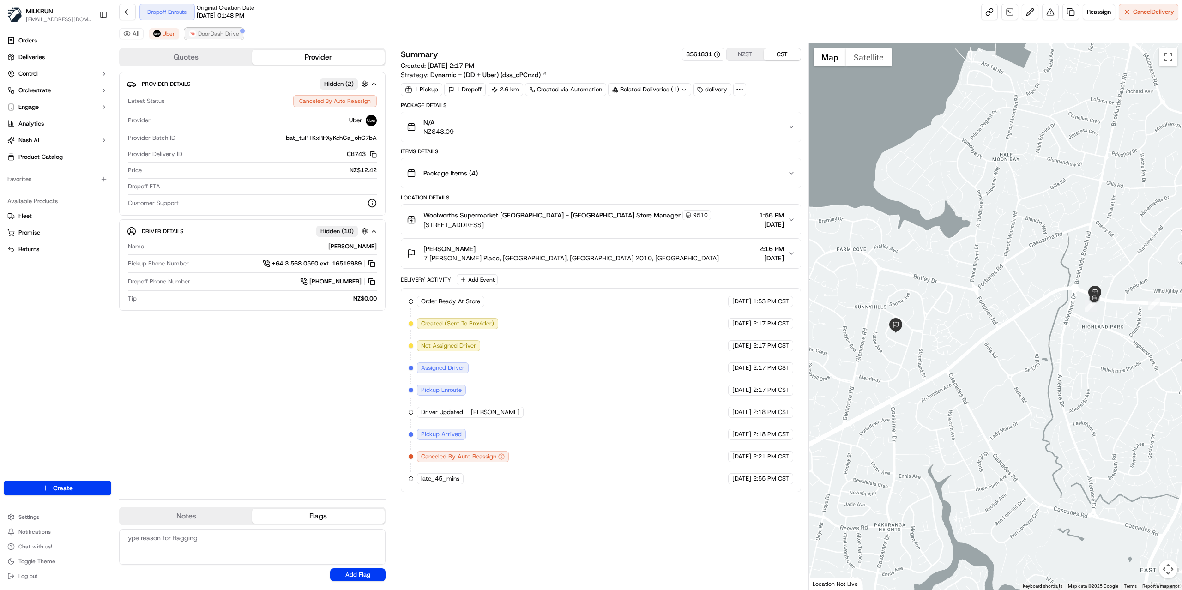
click at [217, 36] on span "DoorDash Drive" at bounding box center [218, 33] width 41 height 7
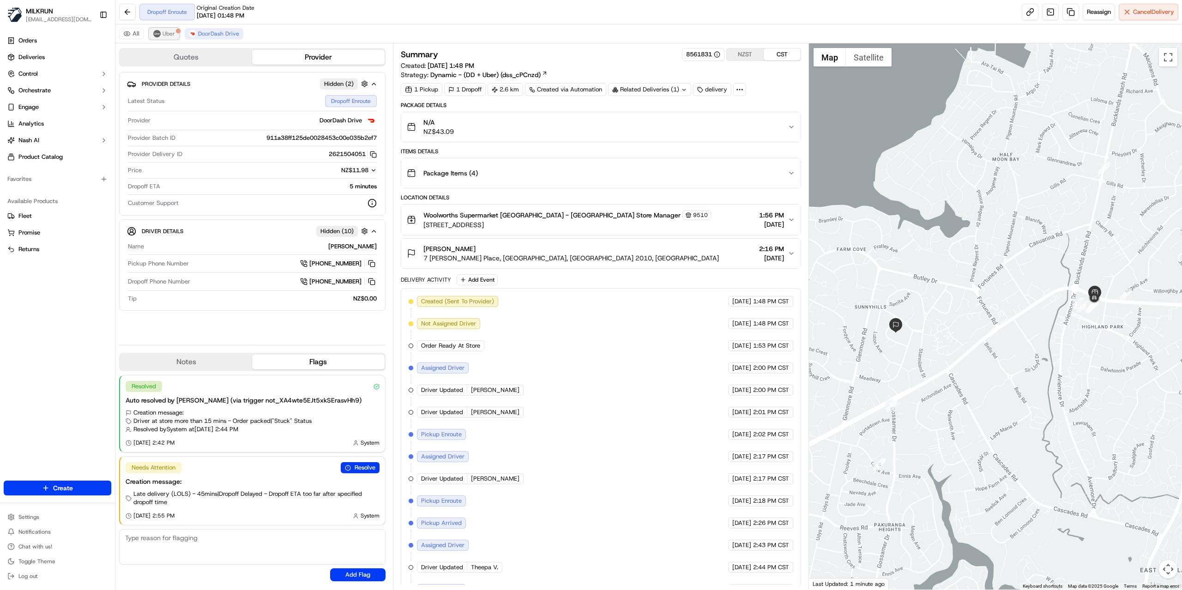
click at [171, 33] on span "Uber" at bounding box center [169, 33] width 12 height 7
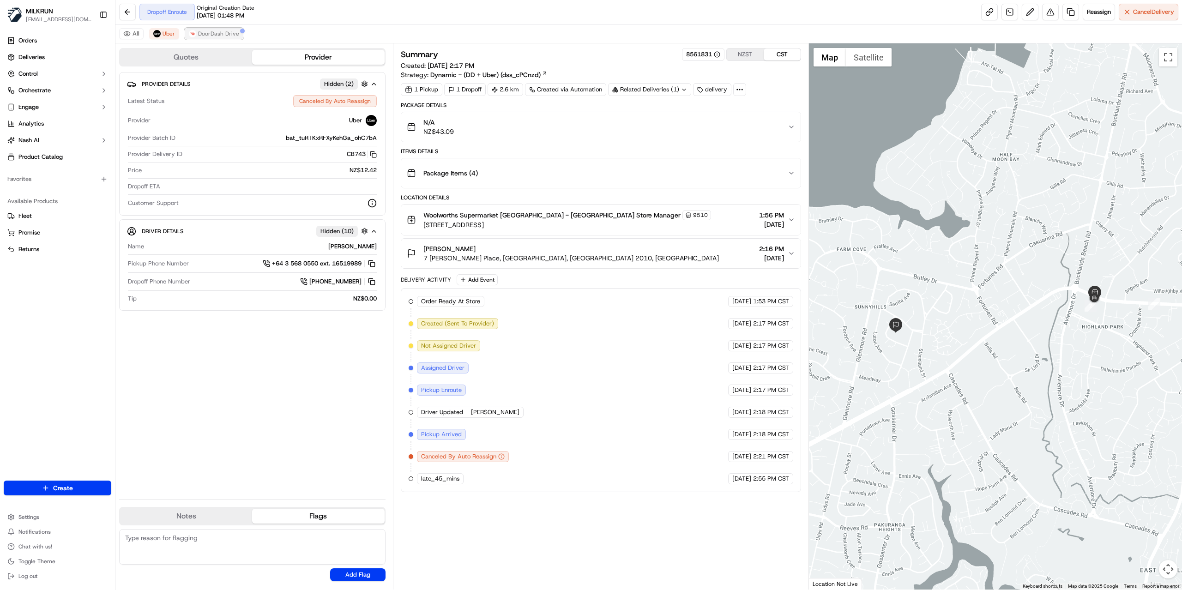
click at [214, 32] on span "DoorDash Drive" at bounding box center [218, 33] width 41 height 7
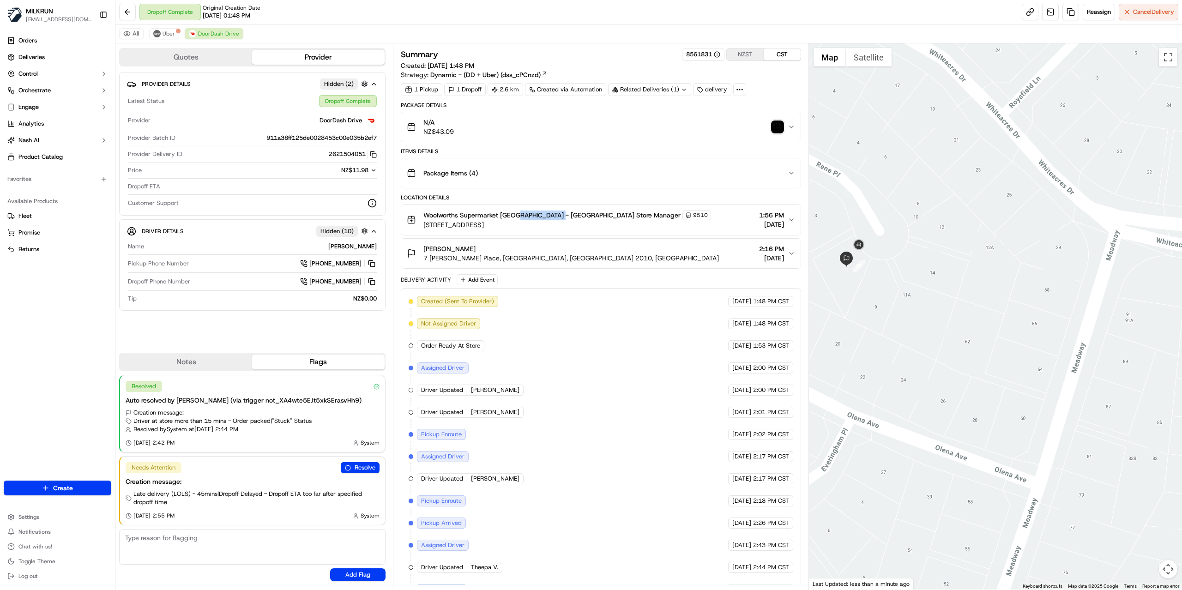
drag, startPoint x: 516, startPoint y: 217, endPoint x: 558, endPoint y: 218, distance: 41.6
click at [558, 218] on span "Woolworths Supermarket NZ - Highland Park Store Manager" at bounding box center [551, 215] width 257 height 9
copy span "Highland Park"
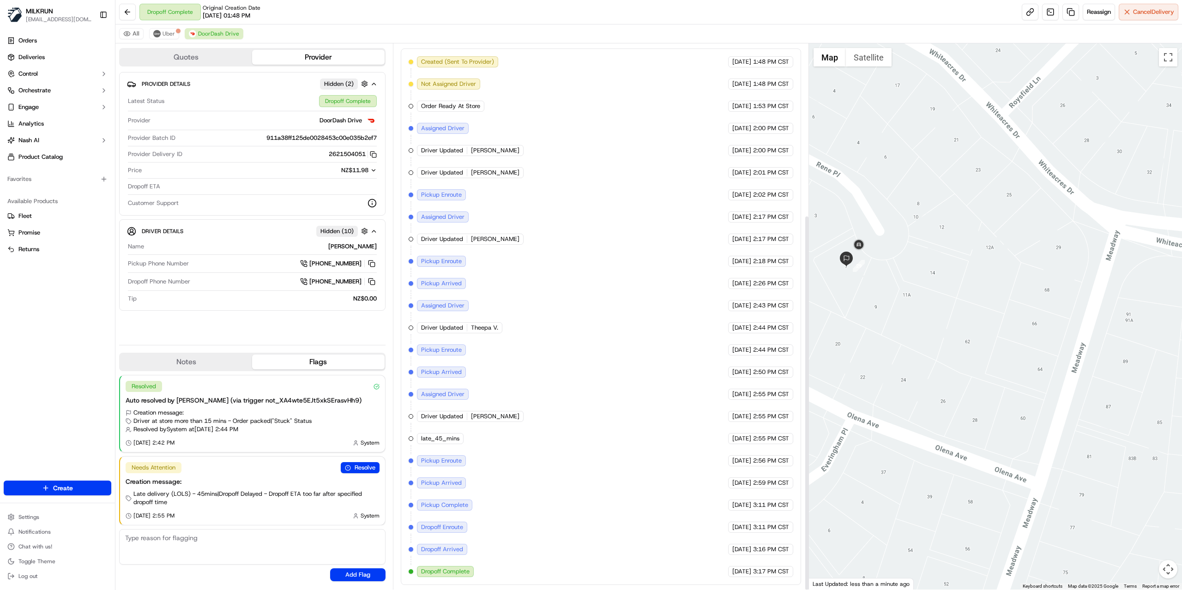
scroll to position [249, 0]
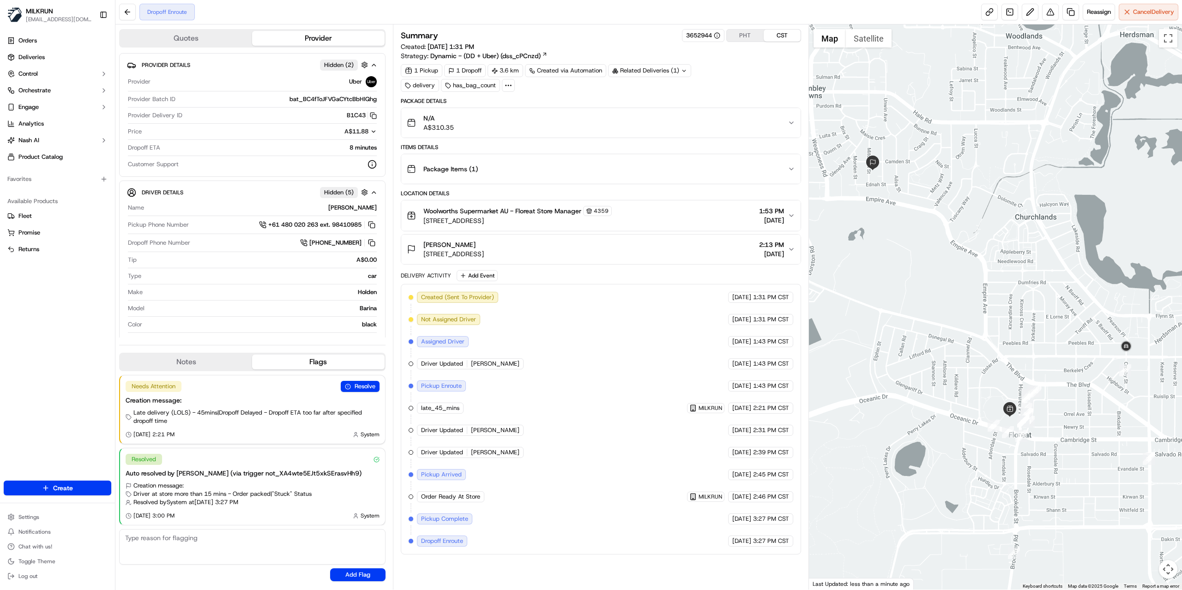
drag, startPoint x: 1043, startPoint y: 463, endPoint x: 962, endPoint y: 366, distance: 125.9
click at [962, 366] on div at bounding box center [996, 306] width 374 height 565
drag, startPoint x: 344, startPoint y: 209, endPoint x: 374, endPoint y: 208, distance: 30.0
click at [374, 208] on div "[PERSON_NAME]" at bounding box center [262, 208] width 229 height 8
copy div "[PERSON_NAME]"
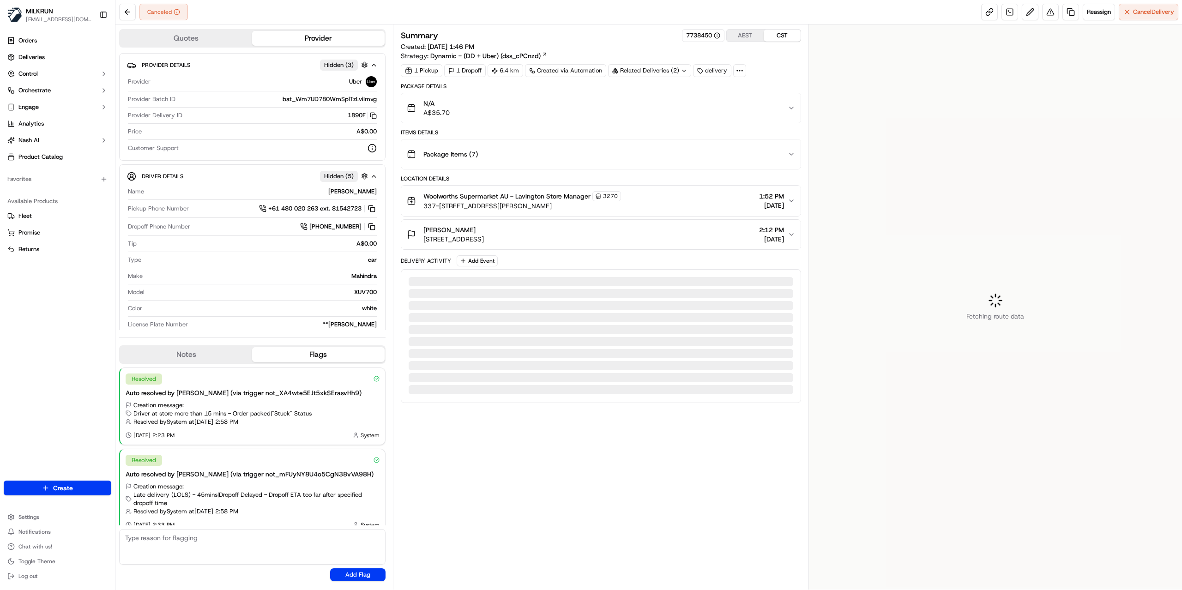
scroll to position [10, 0]
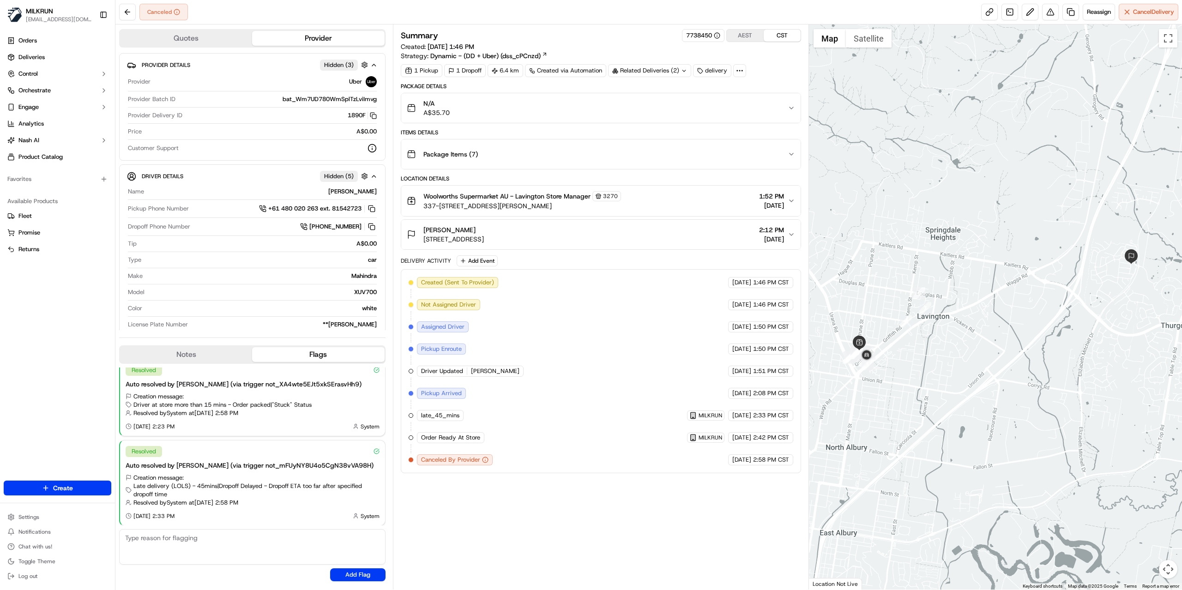
drag, startPoint x: 483, startPoint y: 233, endPoint x: 426, endPoint y: 232, distance: 57.3
click at [426, 232] on div "[PERSON_NAME]" at bounding box center [453, 229] width 60 height 9
copy span "[PERSON_NAME]"
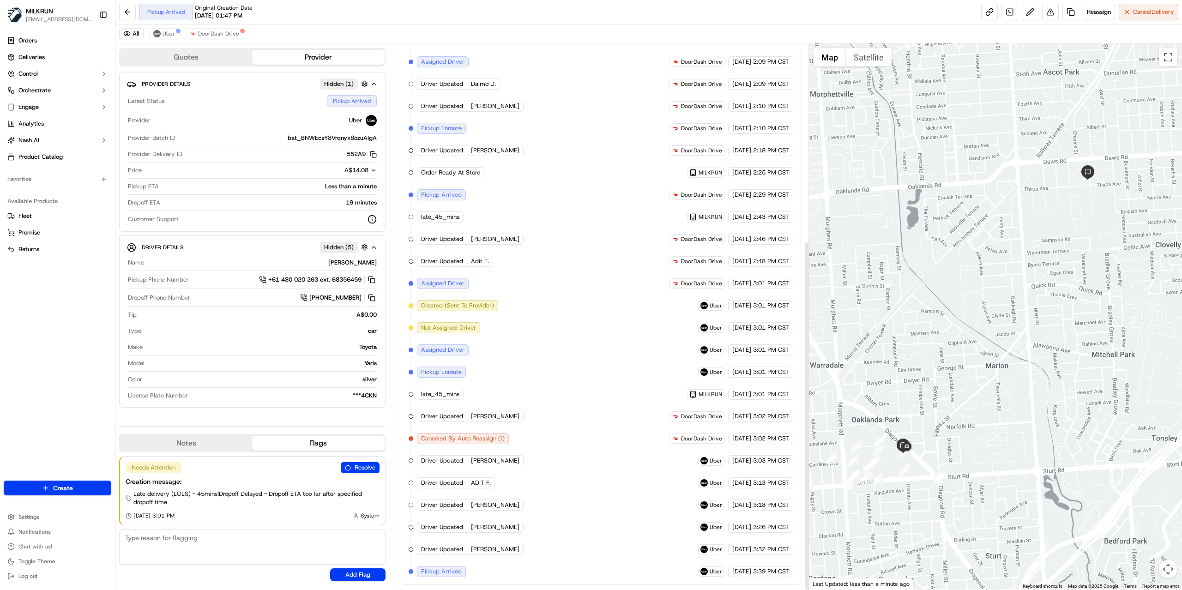
scroll to position [309, 0]
click at [214, 38] on button "DoorDash Drive" at bounding box center [214, 33] width 59 height 11
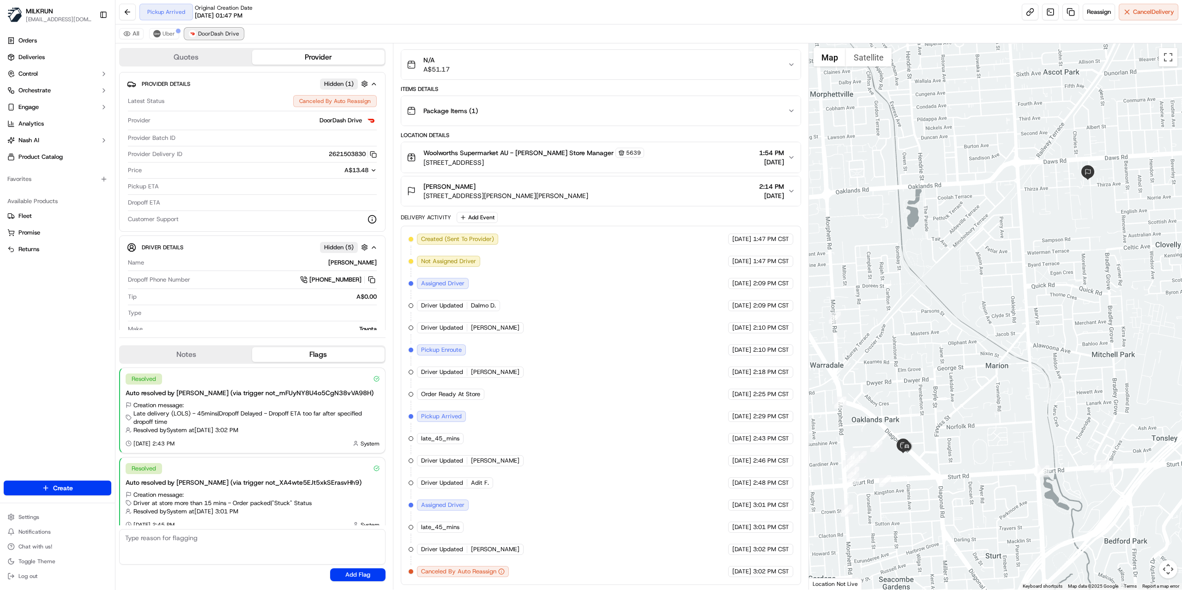
scroll to position [84, 0]
click at [168, 37] on span "Uber" at bounding box center [169, 33] width 12 height 7
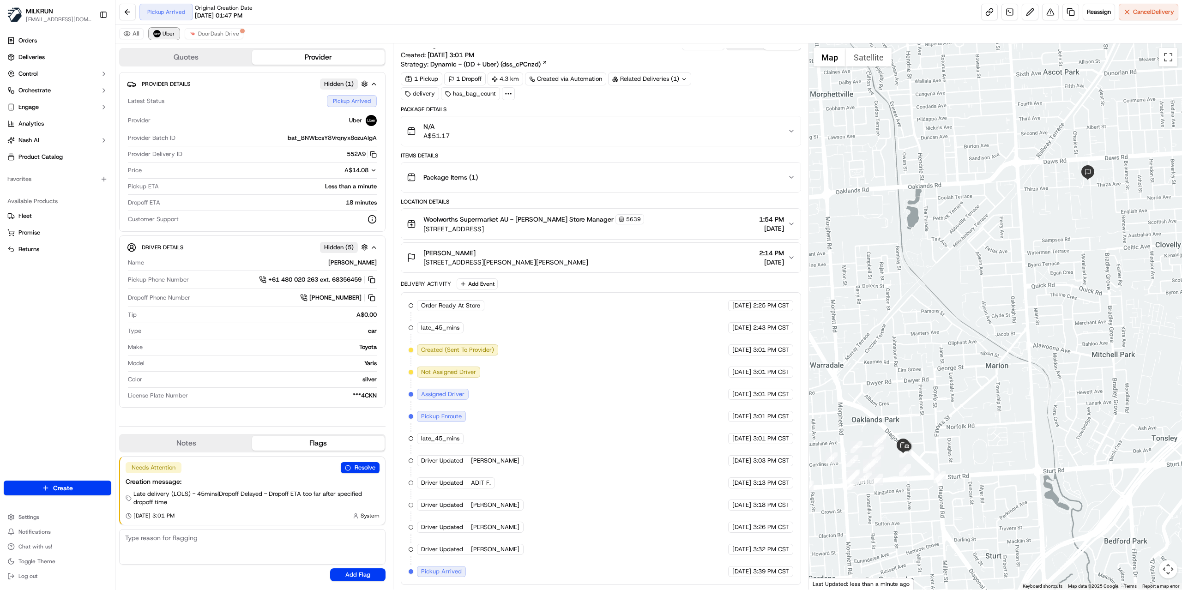
scroll to position [17, 0]
click at [218, 34] on span "DoorDash Drive" at bounding box center [218, 33] width 41 height 7
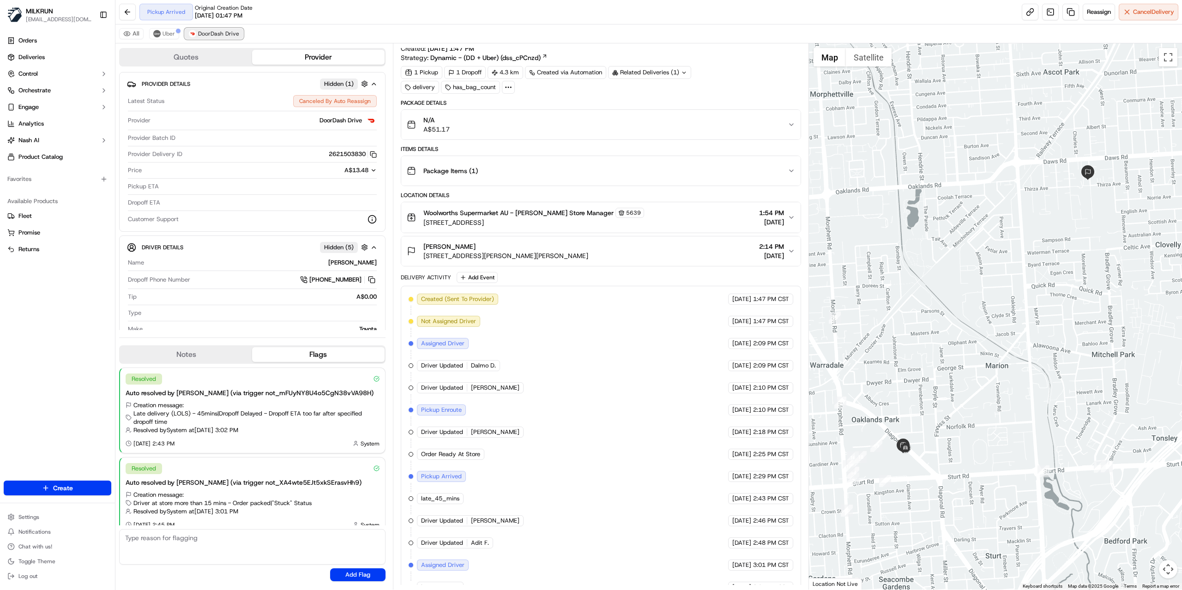
scroll to position [84, 0]
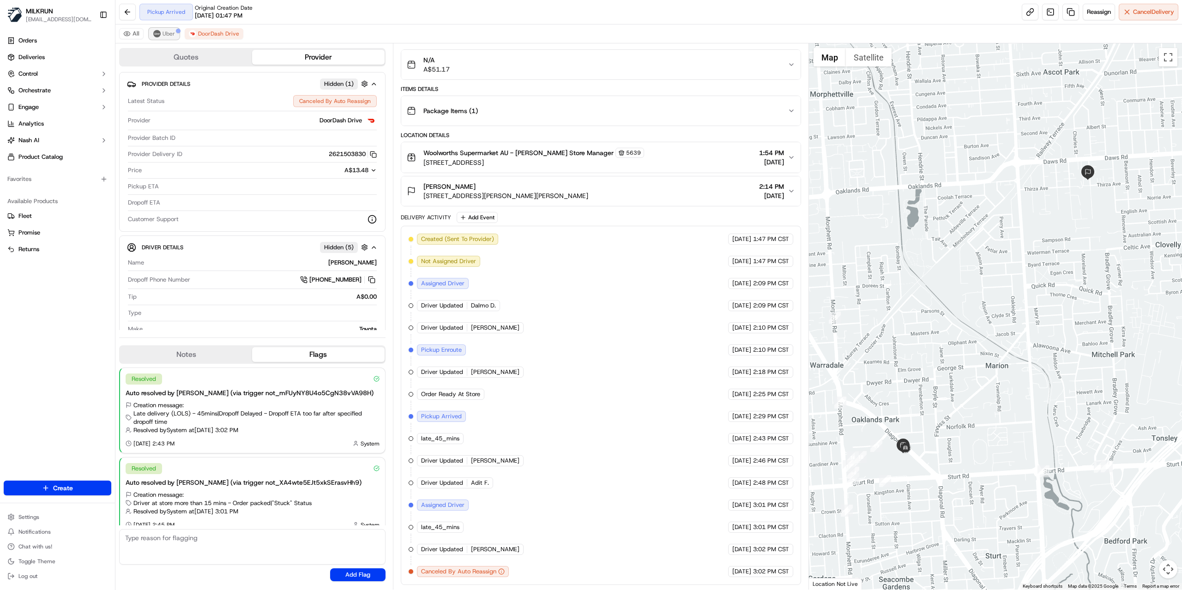
click at [163, 36] on span "Uber" at bounding box center [169, 33] width 12 height 7
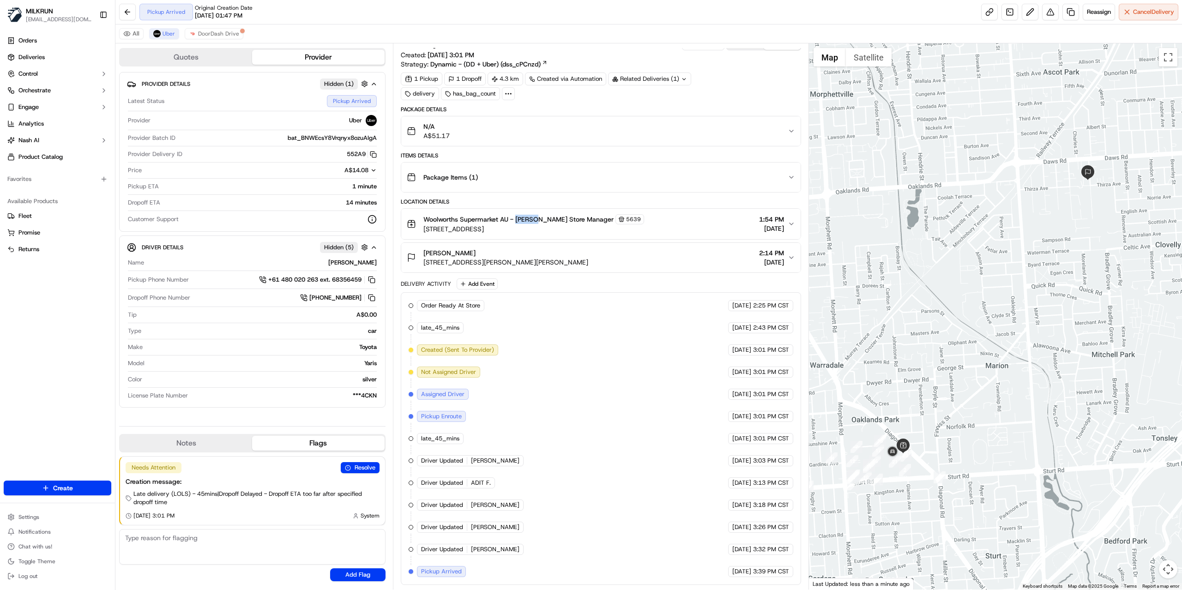
drag, startPoint x: 517, startPoint y: 213, endPoint x: 535, endPoint y: 215, distance: 17.6
click at [535, 215] on span "Woolworths Supermarket AU - [PERSON_NAME] Store Manager" at bounding box center [518, 219] width 190 height 9
copy span "[PERSON_NAME]"
click at [213, 33] on span "DoorDash Drive" at bounding box center [218, 33] width 41 height 7
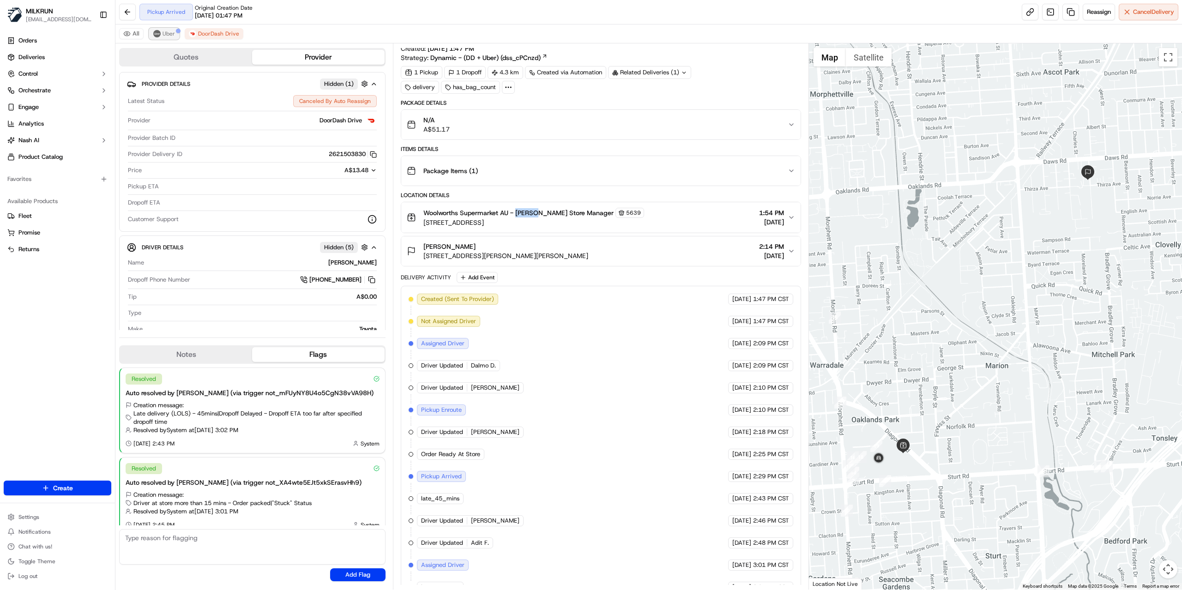
click at [166, 30] on span "Uber" at bounding box center [169, 33] width 12 height 7
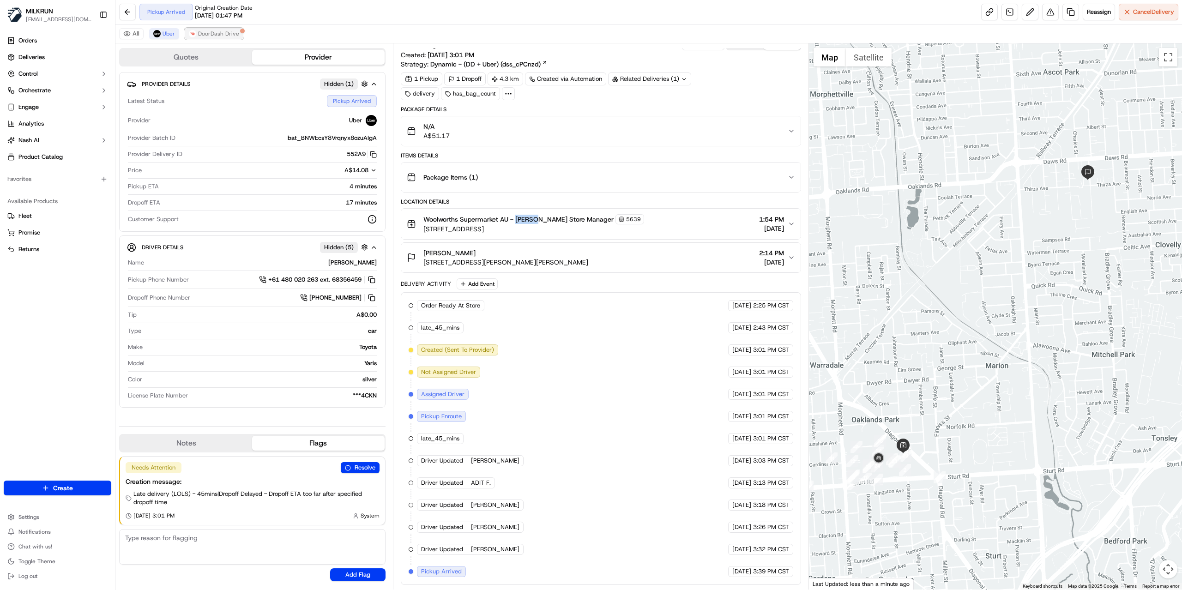
click at [229, 30] on span "DoorDash Drive" at bounding box center [218, 33] width 41 height 7
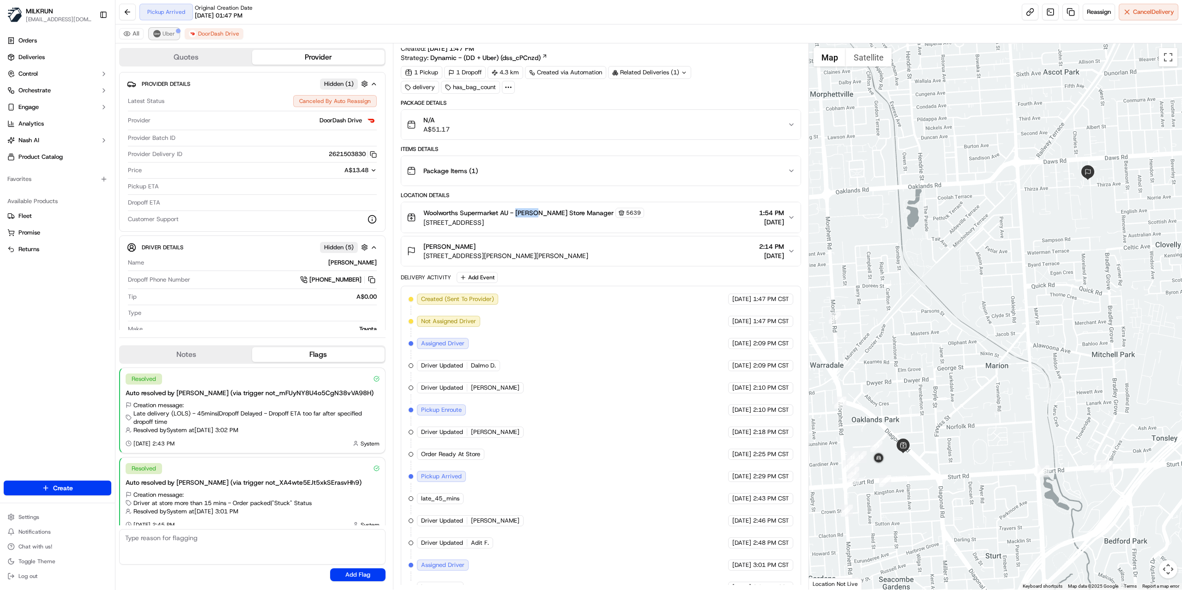
click at [156, 36] on img at bounding box center [156, 33] width 7 height 7
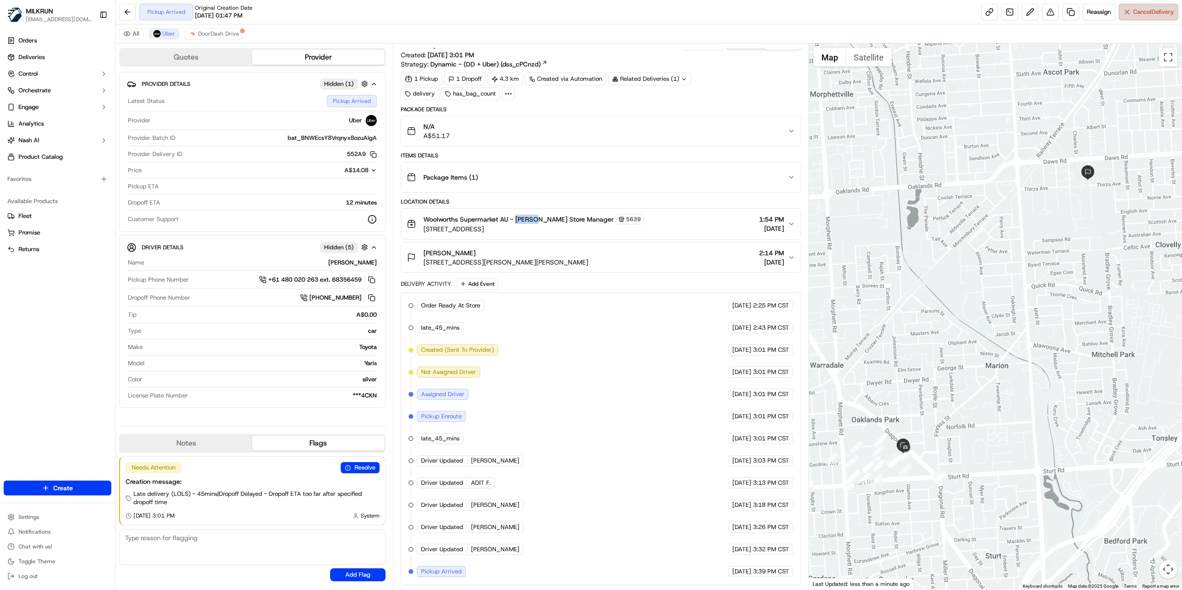
click at [1142, 13] on span "Cancel Delivery" at bounding box center [1153, 12] width 41 height 8
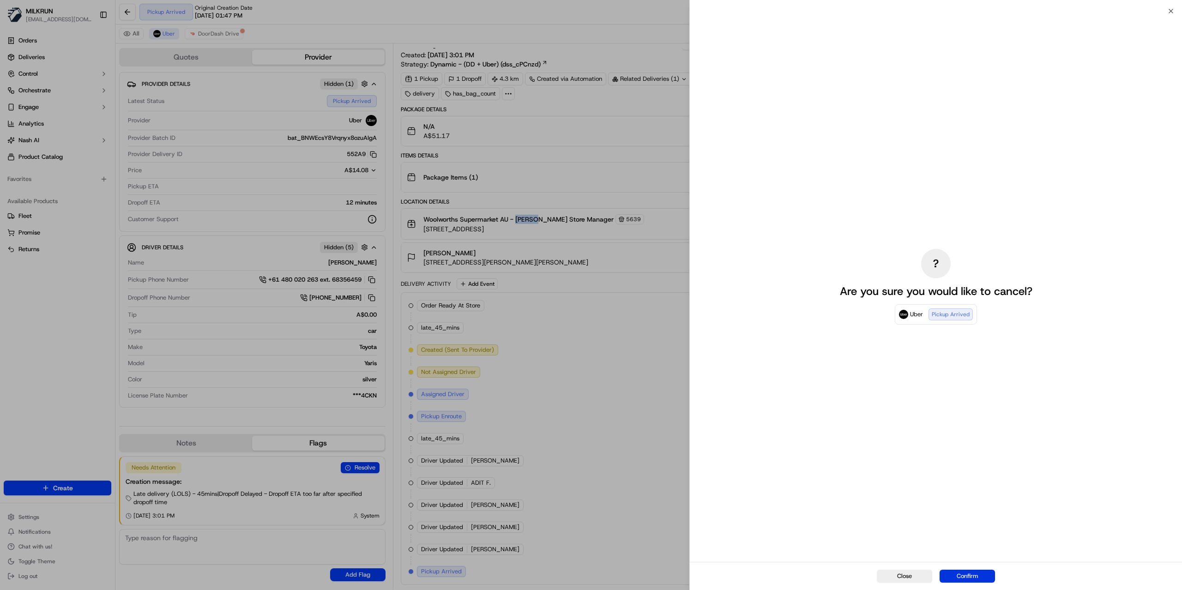
click at [961, 579] on button "Confirm" at bounding box center [967, 576] width 55 height 13
